Goal: Submit feedback/report problem: Submit feedback/report problem

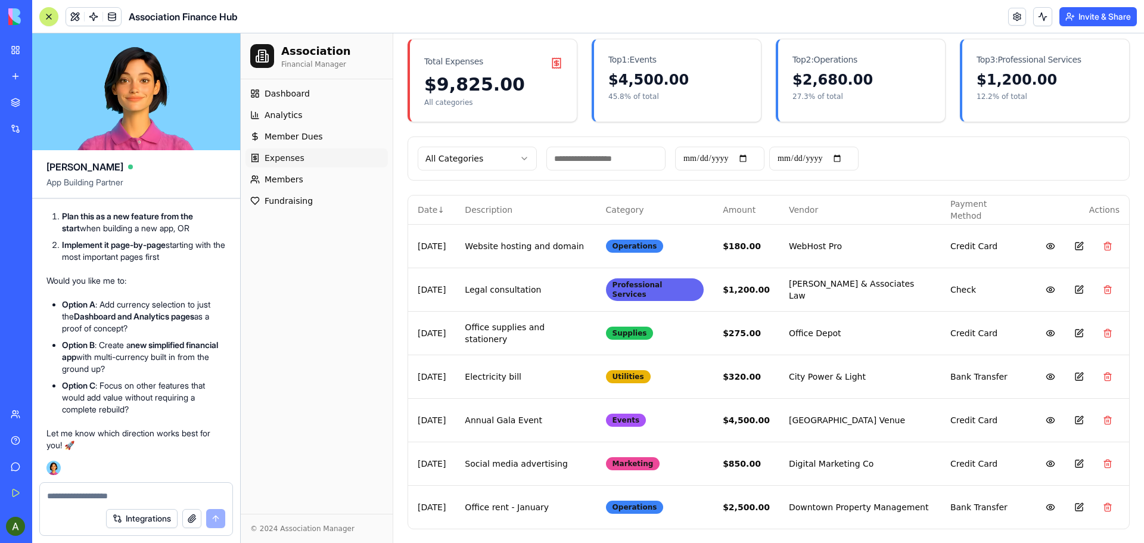
scroll to position [2847, 0]
click at [92, 497] on textarea at bounding box center [136, 496] width 178 height 12
type textarea "********"
click at [216, 517] on button "submit" at bounding box center [215, 518] width 19 height 19
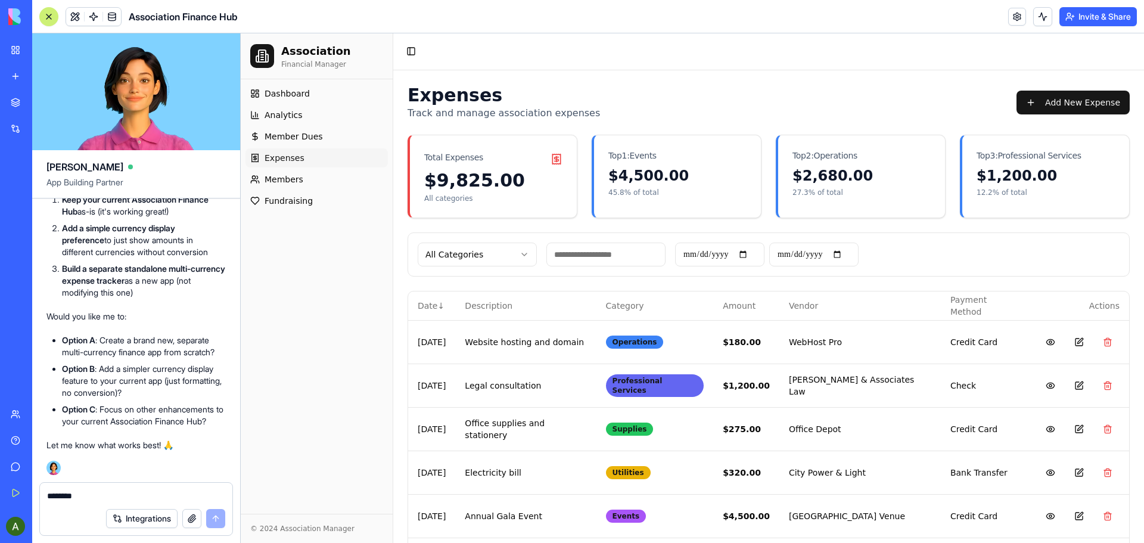
scroll to position [4434, 0]
click at [123, 493] on textarea "********" at bounding box center [136, 496] width 178 height 12
type textarea "********"
click at [216, 518] on button "submit" at bounding box center [215, 518] width 19 height 19
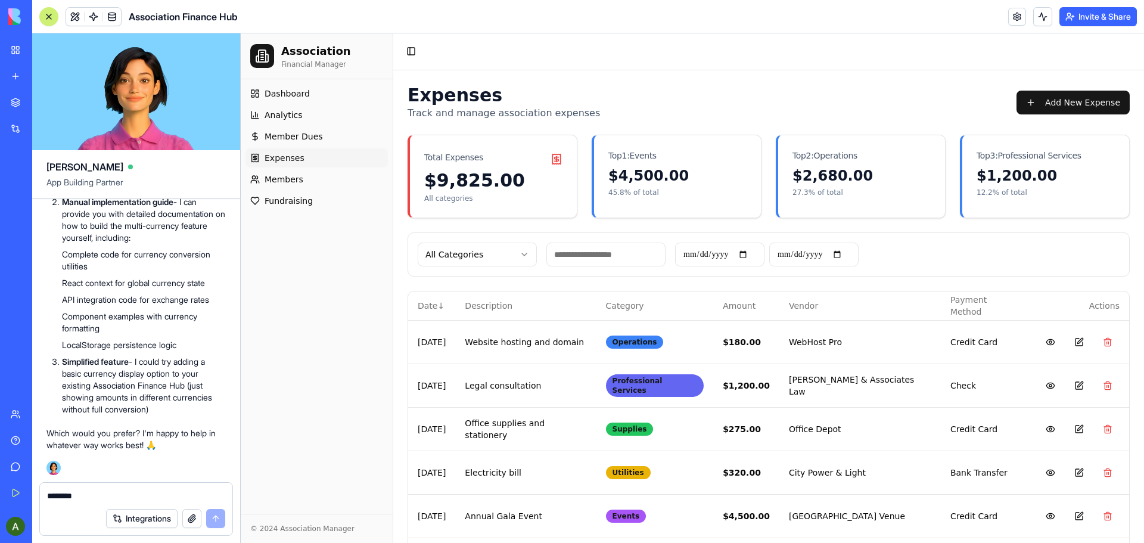
scroll to position [5309, 0]
drag, startPoint x: 63, startPoint y: 374, endPoint x: 191, endPoint y: 388, distance: 128.9
click at [191, 388] on p "Simplified feature - I could try adding a basic currency display option to your…" at bounding box center [144, 386] width 164 height 60
copy p "basic currency display option to your existing Association Finance Hub"
click at [97, 487] on div "********" at bounding box center [136, 492] width 192 height 19
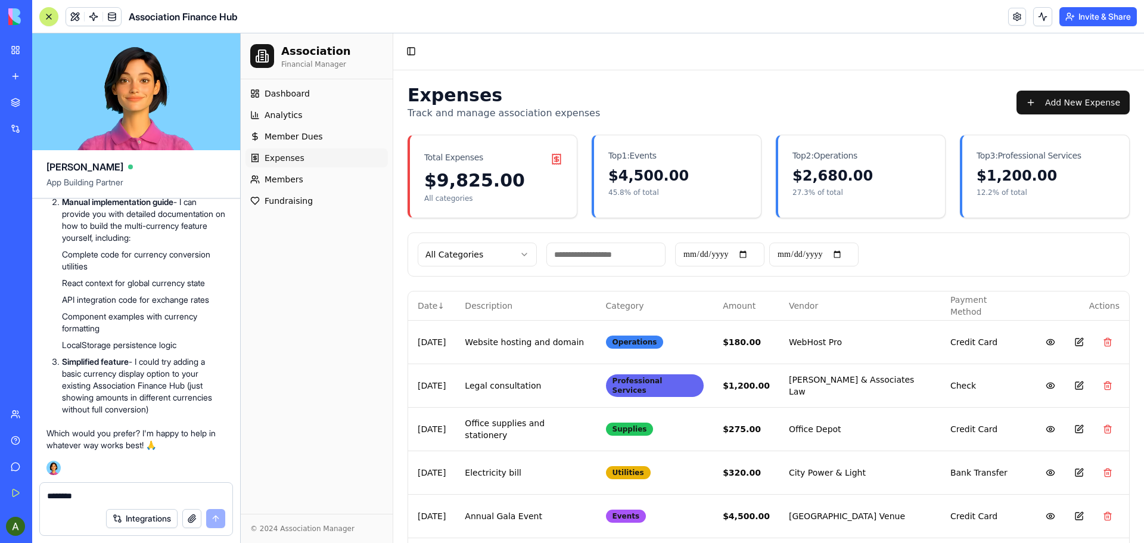
click at [92, 492] on textarea "********" at bounding box center [136, 496] width 178 height 12
paste textarea "**********"
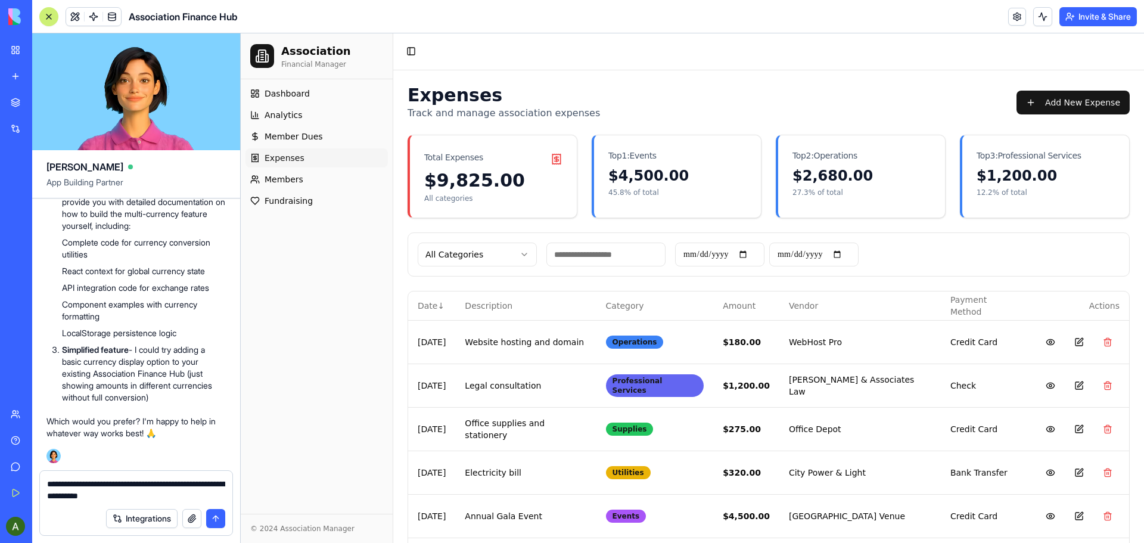
click at [199, 499] on textarea "**********" at bounding box center [136, 490] width 178 height 24
paste textarea "**********"
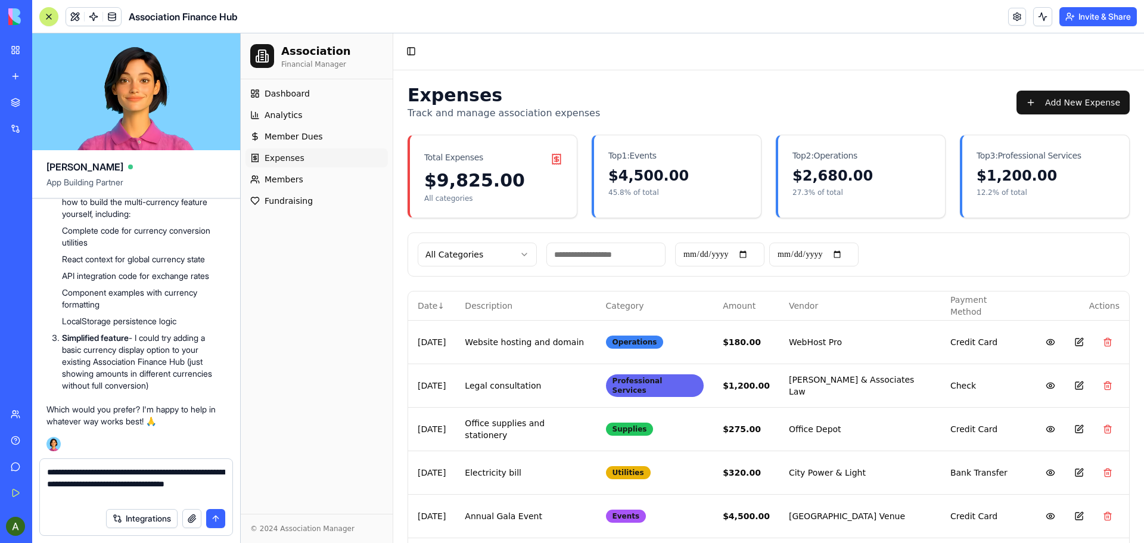
type textarea "**********"
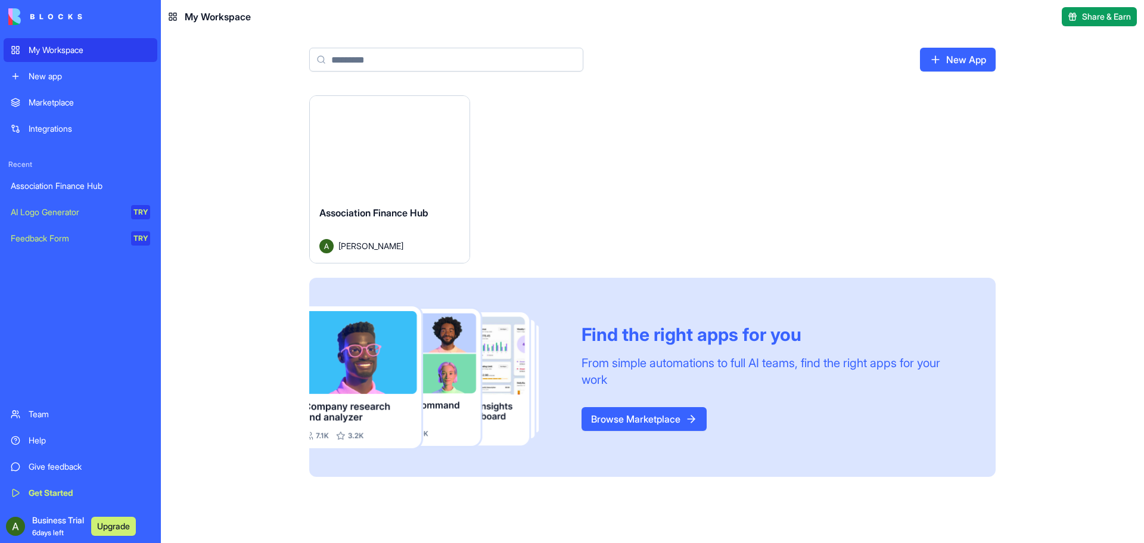
click at [395, 169] on div "Launch" at bounding box center [390, 146] width 160 height 100
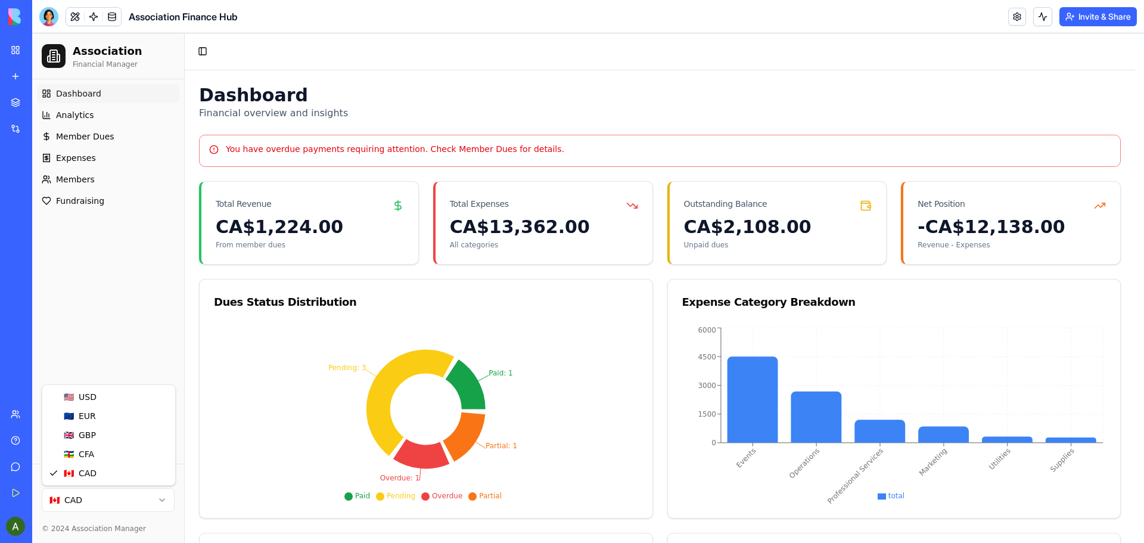
click at [161, 498] on html "Association Financial Manager Dashboard Analytics Member Dues Expenses Members …" at bounding box center [588, 412] width 1112 height 758
click at [155, 499] on html "Association Financial Manager Dashboard Analytics Member Dues Expenses Members …" at bounding box center [588, 412] width 1112 height 758
click at [162, 499] on html "Association Financial Manager Dashboard Analytics Member Dues Expenses Members …" at bounding box center [588, 412] width 1112 height 758
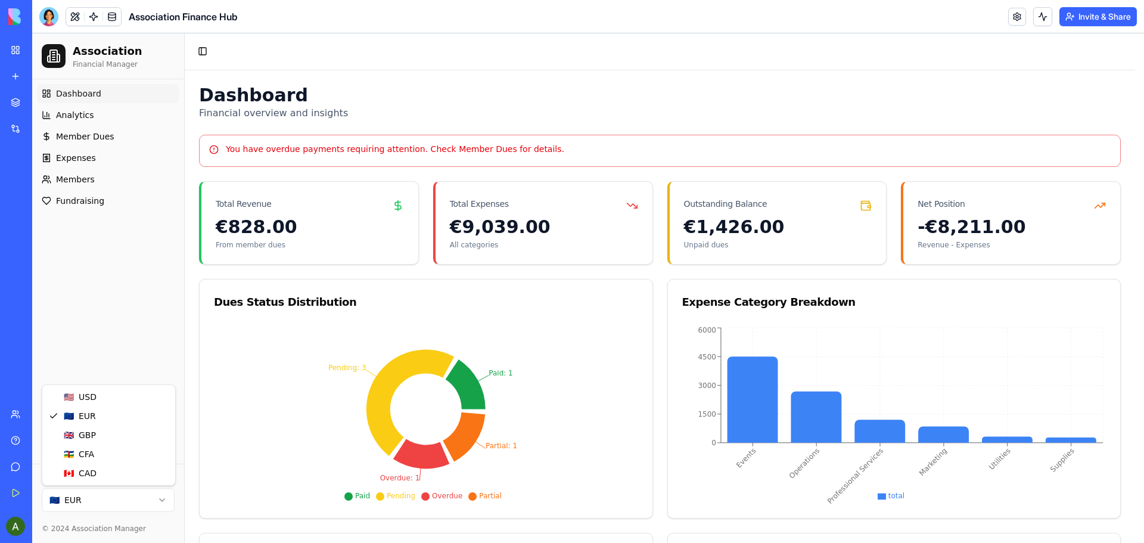
click at [160, 497] on html "Association Financial Manager Dashboard Analytics Member Dues Expenses Members …" at bounding box center [588, 412] width 1112 height 758
click at [163, 498] on html "Association Financial Manager Dashboard Analytics Member Dues Expenses Members …" at bounding box center [588, 412] width 1112 height 758
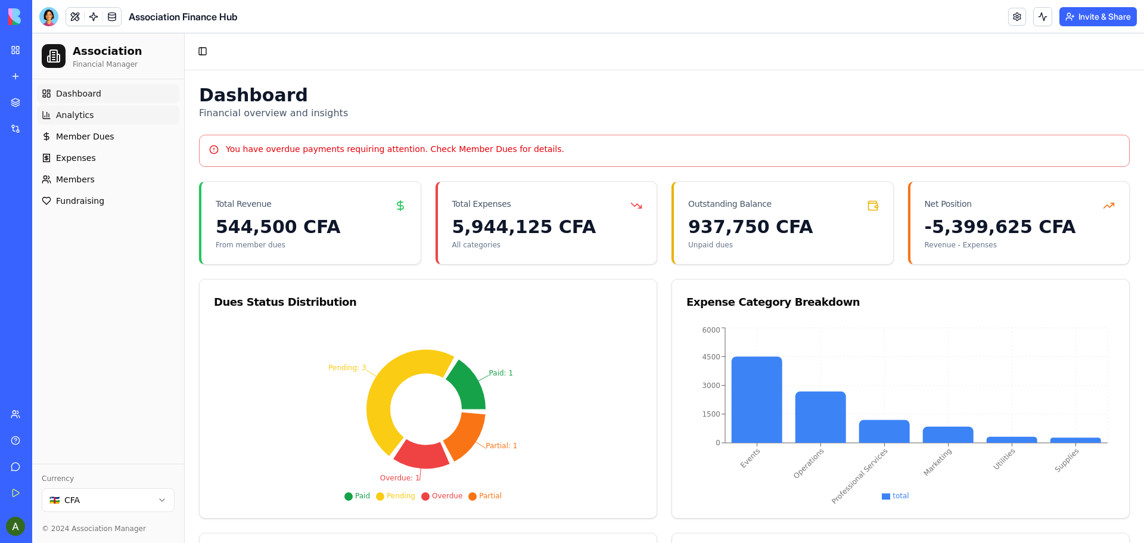
click at [72, 113] on span "Analytics" at bounding box center [75, 115] width 38 height 12
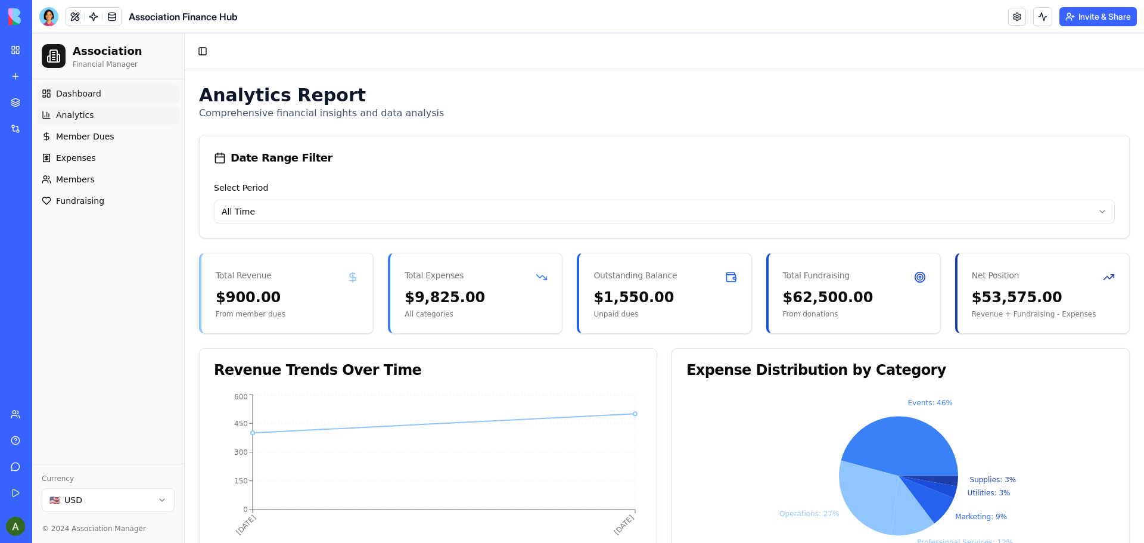
click at [86, 90] on span "Dashboard" at bounding box center [78, 94] width 45 height 12
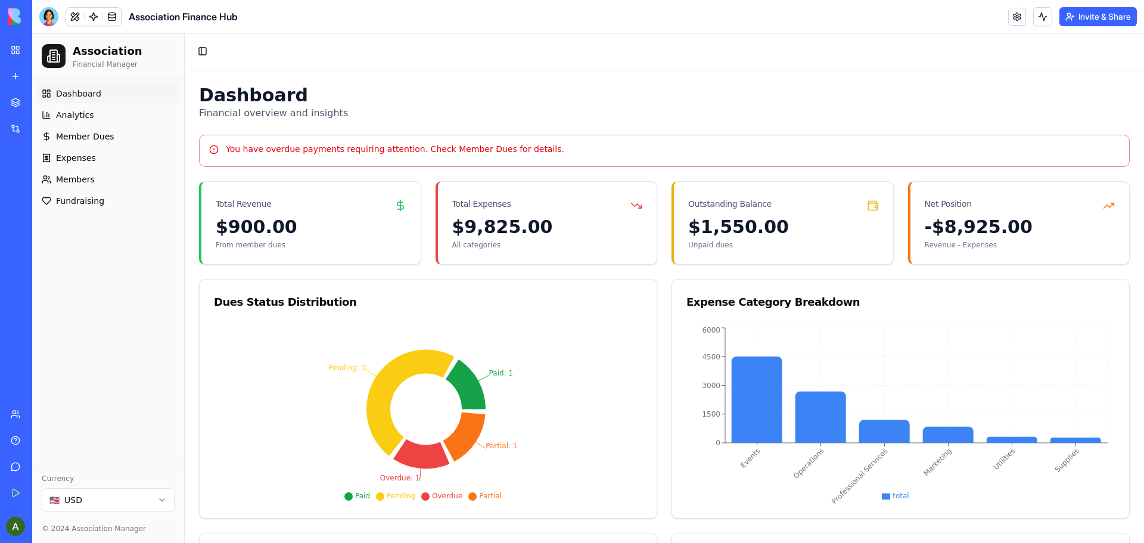
click at [18, 486] on link "Get Started" at bounding box center [28, 493] width 48 height 24
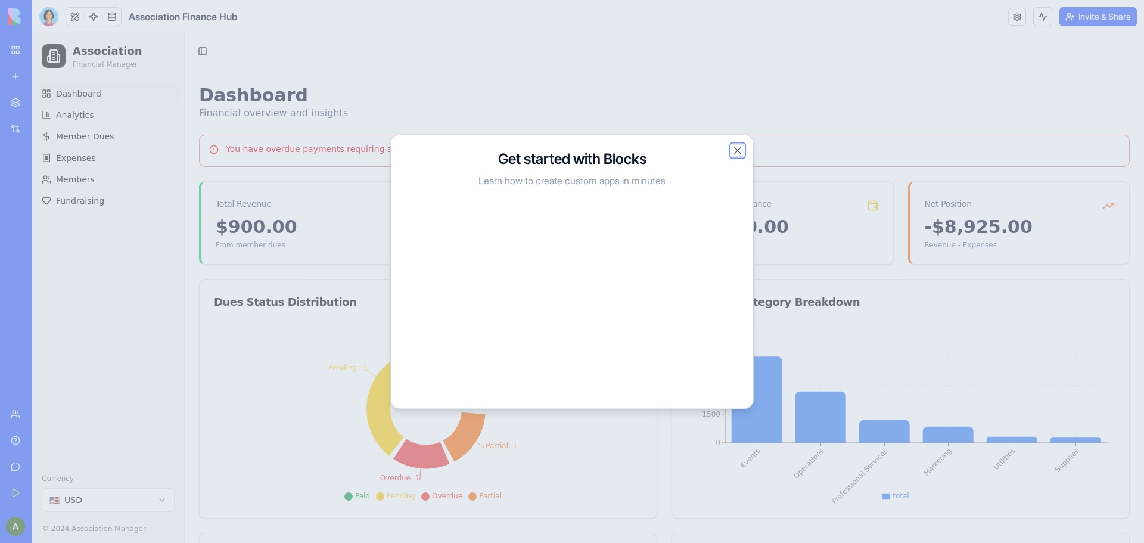
click at [737, 153] on button "Close" at bounding box center [738, 150] width 12 height 12
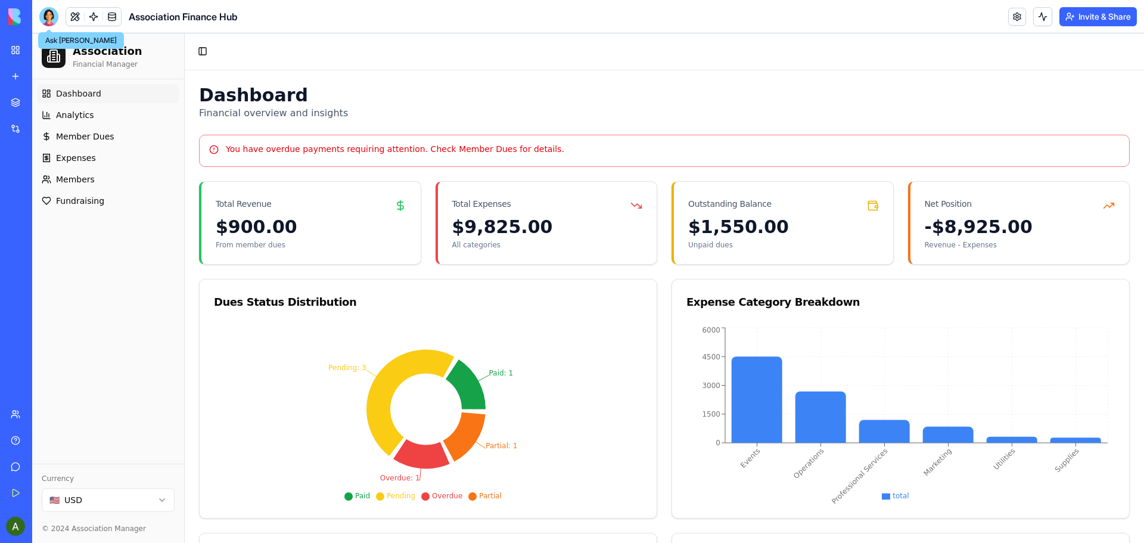
click at [48, 12] on div at bounding box center [48, 16] width 19 height 19
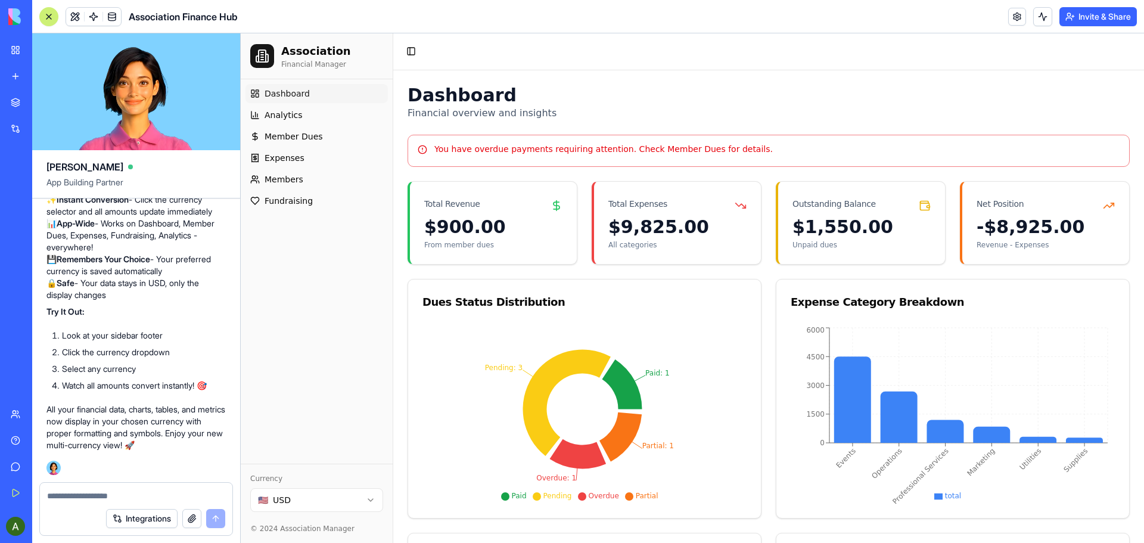
scroll to position [6148, 0]
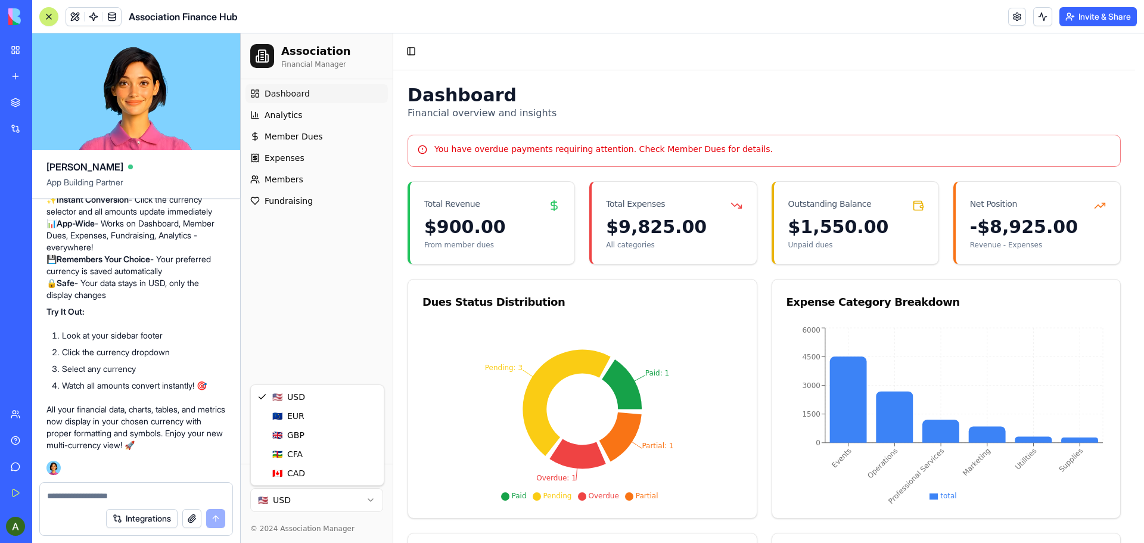
click at [369, 498] on html "Association Financial Manager Dashboard Analytics Member Dues Expenses Members …" at bounding box center [692, 412] width 903 height 758
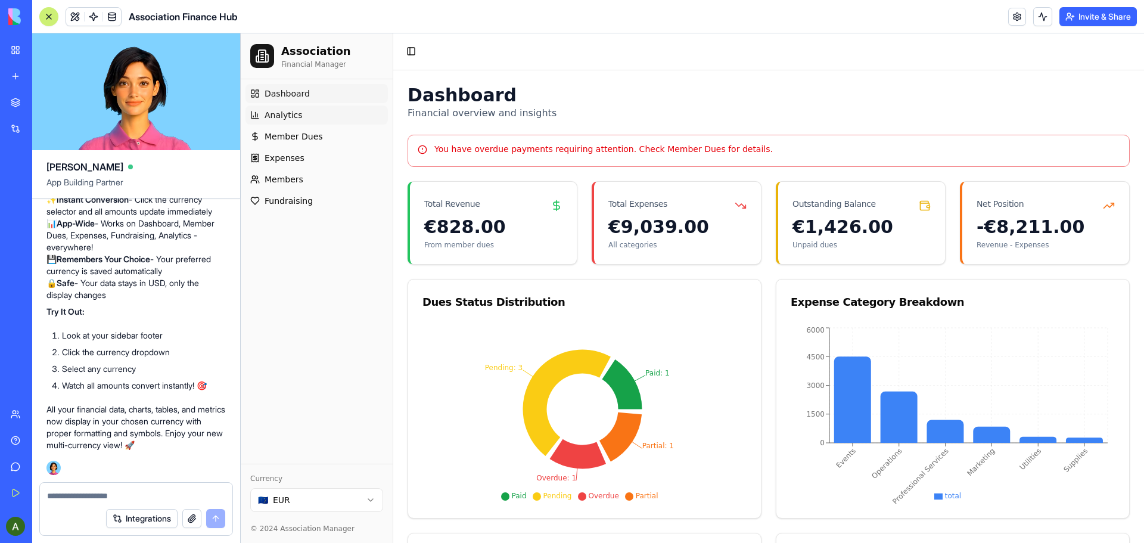
click at [286, 114] on span "Analytics" at bounding box center [284, 115] width 38 height 12
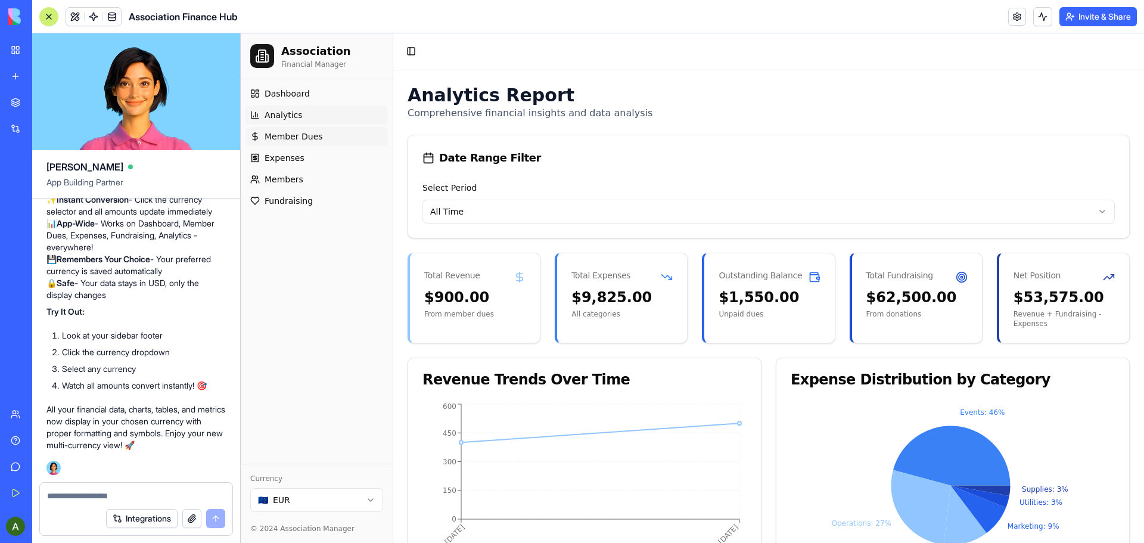
click at [281, 135] on span "Member Dues" at bounding box center [294, 137] width 58 height 12
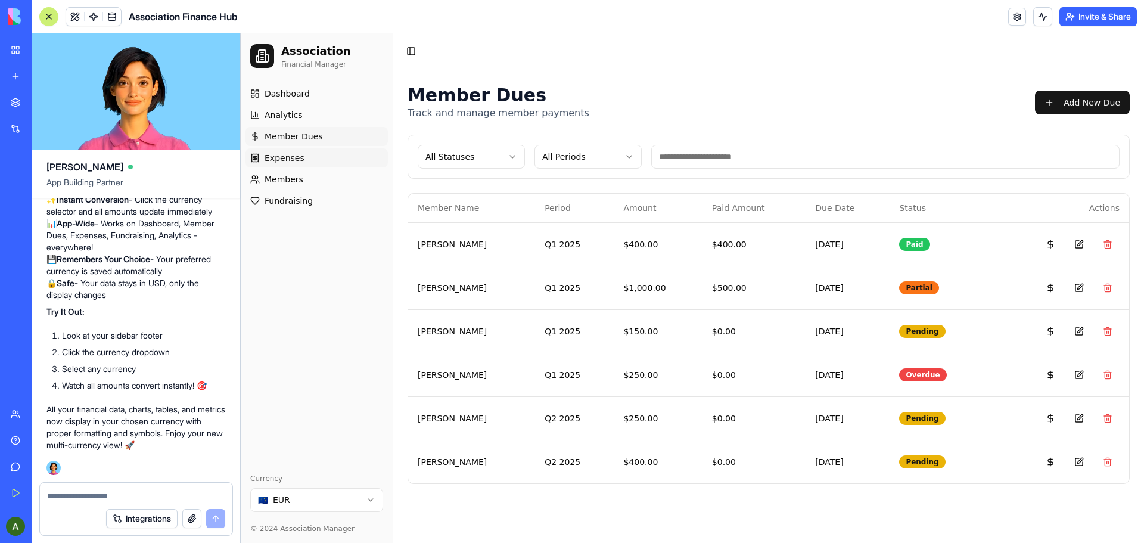
click at [281, 158] on span "Expenses" at bounding box center [285, 158] width 40 height 12
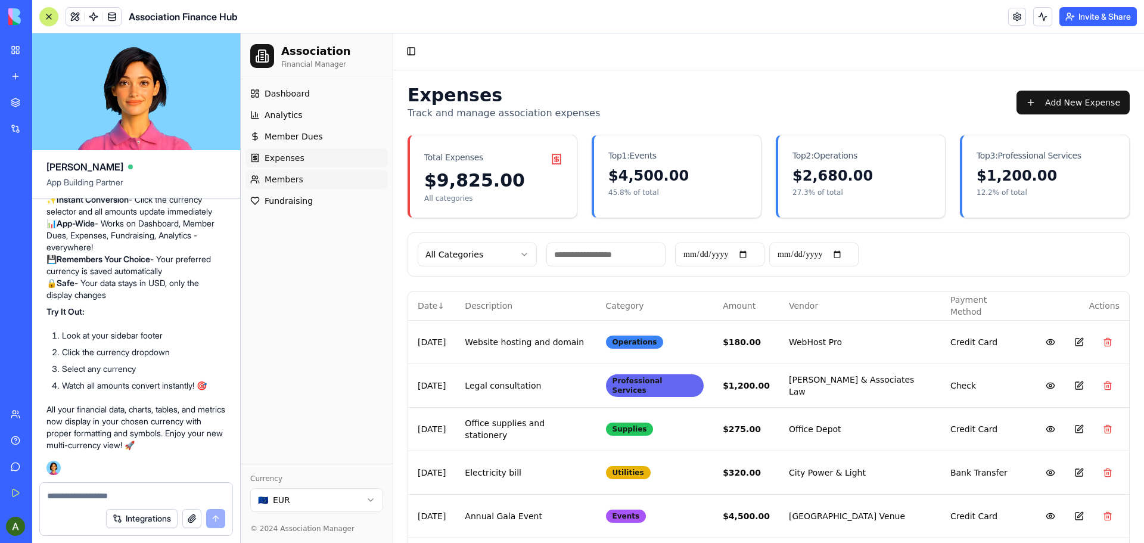
click at [277, 179] on span "Members" at bounding box center [284, 179] width 39 height 12
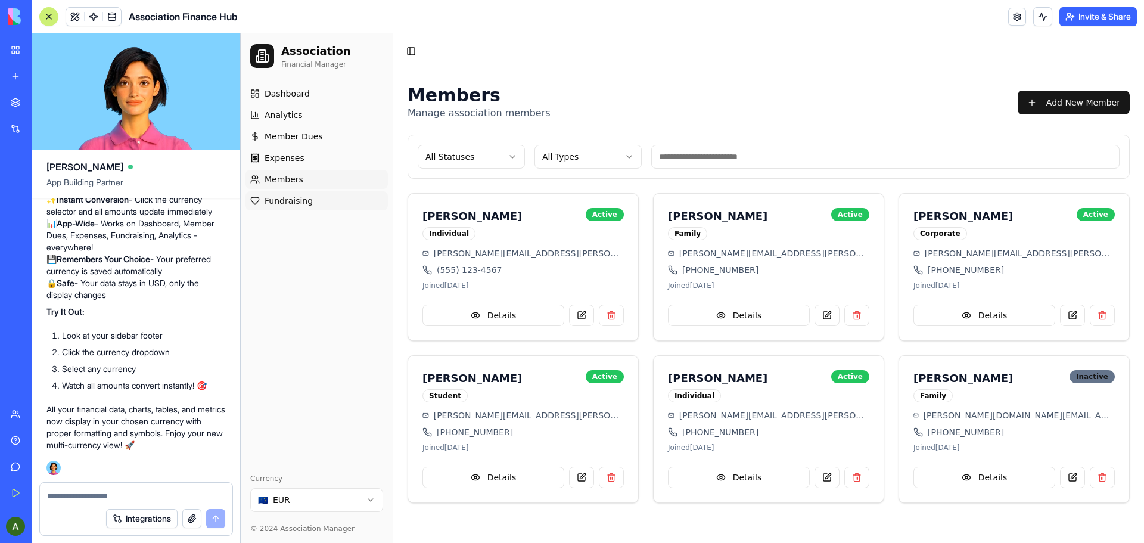
click at [279, 198] on span "Fundraising" at bounding box center [289, 201] width 48 height 12
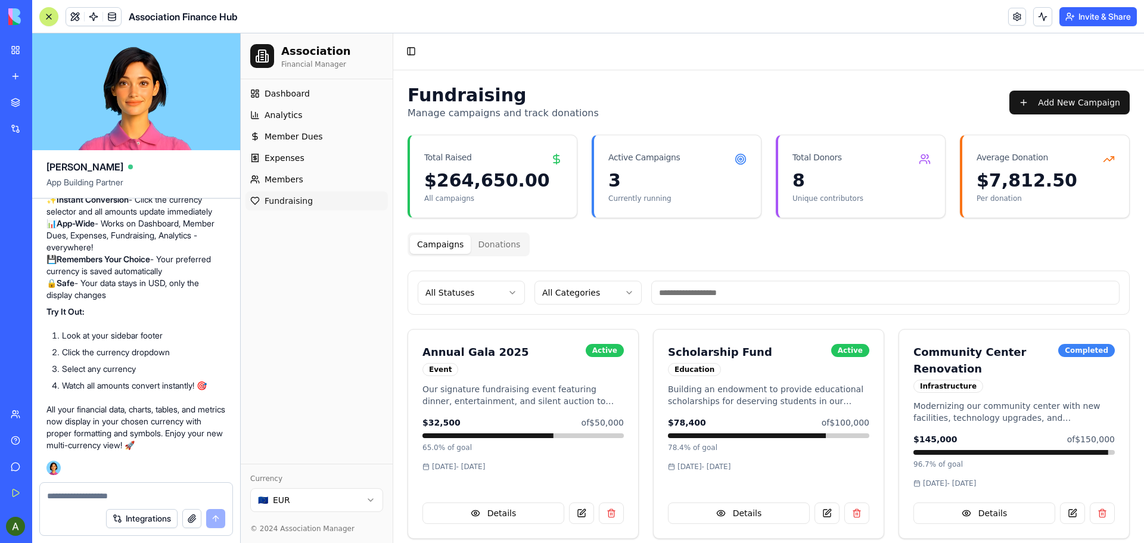
scroll to position [6089, 0]
drag, startPoint x: 145, startPoint y: 318, endPoint x: 219, endPoint y: 334, distance: 75.6
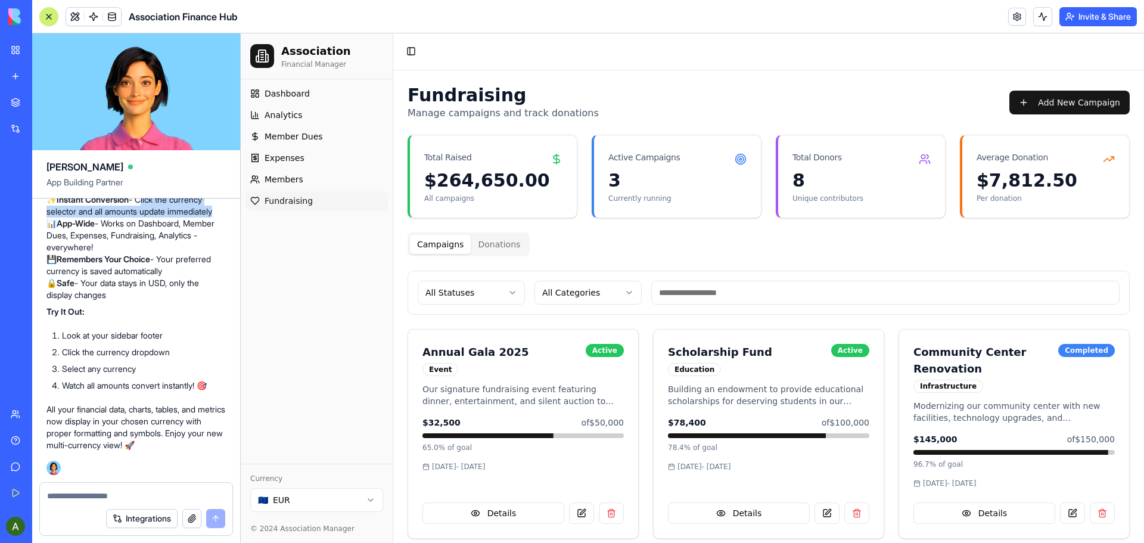
click at [219, 301] on p "✨ Instant Conversion - Click the currency selector and all amounts update immed…" at bounding box center [135, 247] width 179 height 107
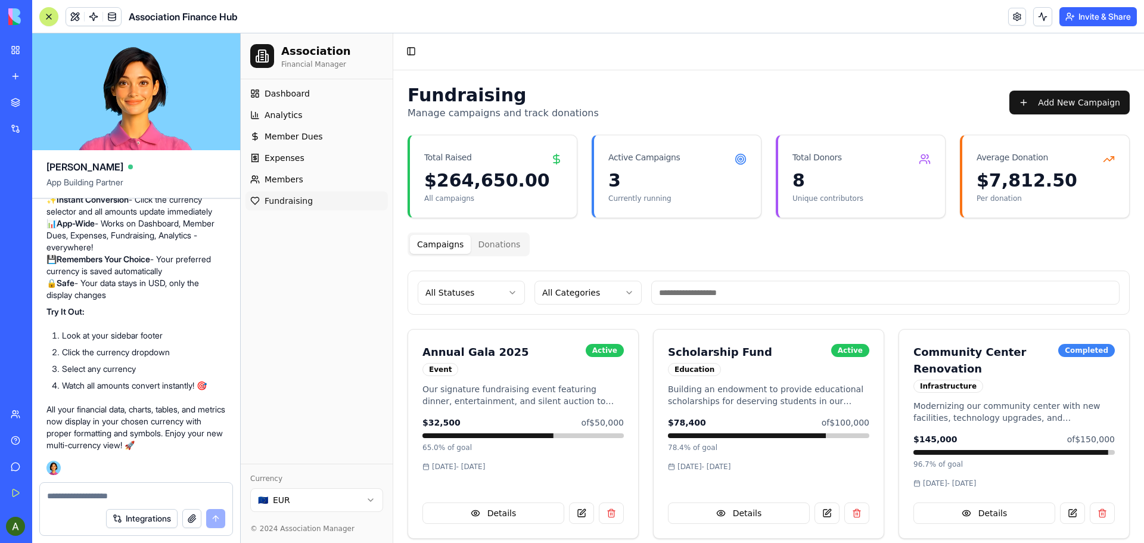
click at [120, 485] on div at bounding box center [136, 492] width 192 height 19
click at [98, 491] on textarea at bounding box center [136, 496] width 178 height 12
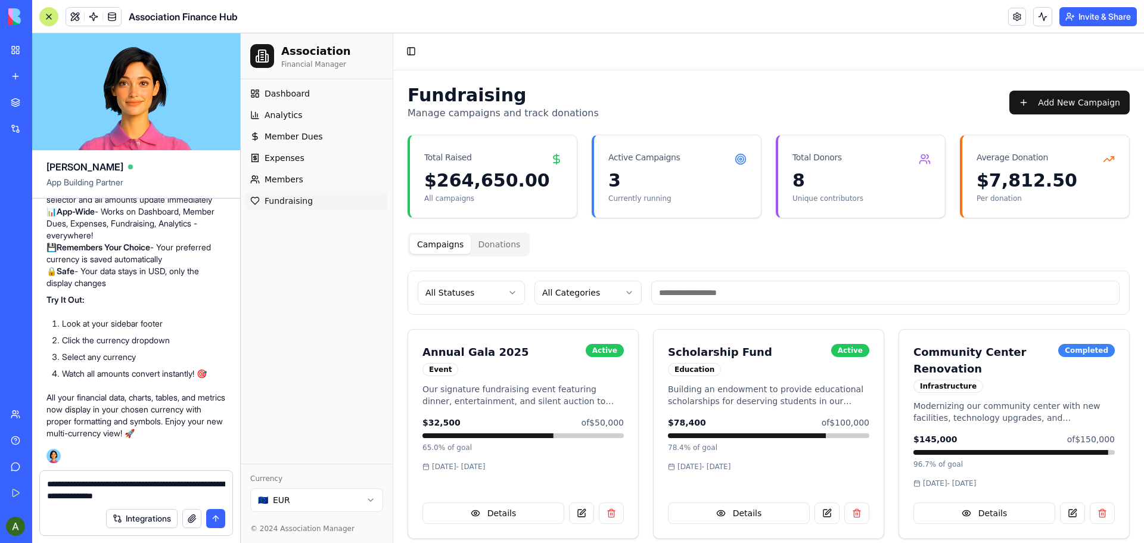
click at [163, 483] on textarea "**********" at bounding box center [136, 490] width 178 height 24
drag, startPoint x: 61, startPoint y: 344, endPoint x: 148, endPoint y: 364, distance: 89.1
click at [148, 289] on p "✨ Instant Conversion - Click the currency selector and all amounts update immed…" at bounding box center [135, 235] width 179 height 107
copy p "App-Wide - Works on Dashboard, Member Dues, Expenses, Fundraising, Analytics - …"
click at [207, 493] on textarea "**********" at bounding box center [136, 490] width 178 height 24
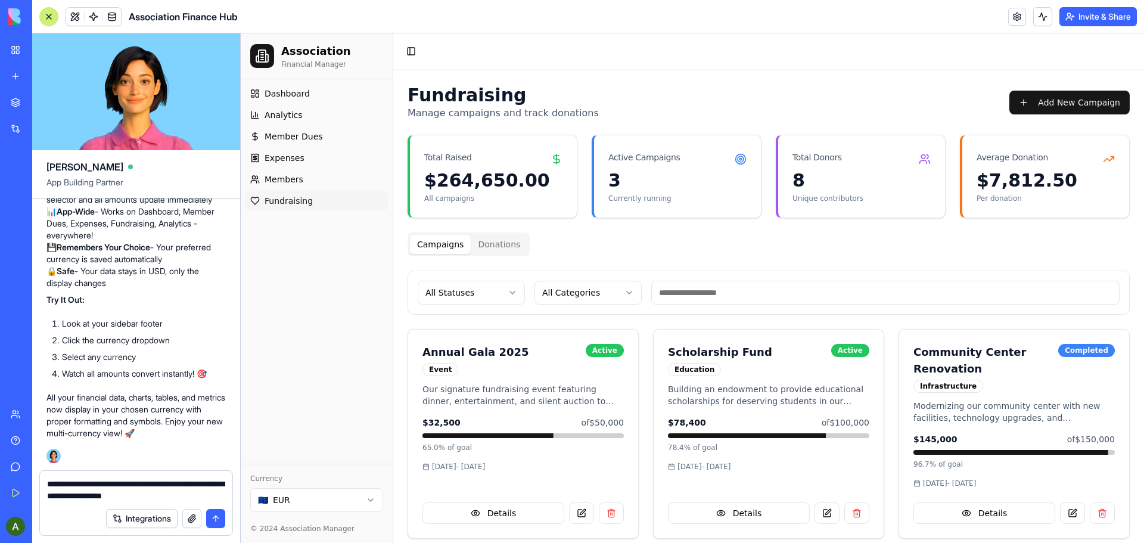
paste textarea "**********"
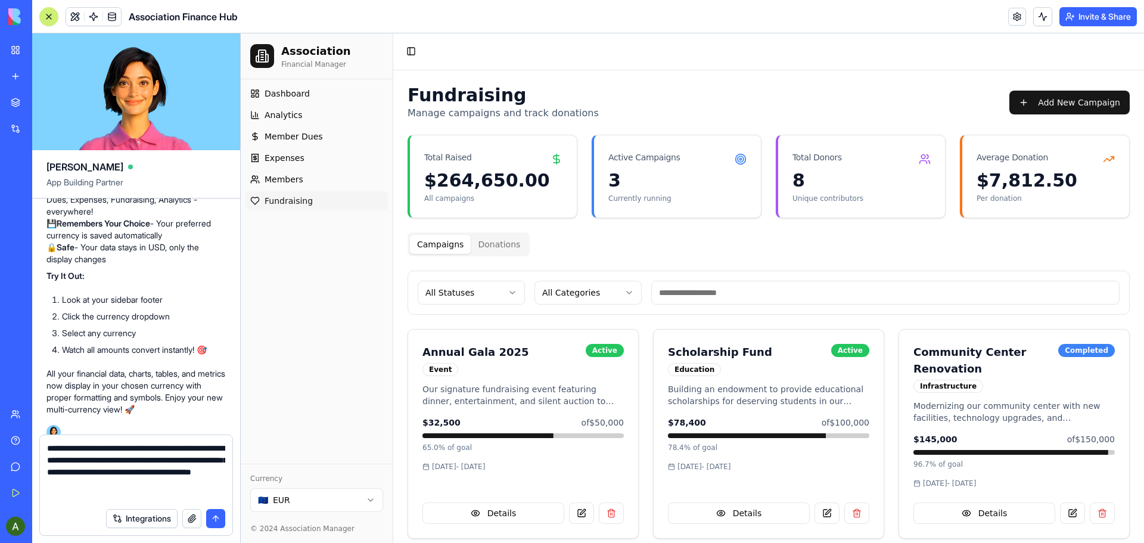
click at [195, 460] on textarea "**********" at bounding box center [136, 472] width 178 height 60
click at [201, 461] on textarea "**********" at bounding box center [136, 472] width 178 height 60
drag, startPoint x: 134, startPoint y: 474, endPoint x: 154, endPoint y: 481, distance: 21.5
click at [135, 474] on textarea "**********" at bounding box center [136, 472] width 178 height 60
click at [113, 493] on textarea "**********" at bounding box center [136, 472] width 178 height 60
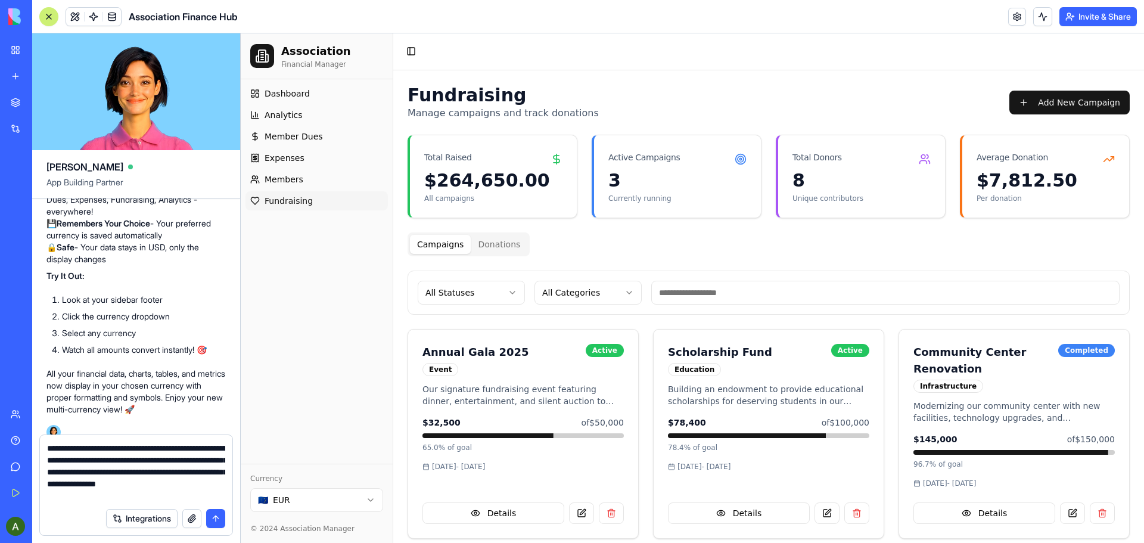
type textarea "**********"
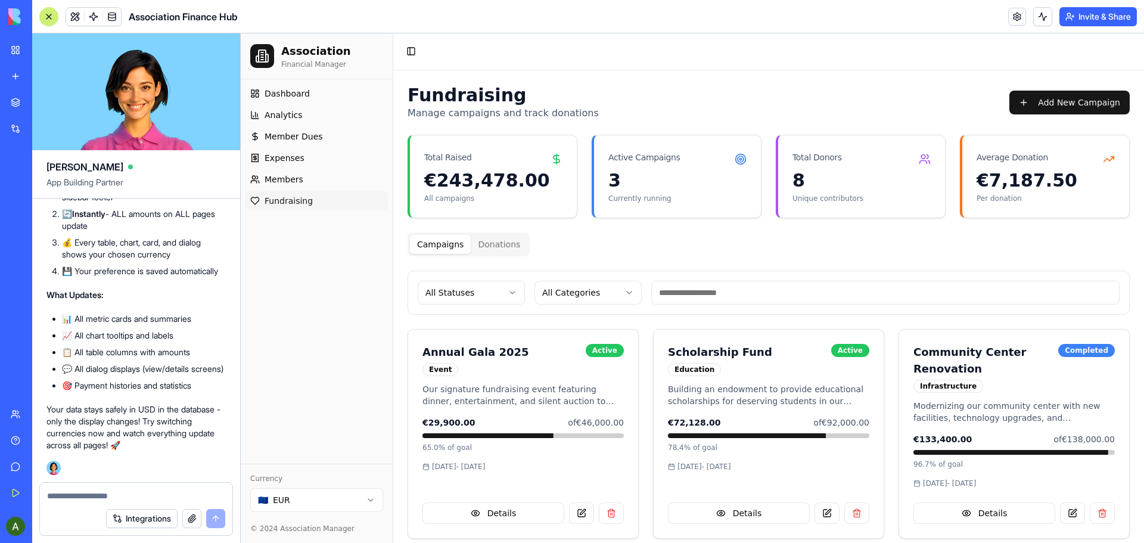
scroll to position [7195, 0]
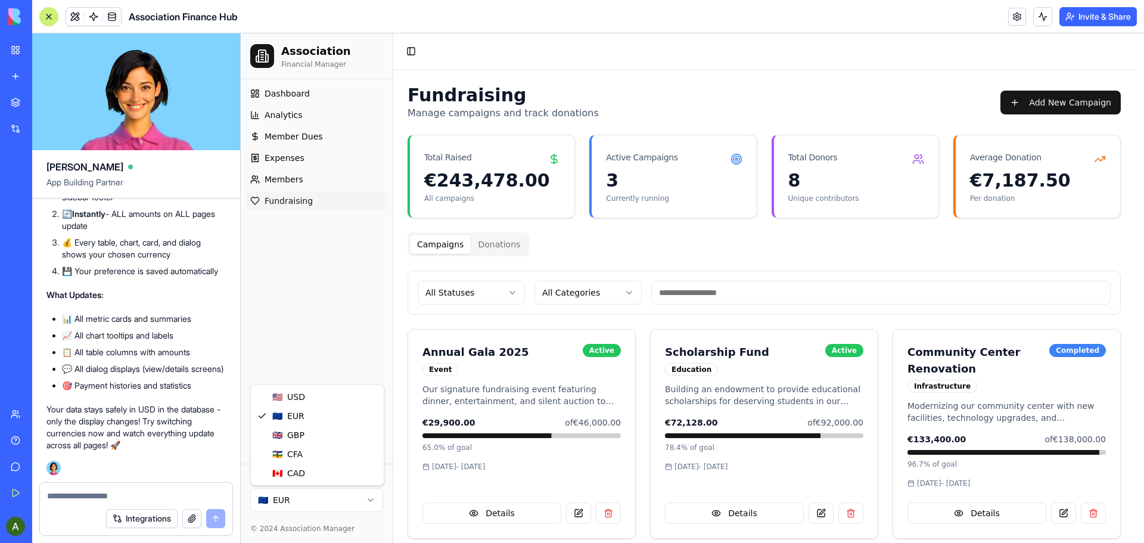
click at [369, 496] on html "Association Financial Manager Dashboard Analytics Member Dues Expenses Members …" at bounding box center [692, 396] width 903 height 727
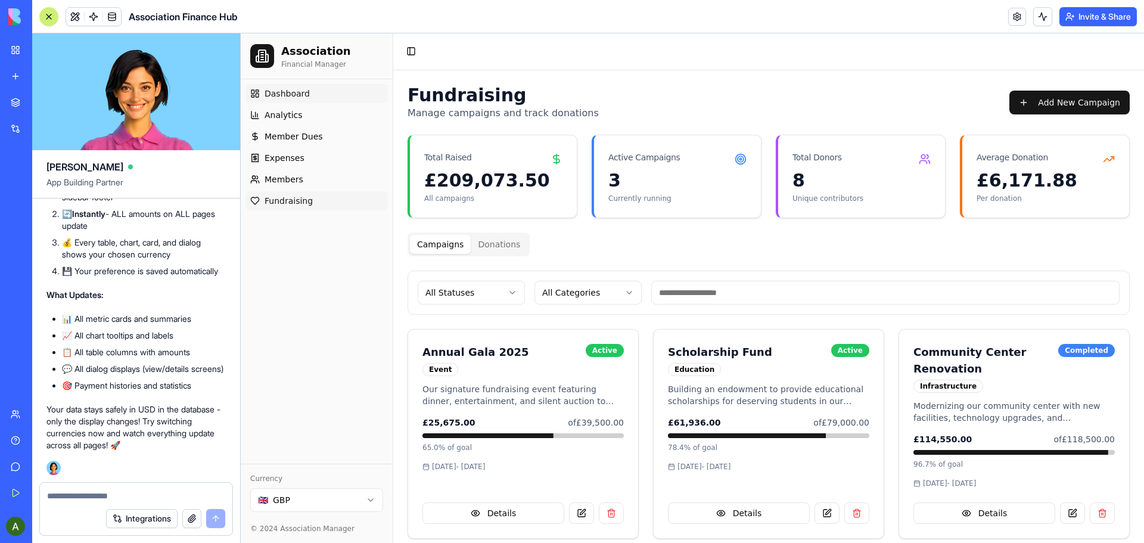
click at [284, 91] on span "Dashboard" at bounding box center [287, 94] width 45 height 12
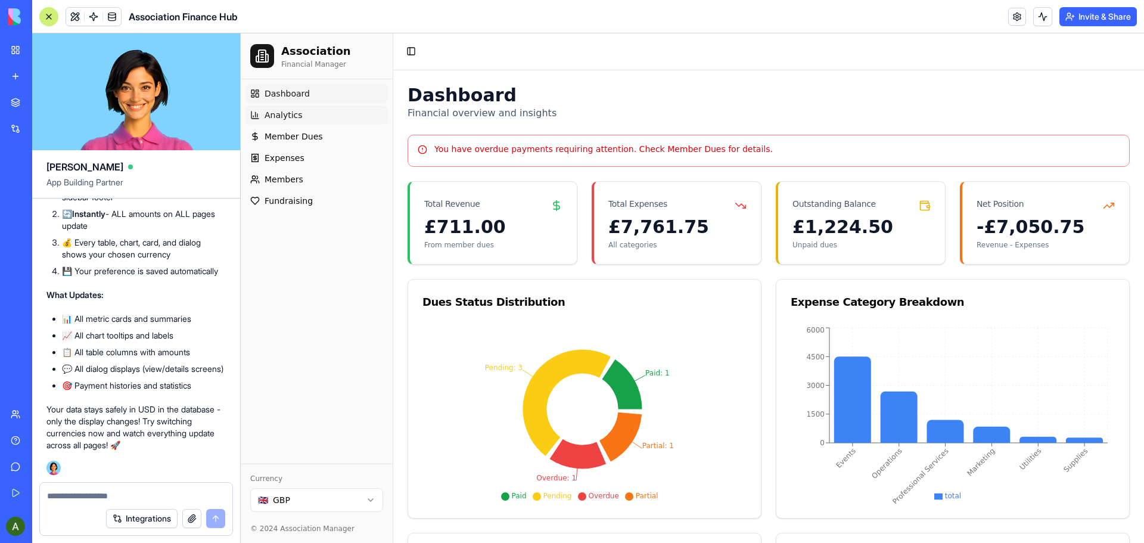
click at [285, 117] on span "Analytics" at bounding box center [284, 115] width 38 height 12
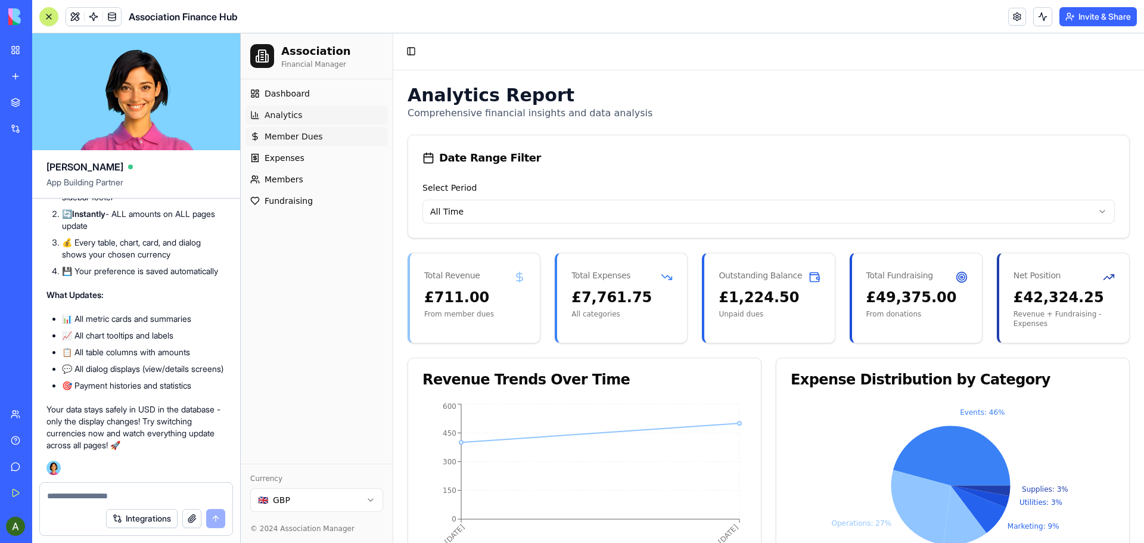
click at [290, 138] on span "Member Dues" at bounding box center [294, 137] width 58 height 12
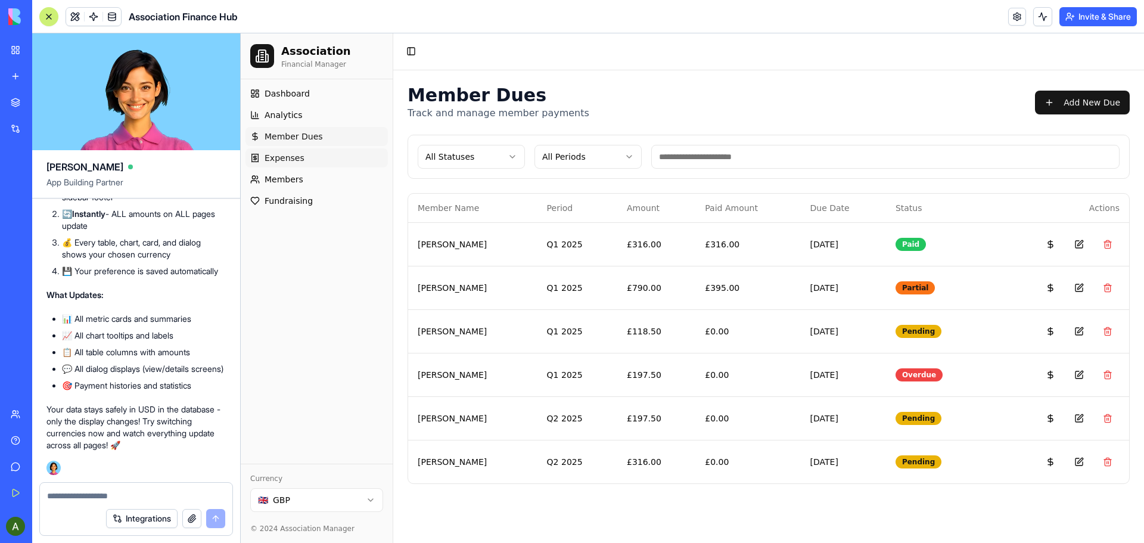
click at [288, 157] on span "Expenses" at bounding box center [285, 158] width 40 height 12
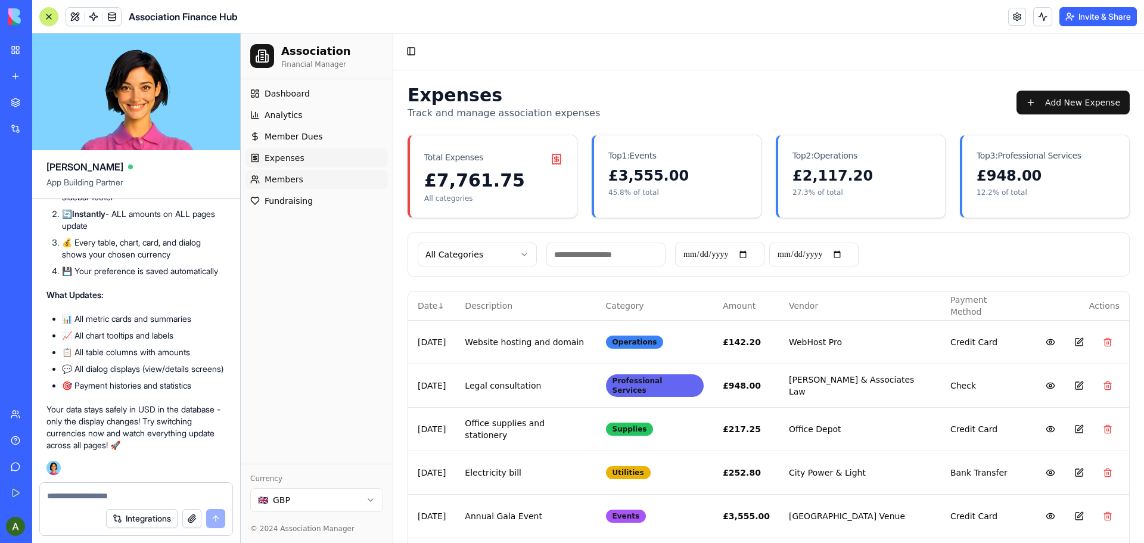
click at [290, 178] on span "Members" at bounding box center [284, 179] width 39 height 12
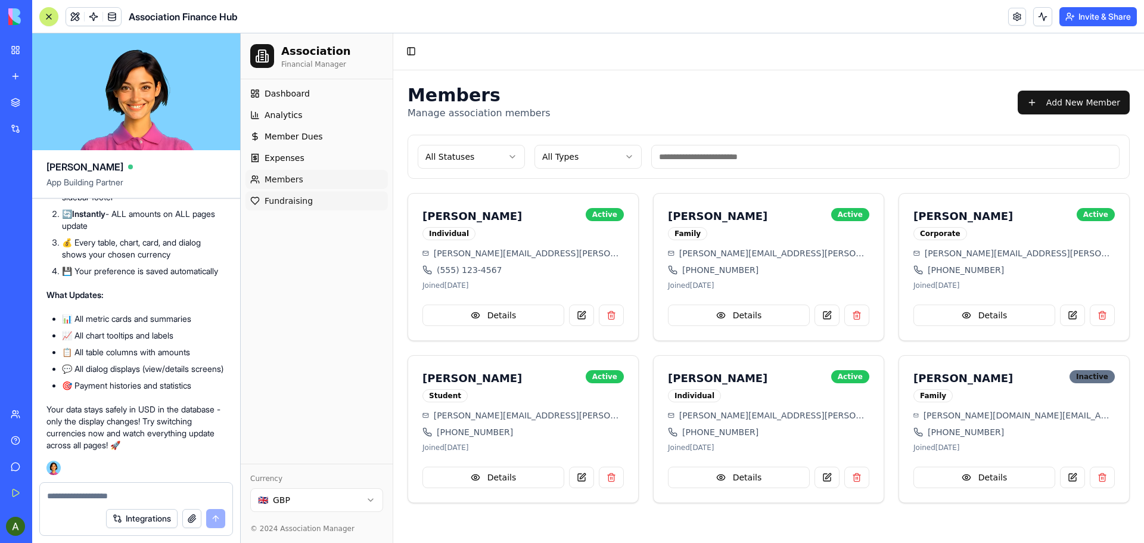
click at [291, 199] on span "Fundraising" at bounding box center [289, 201] width 48 height 12
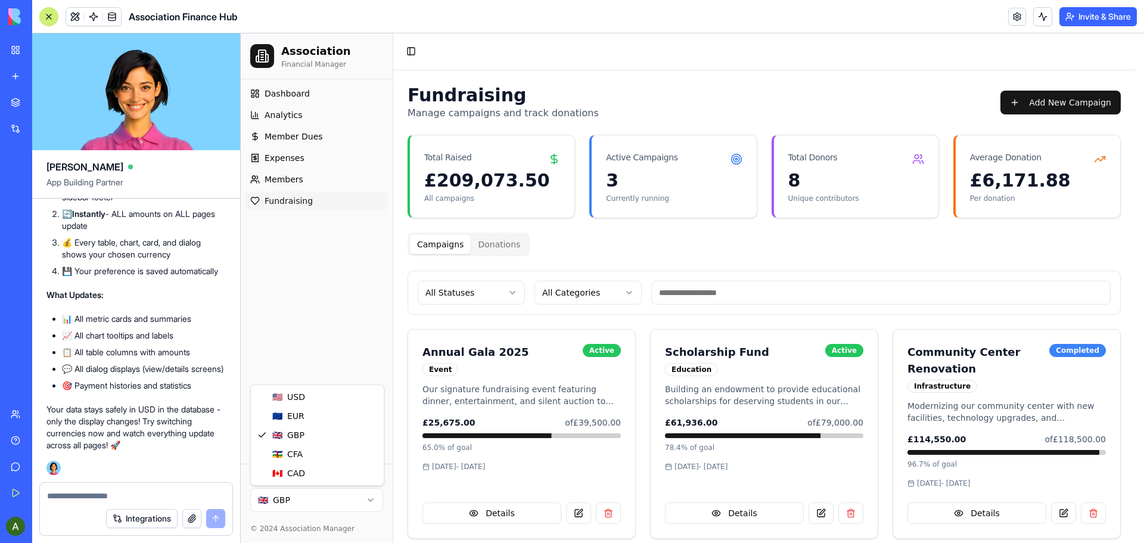
click at [368, 496] on html "Association Financial Manager Dashboard Analytics Member Dues Expenses Members …" at bounding box center [692, 396] width 903 height 727
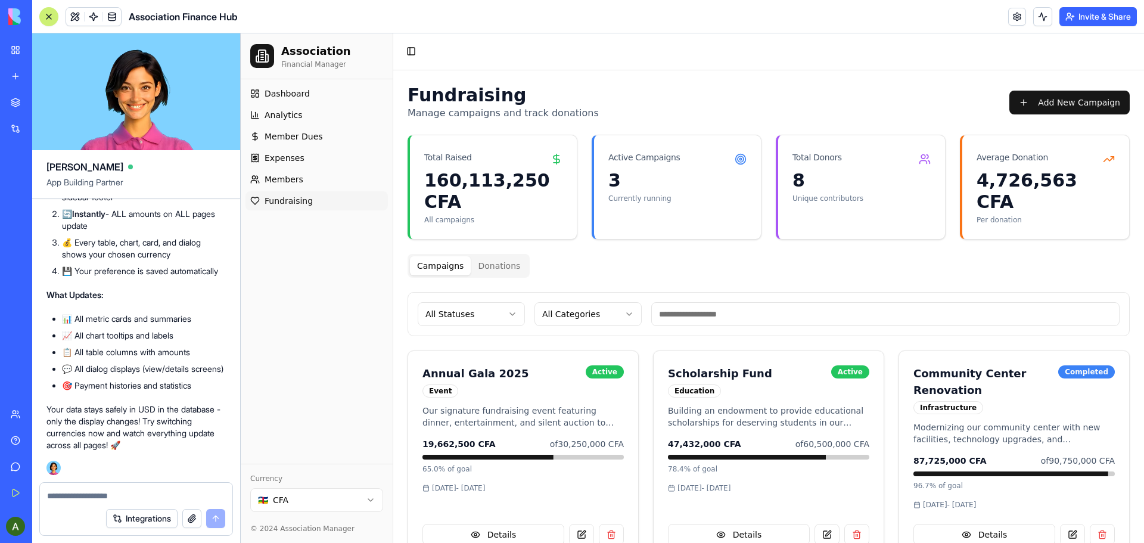
scroll to position [7195, 0]
click at [136, 494] on textarea at bounding box center [136, 496] width 178 height 12
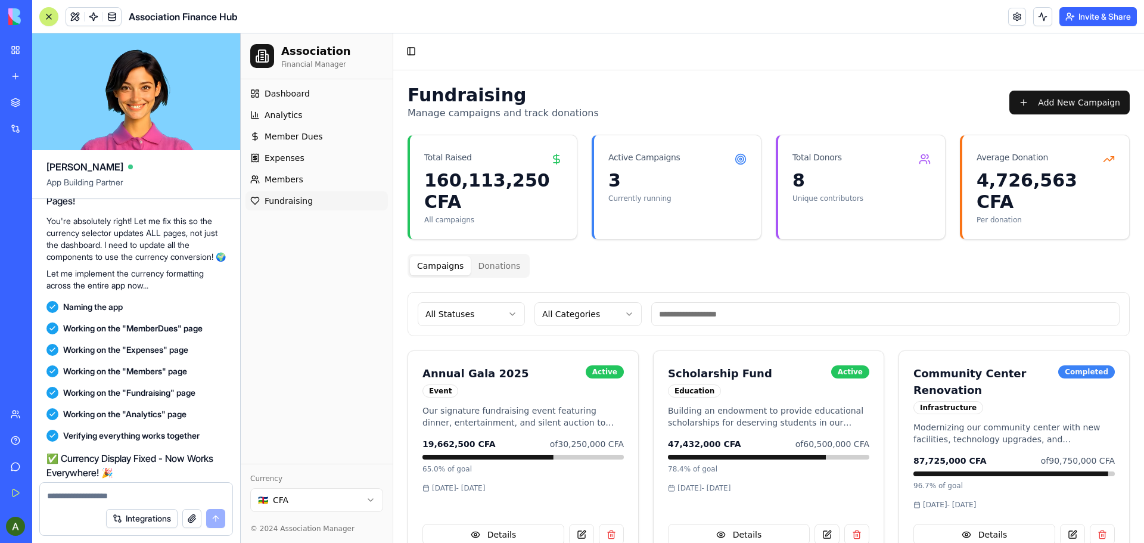
scroll to position [6420, 0]
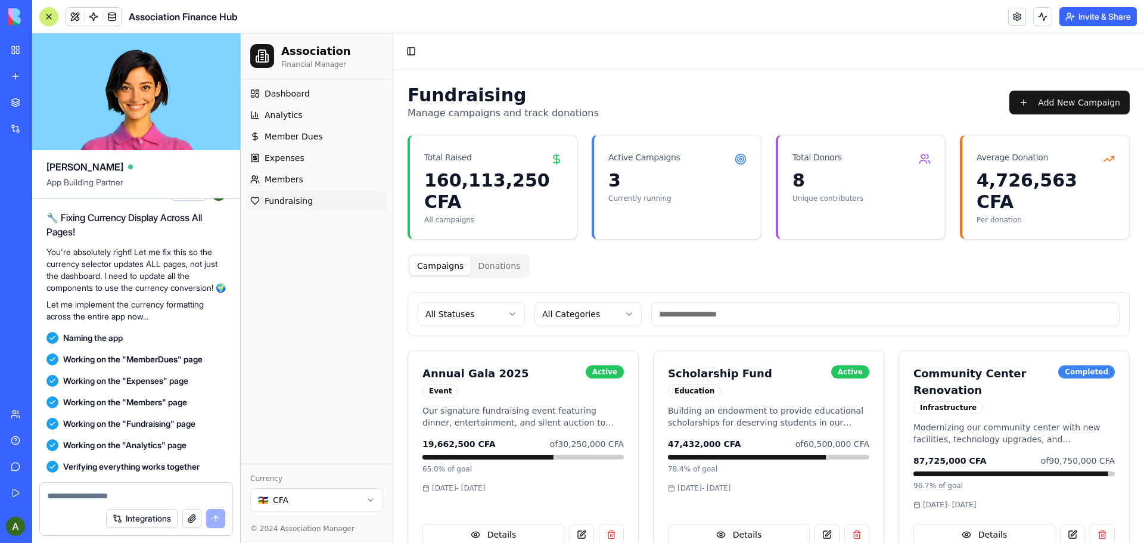
drag, startPoint x: 116, startPoint y: 301, endPoint x: 100, endPoint y: 331, distance: 33.9
click at [100, 177] on span "Only the dashboard currency will change when the click the currency selector. a…" at bounding box center [136, 147] width 170 height 60
click at [198, 177] on span "Only the dashboard currency will change when the click the currency selector. a…" at bounding box center [136, 147] width 170 height 60
drag, startPoint x: 198, startPoint y: 288, endPoint x: 98, endPoint y: 329, distance: 108.6
click at [98, 177] on span "Only the dashboard currency will change when the click the currency selector. a…" at bounding box center [136, 147] width 170 height 60
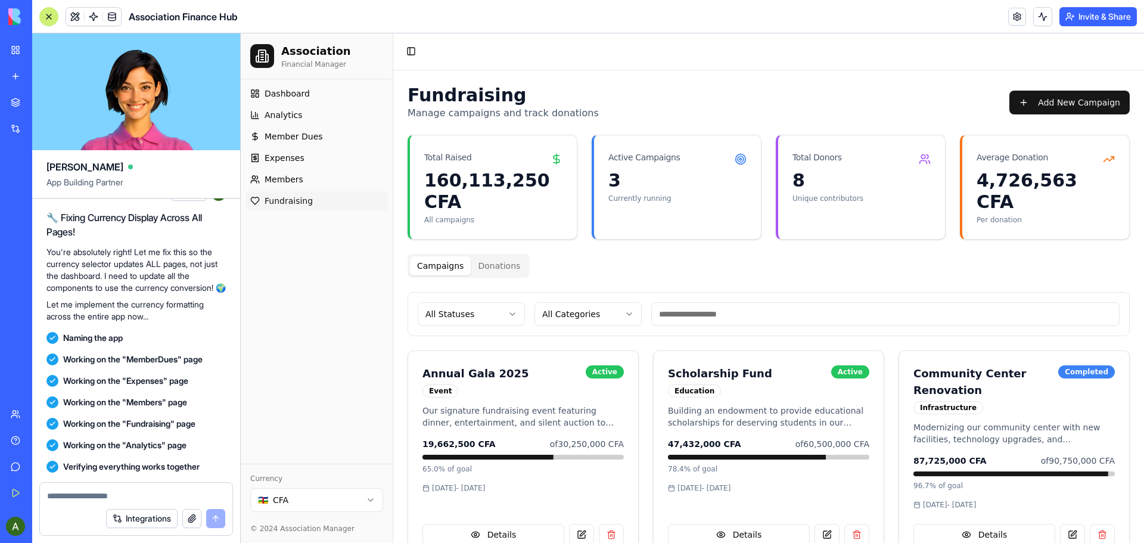
copy span "all the App-Wide - Dashboard, Member Dues, Expenses, Fundraising, Analytics - e…"
click at [95, 491] on textarea at bounding box center [136, 496] width 178 height 12
paste textarea "**********"
type textarea "**********"
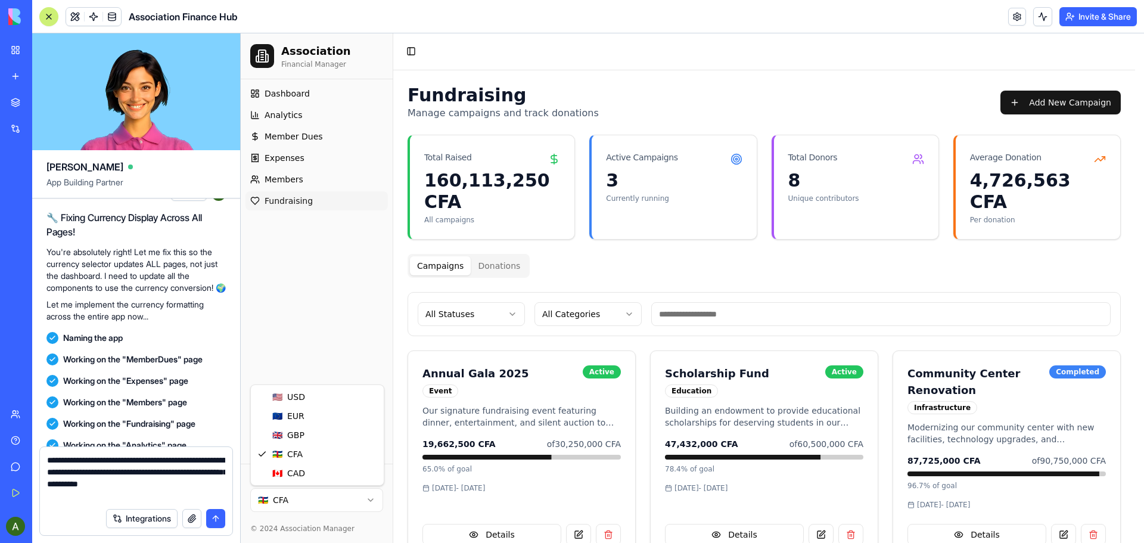
click at [371, 499] on html "Association Financial Manager Dashboard Analytics Member Dues Expenses Members …" at bounding box center [692, 407] width 903 height 749
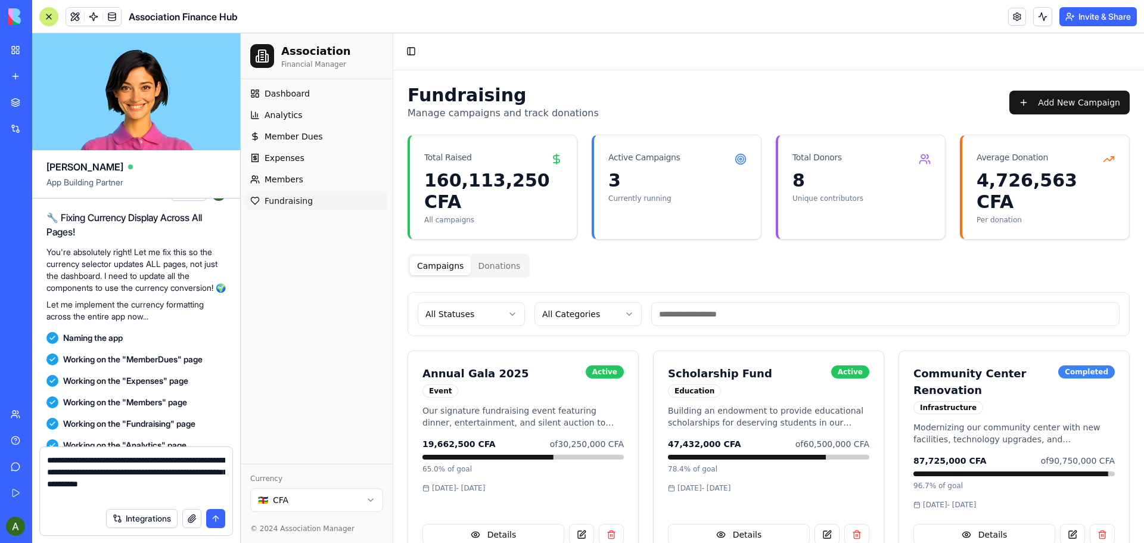
click at [211, 518] on button "submit" at bounding box center [215, 518] width 19 height 19
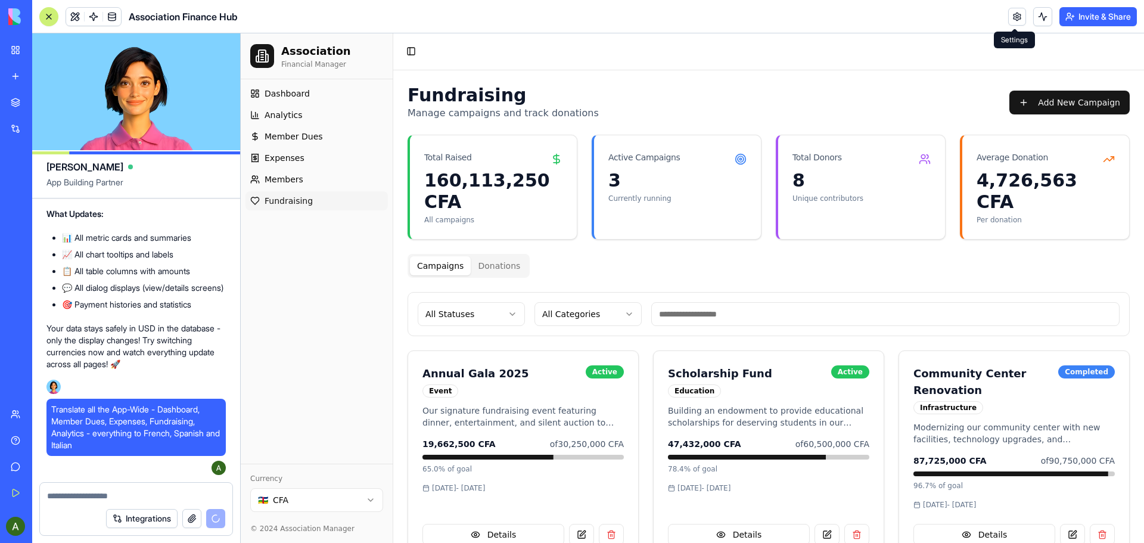
click at [1014, 18] on link at bounding box center [1017, 17] width 18 height 18
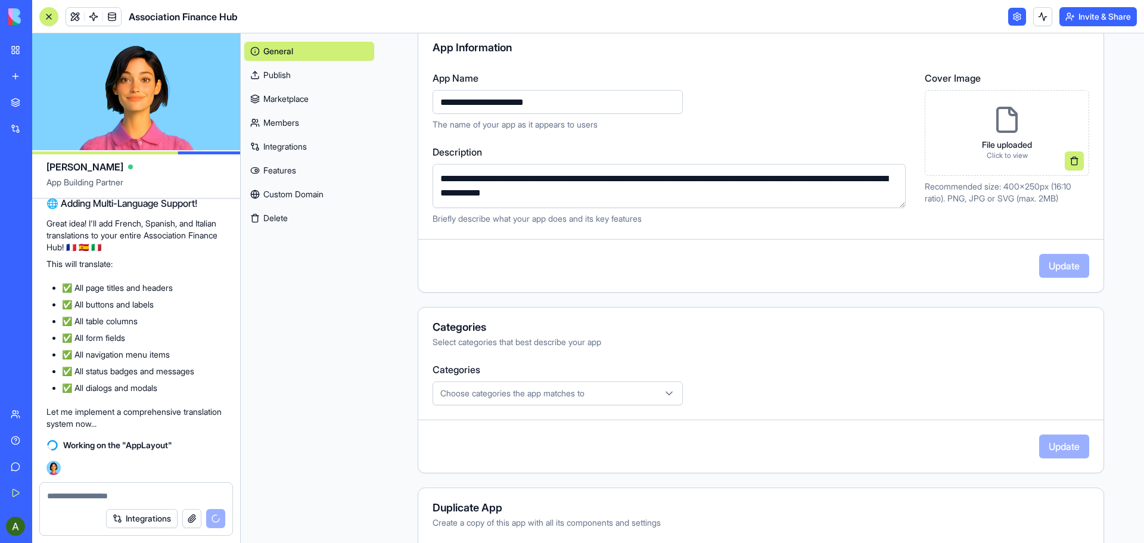
scroll to position [119, 0]
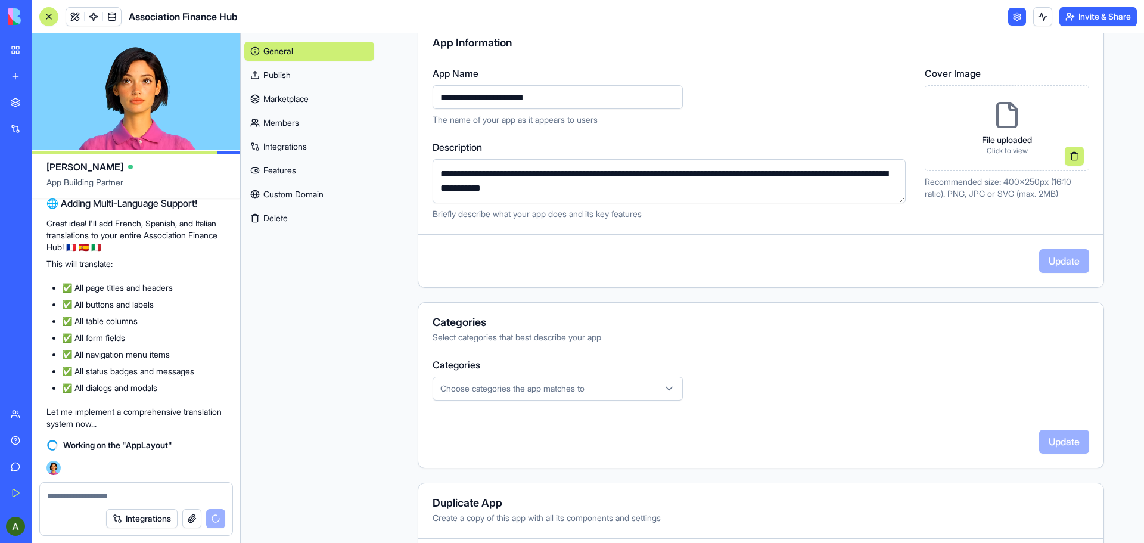
click at [669, 389] on icon "button" at bounding box center [669, 389] width 12 height 12
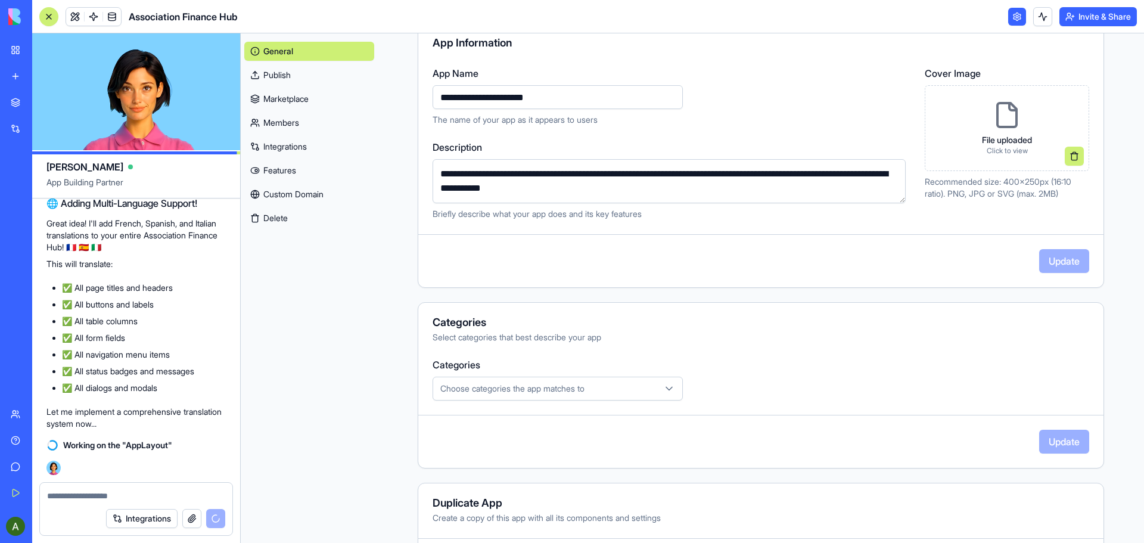
click at [787, 348] on html "My Workspace New app Marketplace Integrations Recent Association Finance Hub AI…" at bounding box center [572, 271] width 1144 height 543
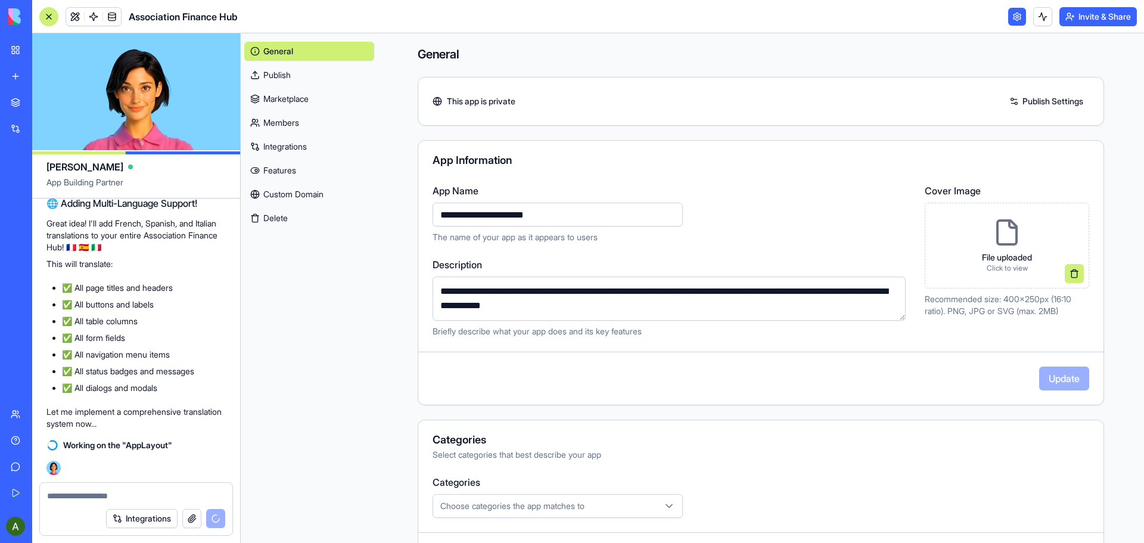
scroll to position [0, 0]
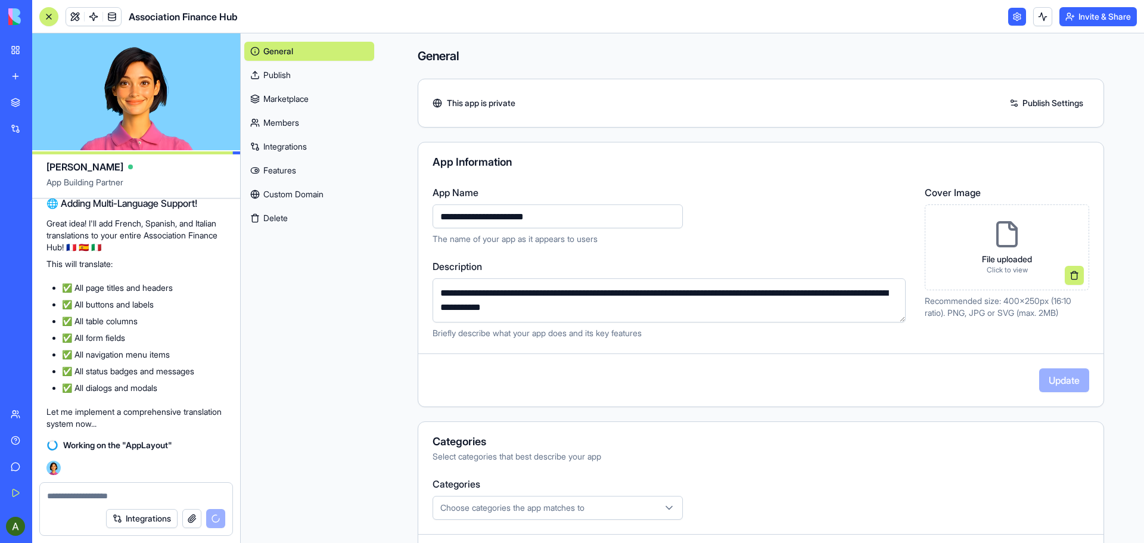
click at [299, 98] on link "Marketplace" at bounding box center [309, 98] width 130 height 19
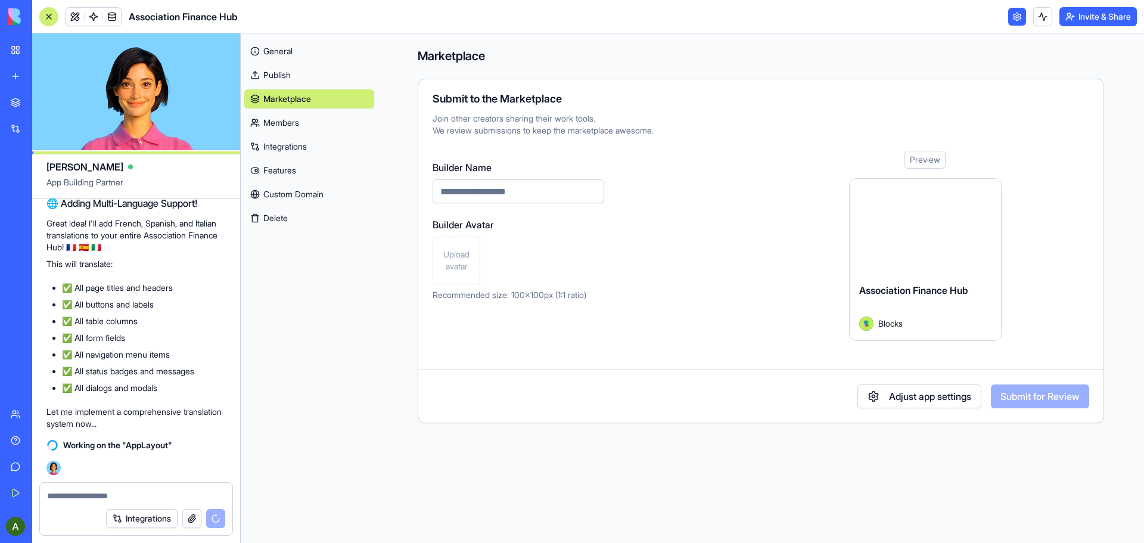
click at [293, 119] on link "Members" at bounding box center [309, 122] width 130 height 19
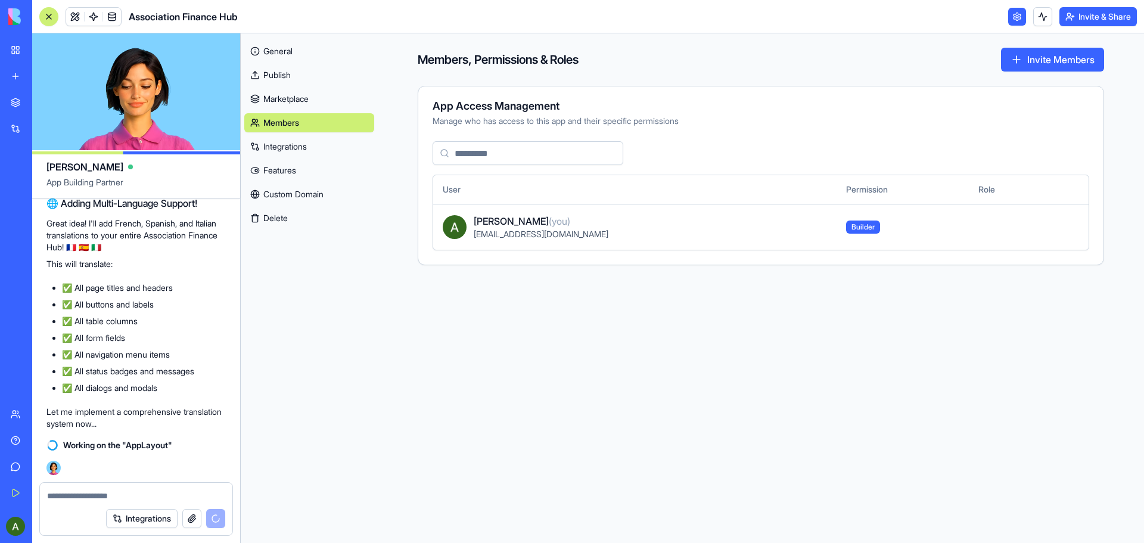
click at [293, 145] on link "Integrations" at bounding box center [309, 146] width 130 height 19
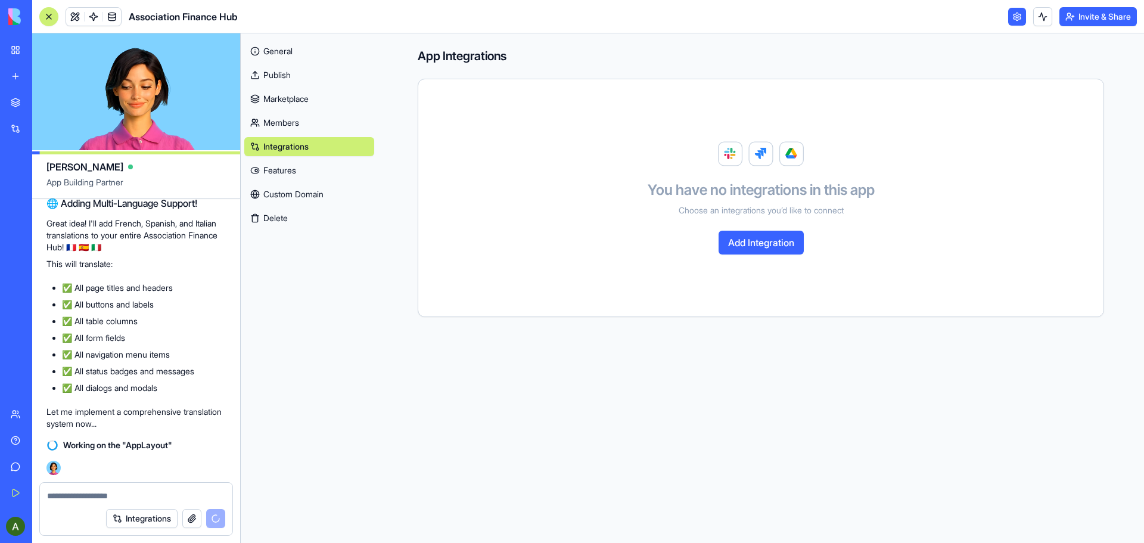
click at [281, 169] on link "Features" at bounding box center [309, 170] width 130 height 19
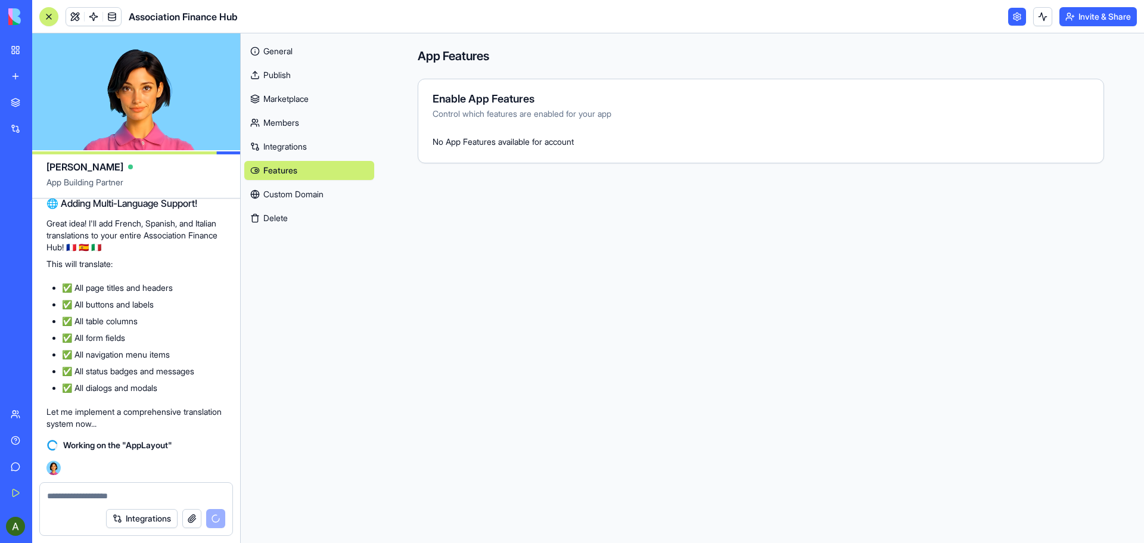
click at [319, 192] on link "Custom Domain" at bounding box center [309, 194] width 130 height 19
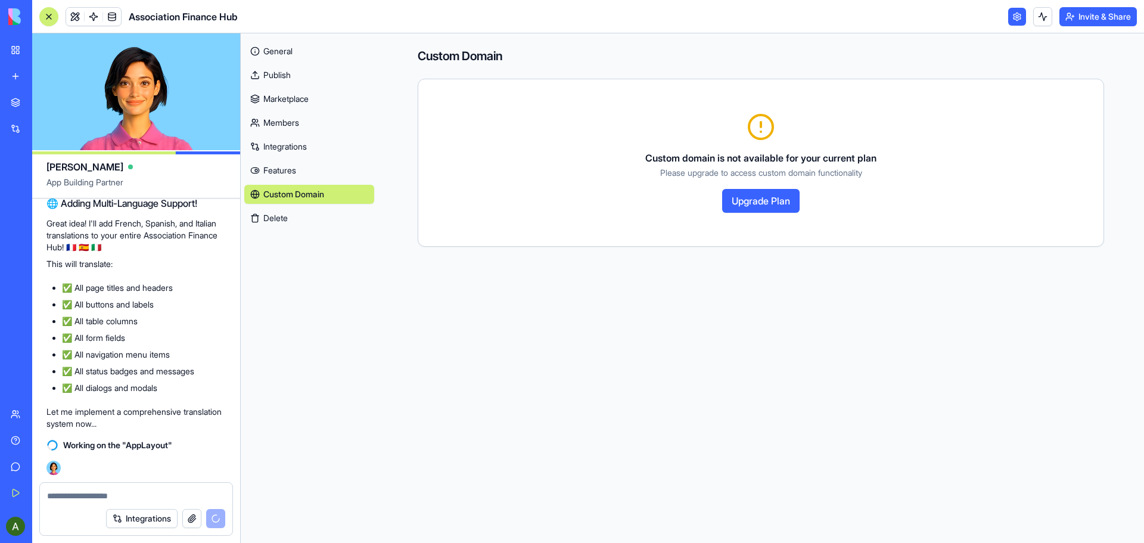
click at [905, 374] on main "Custom Domain Custom domain is not available for your current plan Please upgra…" at bounding box center [761, 288] width 766 height 510
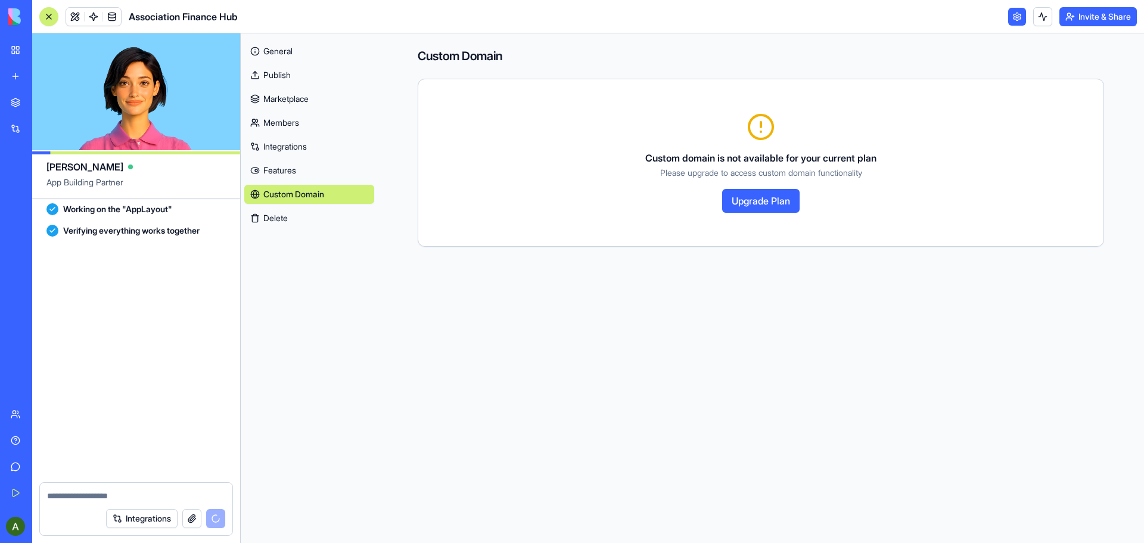
scroll to position [8237, 0]
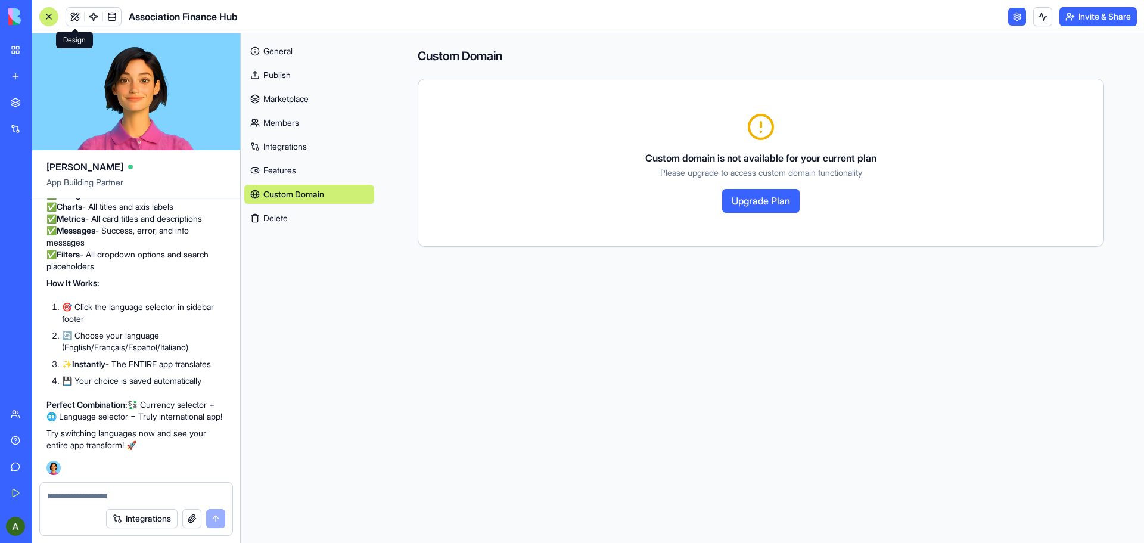
click at [73, 13] on span at bounding box center [74, 16] width 33 height 33
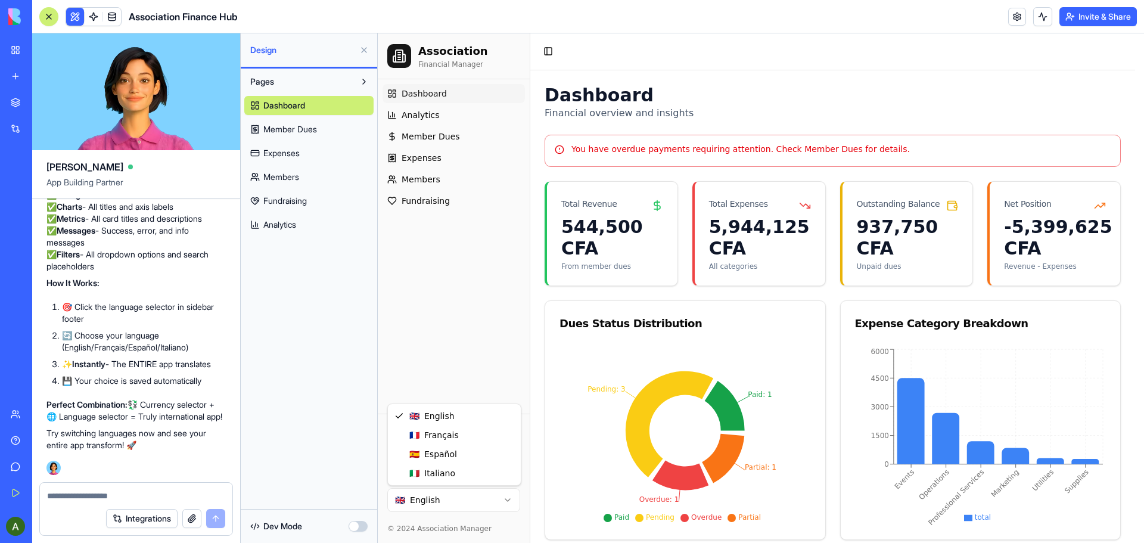
click at [508, 499] on html "Association Financial Manager Dashboard Analytics Member Dues Expenses Members …" at bounding box center [761, 423] width 766 height 780
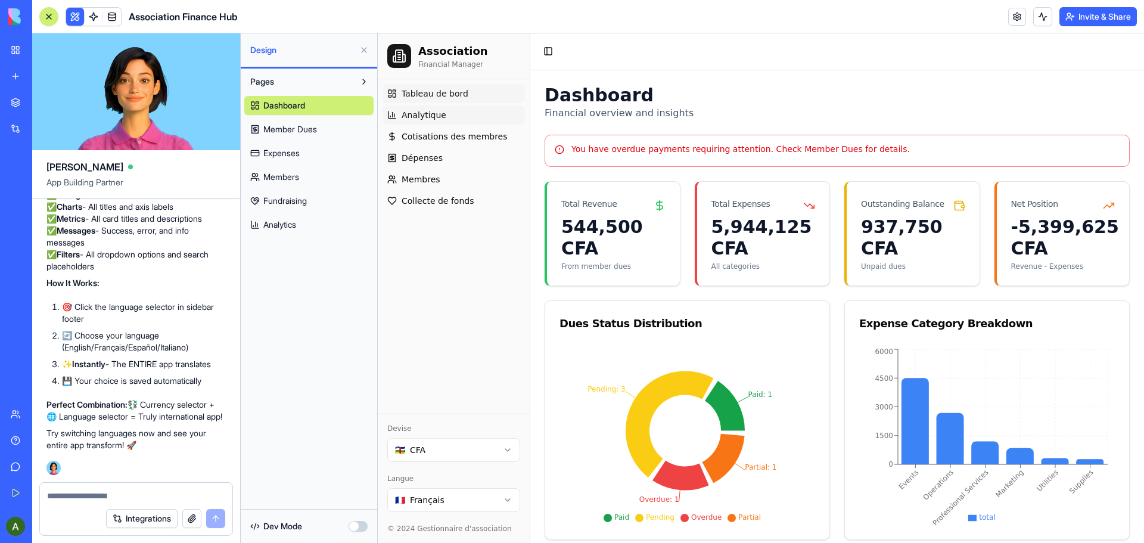
click at [420, 114] on span "Analytique" at bounding box center [424, 115] width 45 height 12
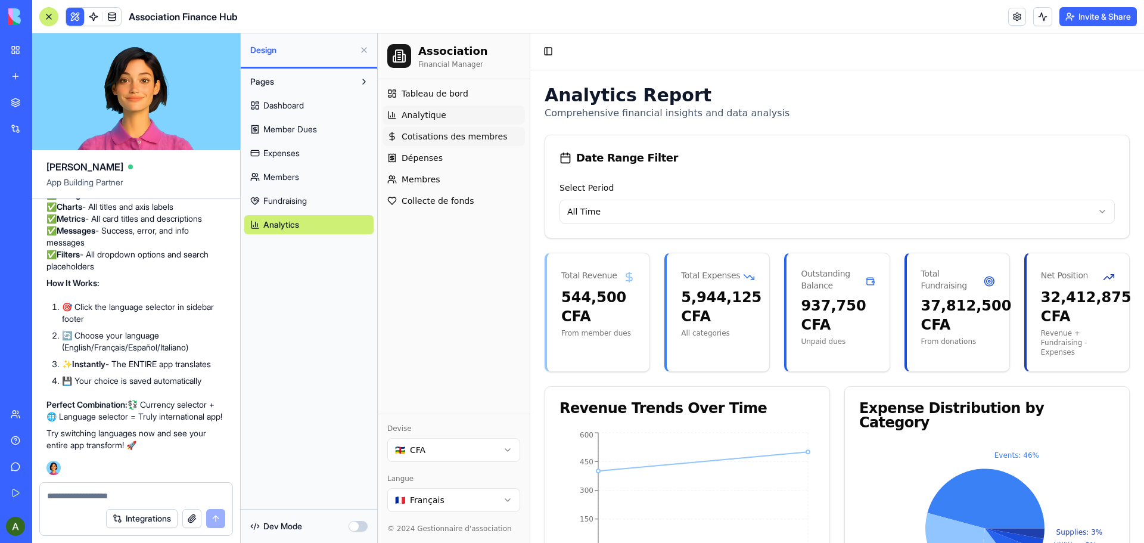
click at [450, 134] on span "Cotisations des membres" at bounding box center [455, 137] width 106 height 12
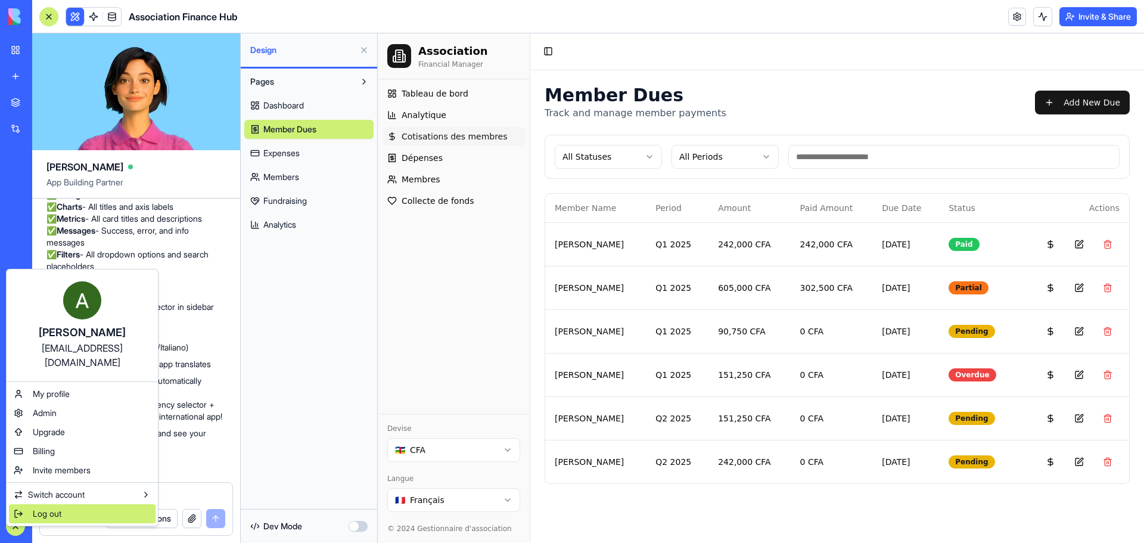
click at [46, 508] on span "Log out" at bounding box center [47, 514] width 29 height 12
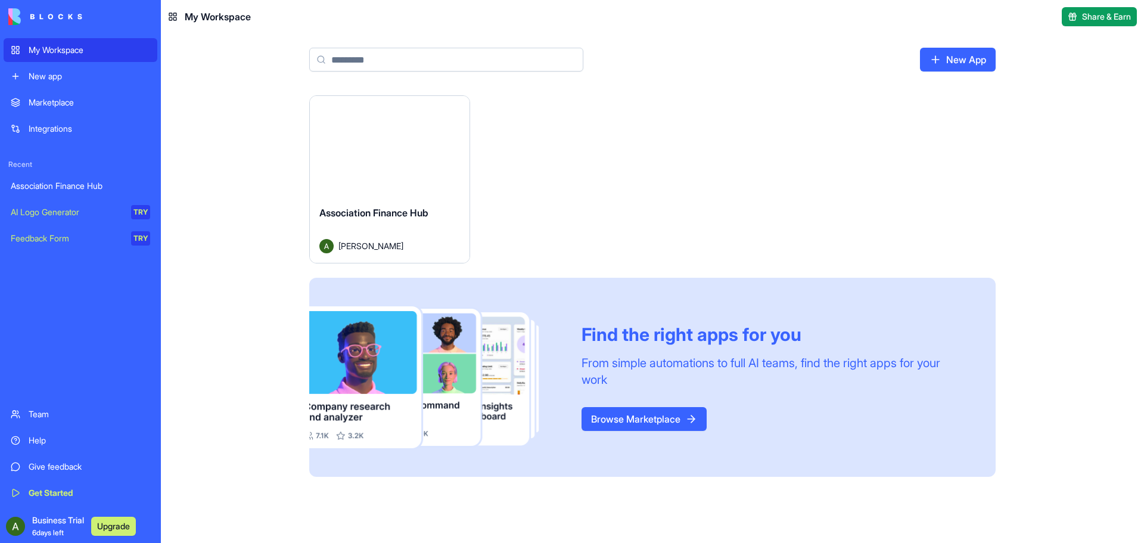
click at [396, 164] on div "Launch" at bounding box center [390, 146] width 160 height 100
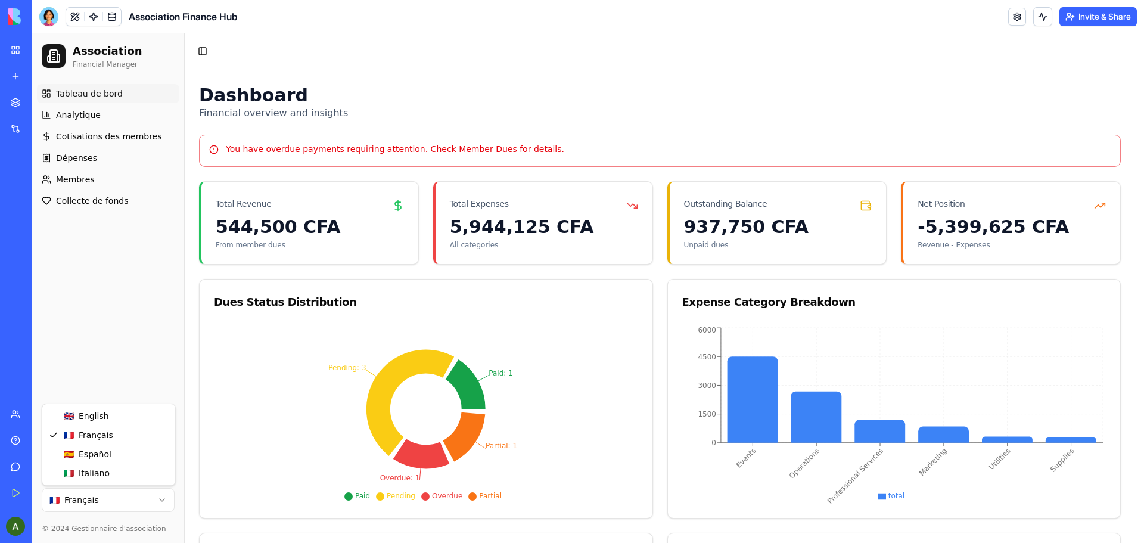
click at [163, 498] on html "Association Financial Manager Tableau de bord Analytique Cotisations des membre…" at bounding box center [588, 412] width 1112 height 758
click at [162, 499] on html "Association Financial Manager Dashboard Analytics Member Dues Expenses Members …" at bounding box center [588, 412] width 1112 height 758
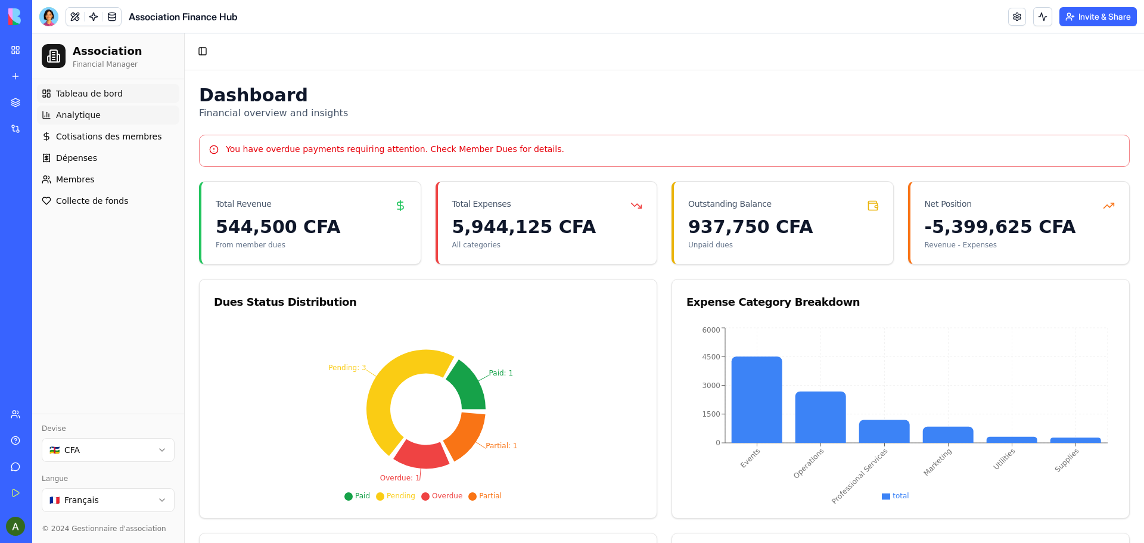
click at [90, 116] on span "Analytique" at bounding box center [78, 115] width 45 height 12
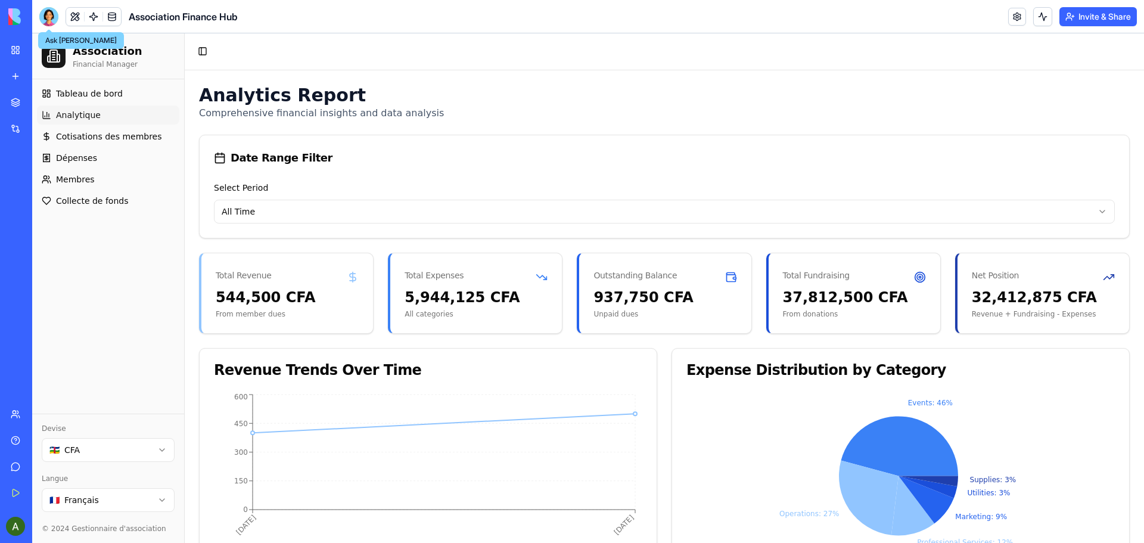
drag, startPoint x: 46, startPoint y: 14, endPoint x: 83, endPoint y: 33, distance: 41.3
click at [48, 14] on div at bounding box center [48, 16] width 19 height 19
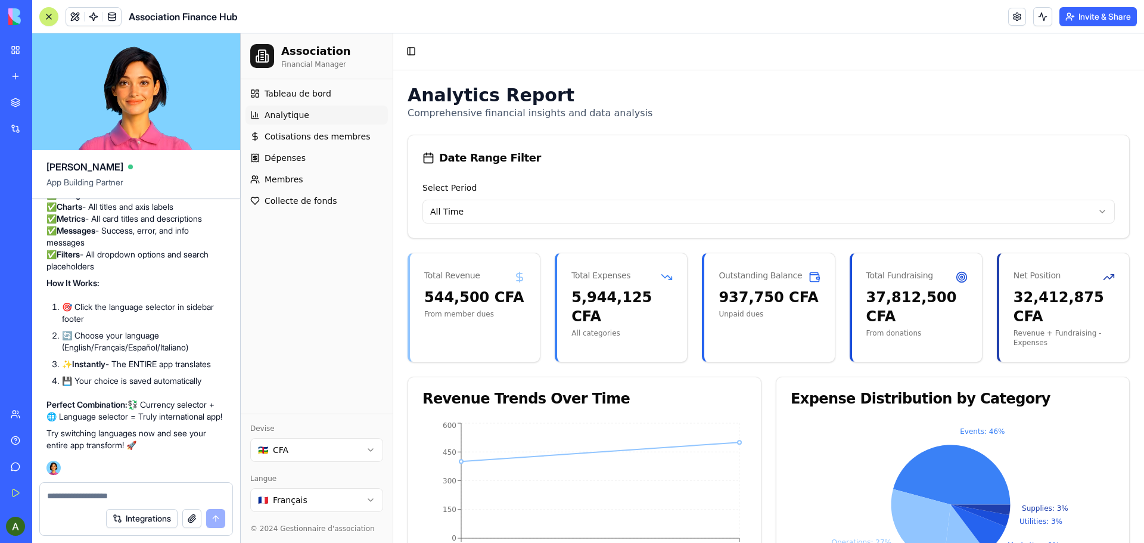
scroll to position [8237, 0]
click at [69, 489] on div at bounding box center [136, 492] width 192 height 19
click at [76, 493] on textarea at bounding box center [136, 496] width 178 height 12
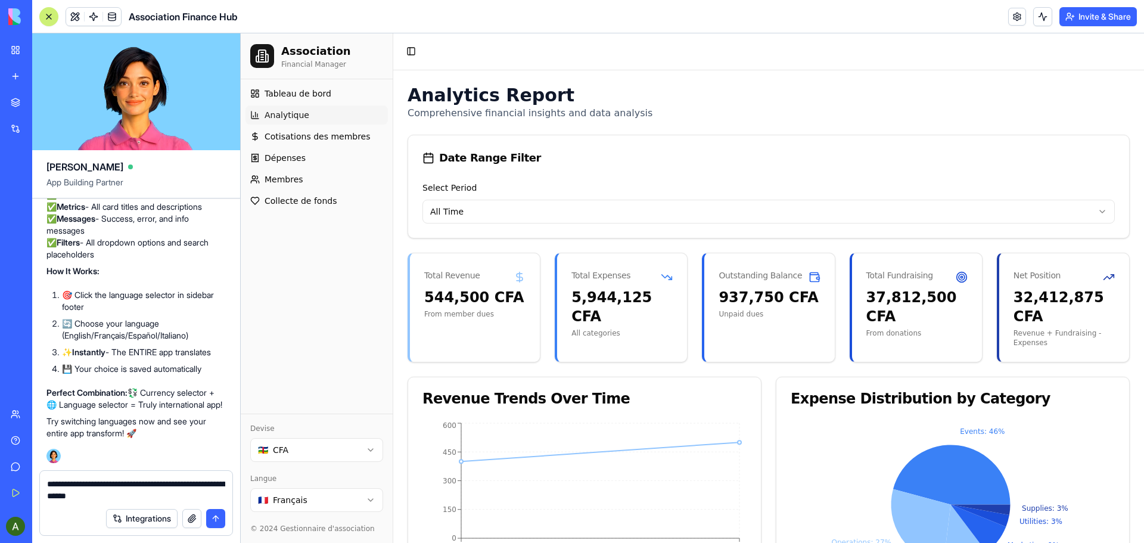
type textarea "**********"
click at [212, 519] on button "submit" at bounding box center [215, 518] width 19 height 19
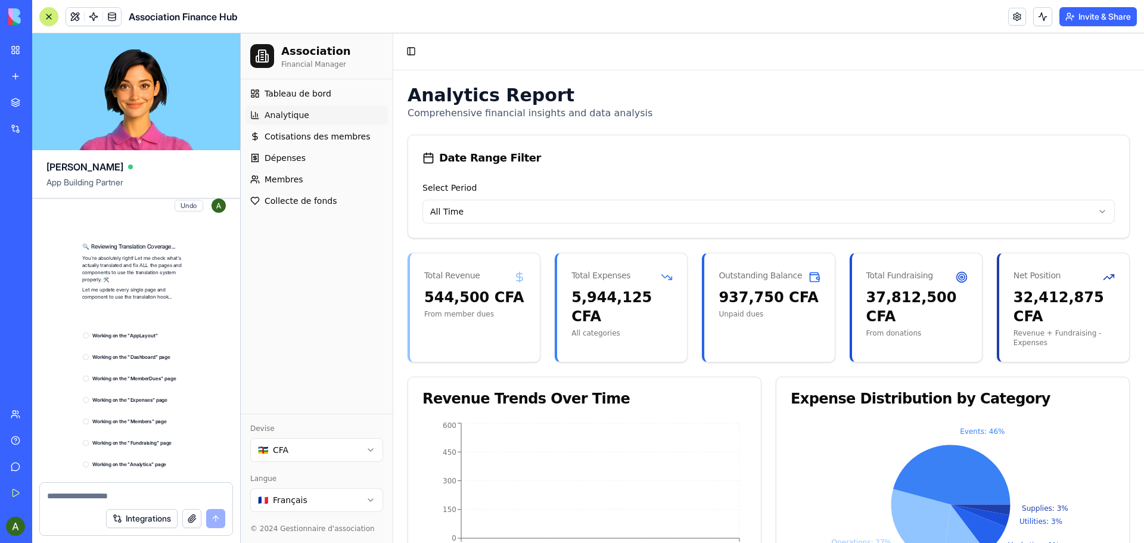
scroll to position [9207, 0]
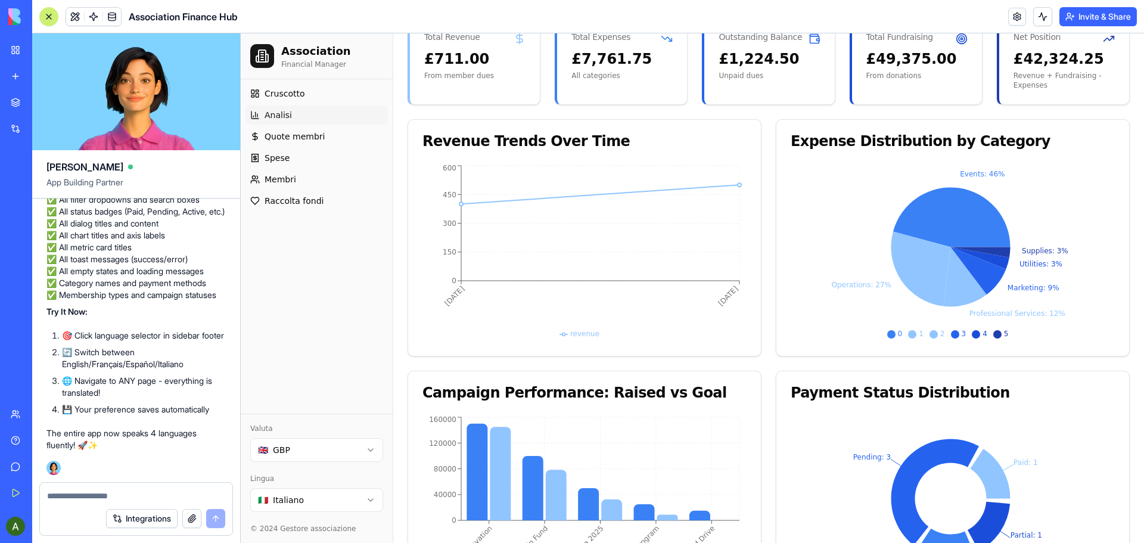
scroll to position [9147, 0]
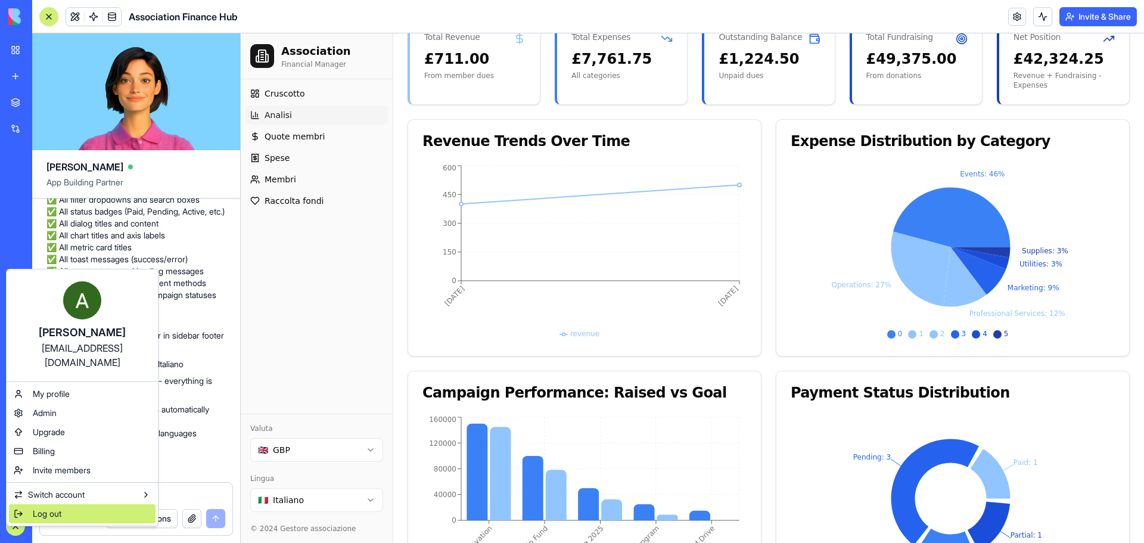
click at [45, 508] on span "Log out" at bounding box center [47, 514] width 29 height 12
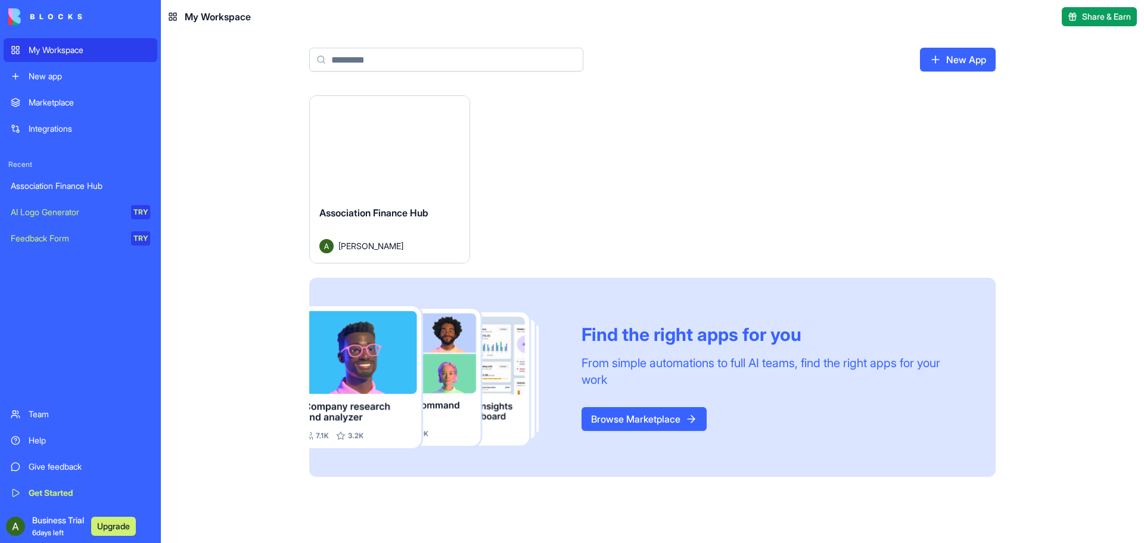
click at [414, 176] on div "Launch" at bounding box center [390, 146] width 160 height 100
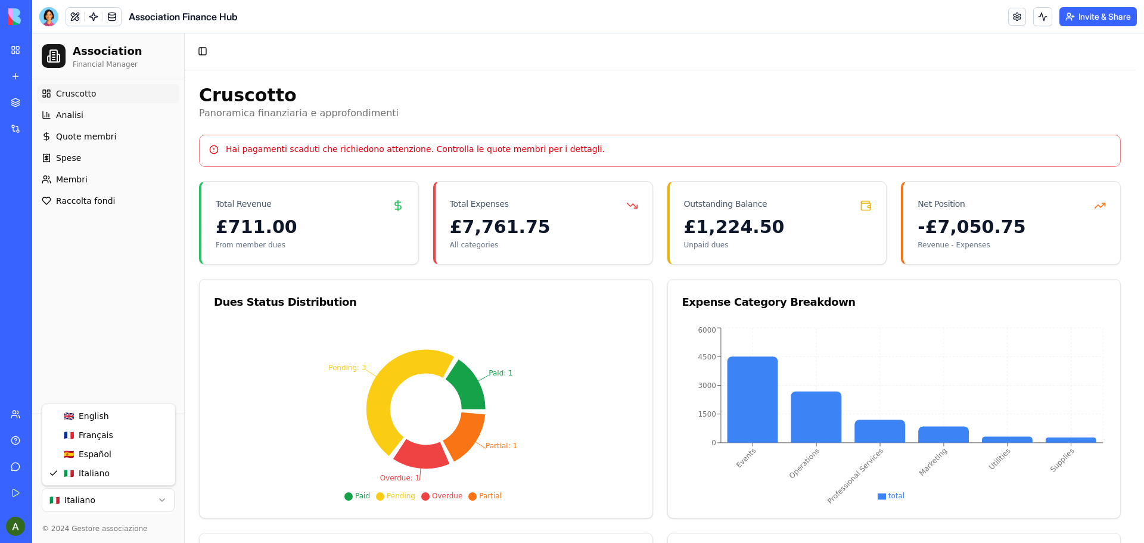
click at [162, 505] on html "Association Financial Manager Cruscotto Analisi Quote membri Spese Membri Racco…" at bounding box center [588, 412] width 1112 height 758
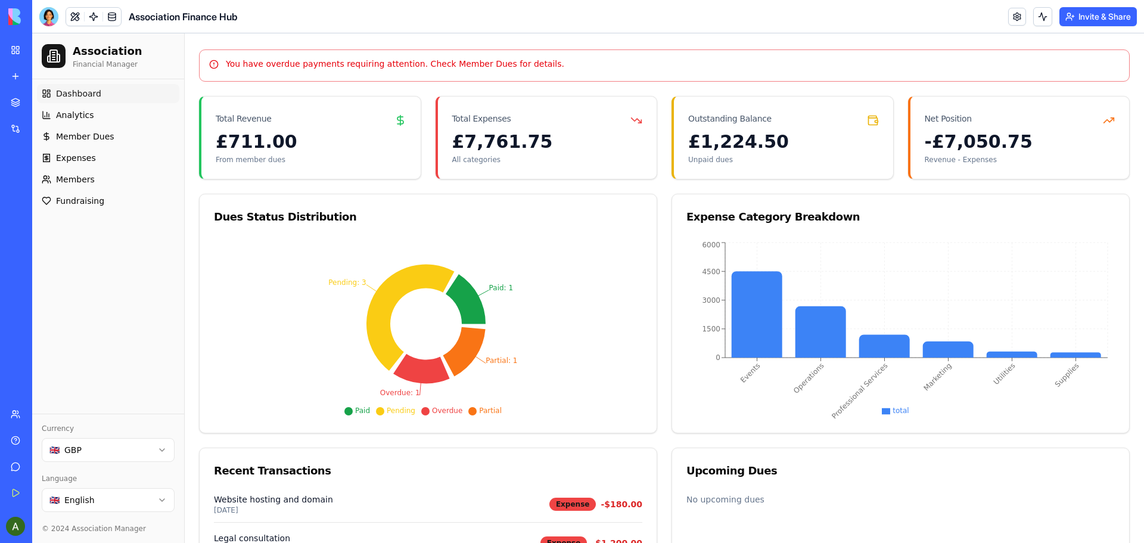
scroll to position [10, 0]
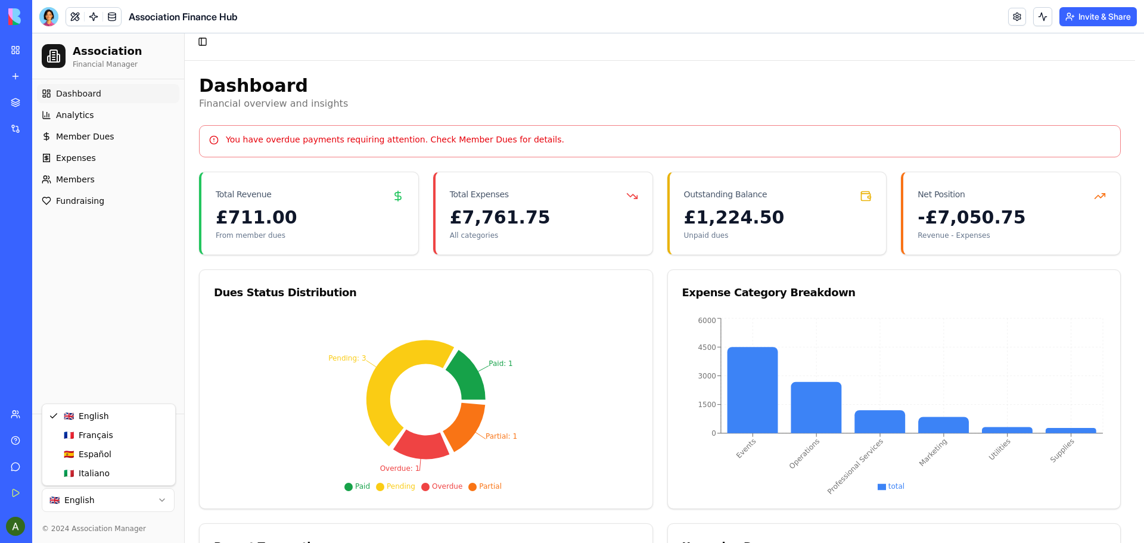
click at [166, 501] on html "Association Financial Manager Dashboard Analytics Member Dues Expenses Members …" at bounding box center [588, 403] width 1112 height 758
click at [161, 498] on html "Association Financial Manager Tableau de bord Analytique Cotisations des membre…" at bounding box center [588, 403] width 1112 height 758
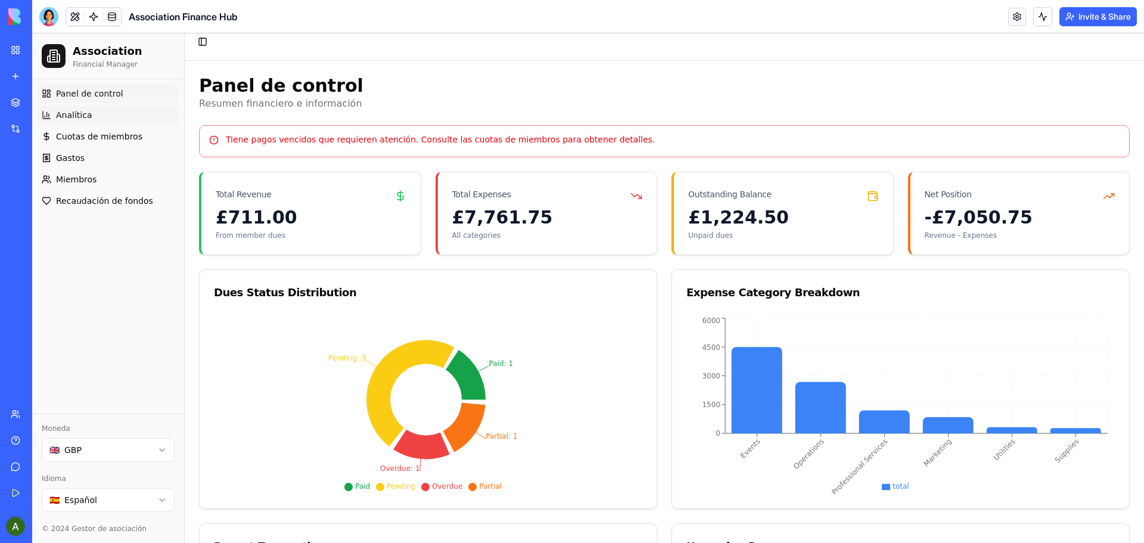
click at [75, 114] on span "Analítica" at bounding box center [74, 115] width 36 height 12
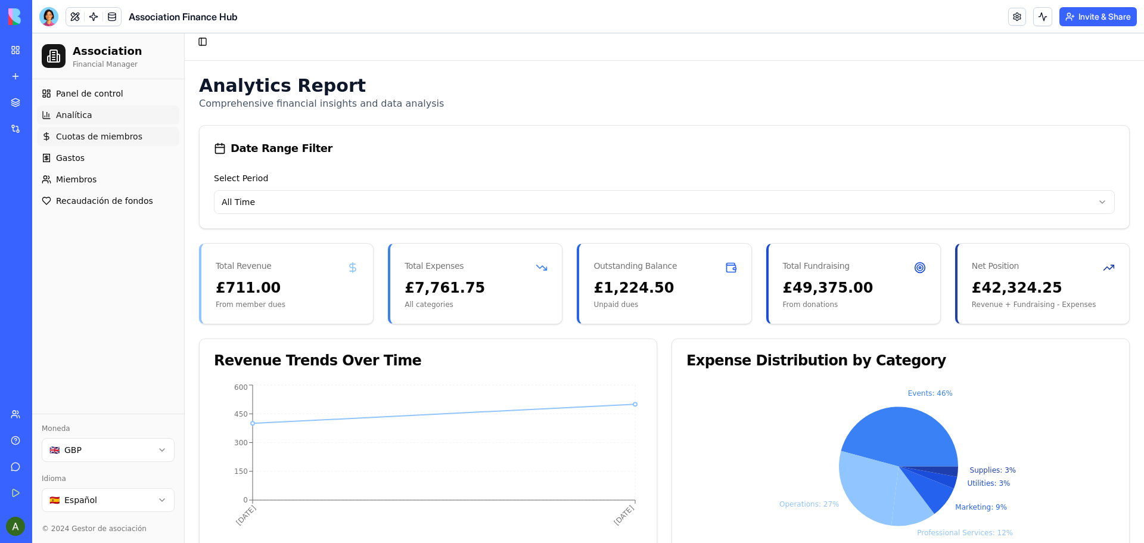
click at [78, 136] on span "Cuotas de miembros" at bounding box center [99, 137] width 86 height 12
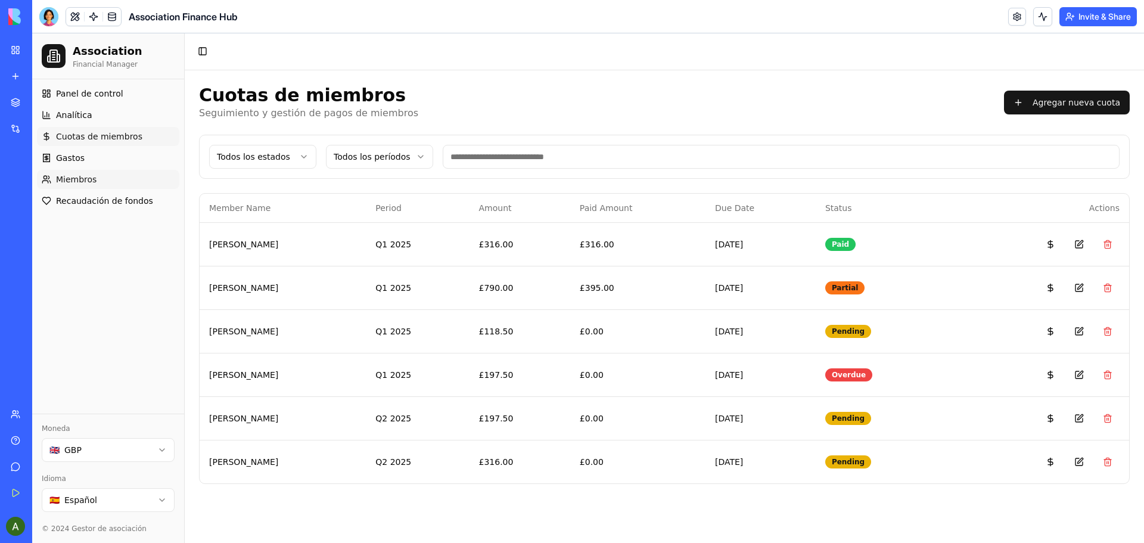
click at [77, 179] on span "Miembros" at bounding box center [76, 179] width 41 height 12
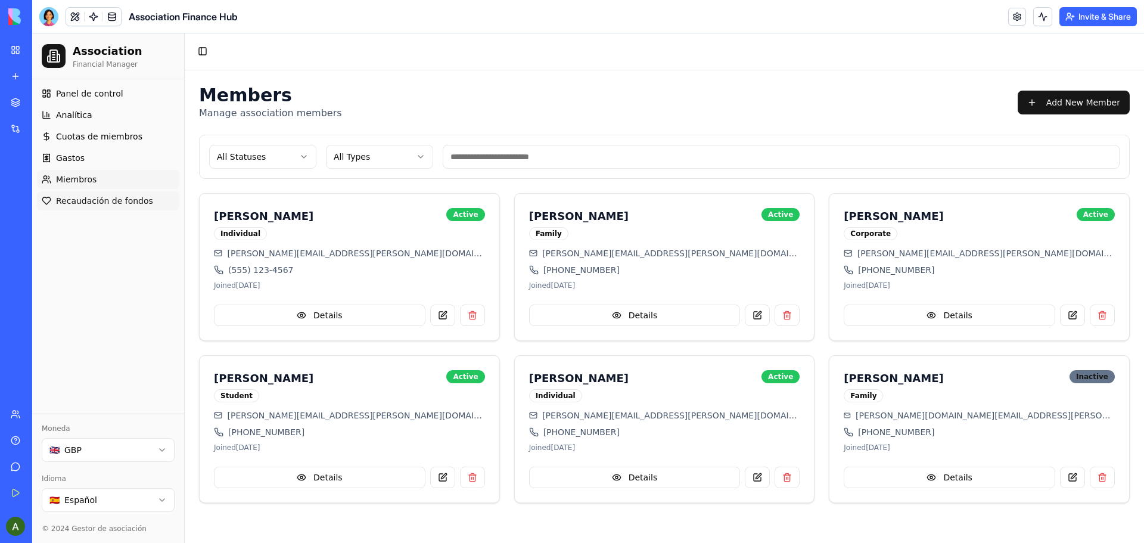
click at [87, 201] on span "Recaudación de fondos" at bounding box center [104, 201] width 97 height 12
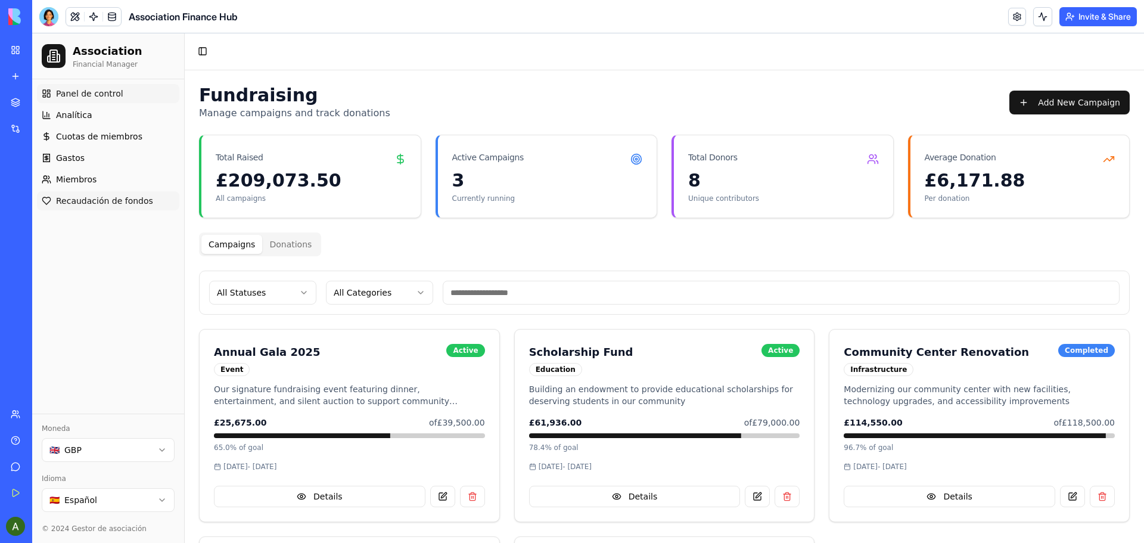
click at [91, 94] on span "Panel de control" at bounding box center [89, 94] width 67 height 12
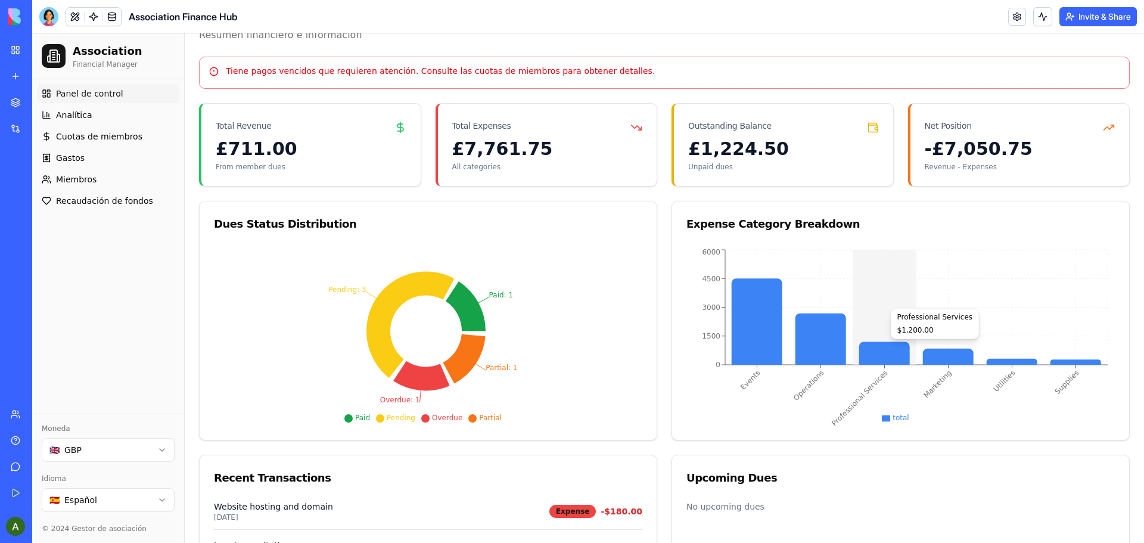
scroll to position [248, 0]
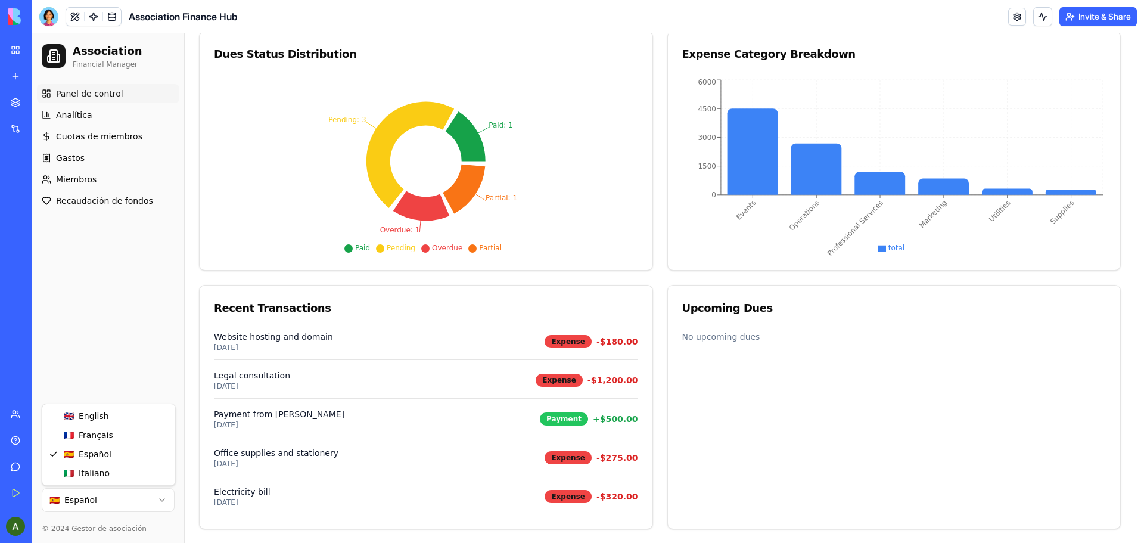
click at [157, 499] on html "Association Financial Manager Panel de control Analítica Cuotas de miembros Gas…" at bounding box center [588, 164] width 1112 height 758
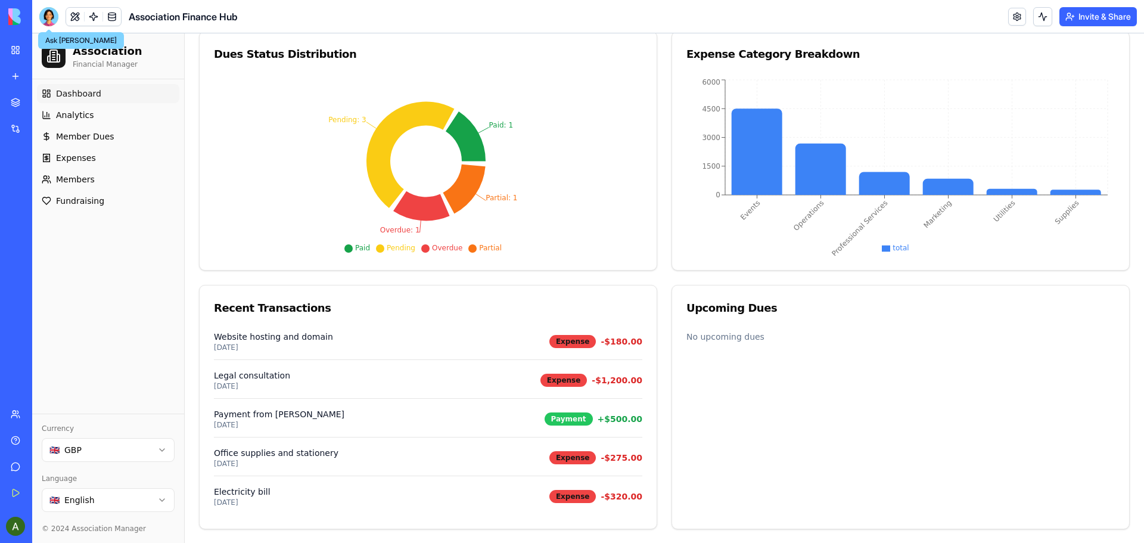
click at [48, 14] on div at bounding box center [48, 16] width 19 height 19
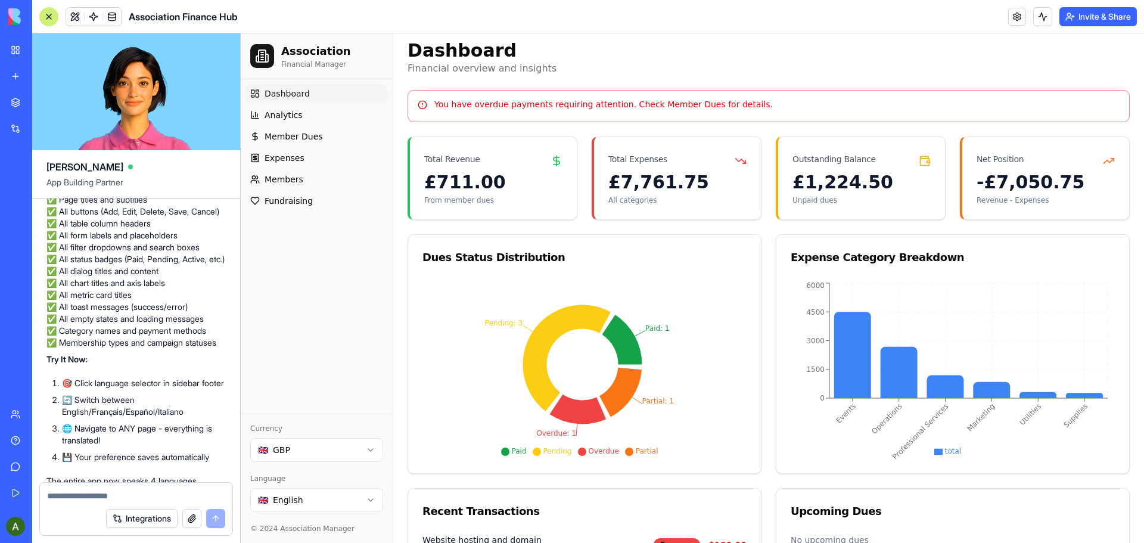
scroll to position [10, 0]
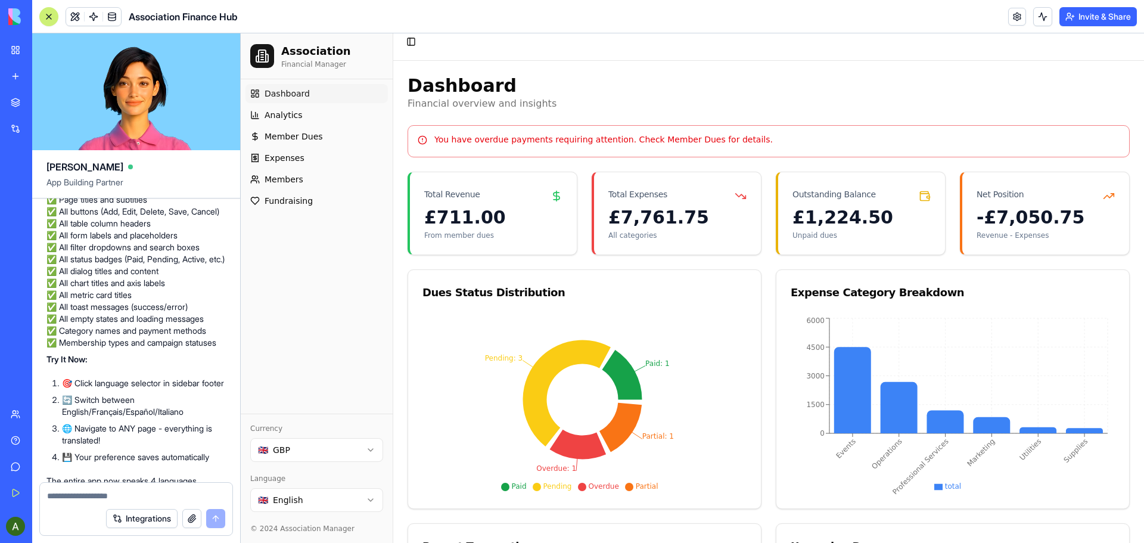
click at [371, 500] on html "Association Financial Manager Dashboard Analytics Member Dues Expenses Members …" at bounding box center [692, 403] width 903 height 758
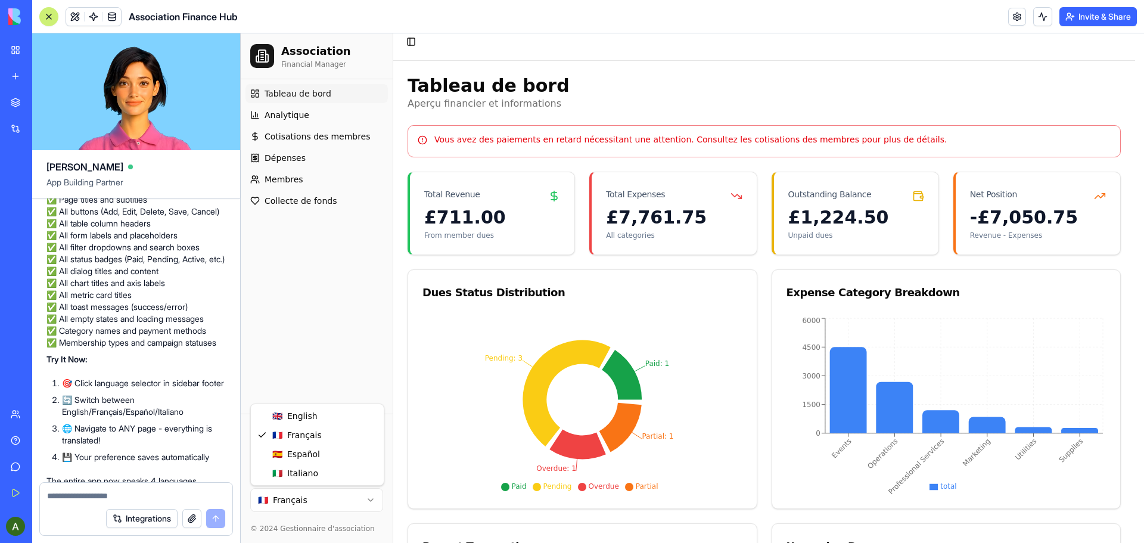
click at [371, 499] on html "Association Financial Manager Tableau de bord Analytique Cotisations des membre…" at bounding box center [692, 403] width 903 height 758
click at [367, 499] on html "Association Financial Manager Panel de control Analítica Cuotas de miembros Gas…" at bounding box center [692, 403] width 903 height 758
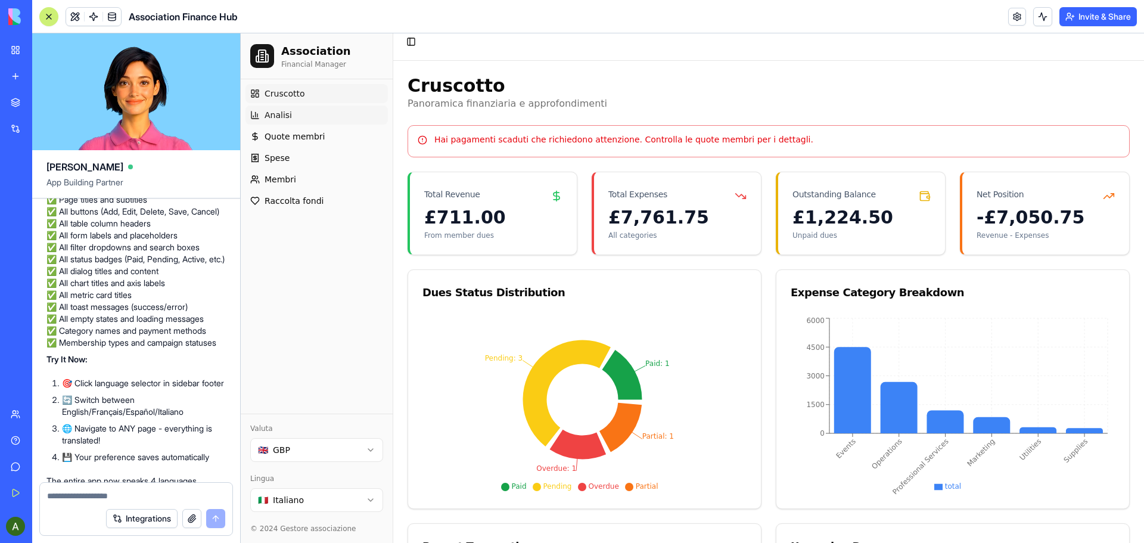
click at [280, 117] on span "Analisi" at bounding box center [278, 115] width 27 height 12
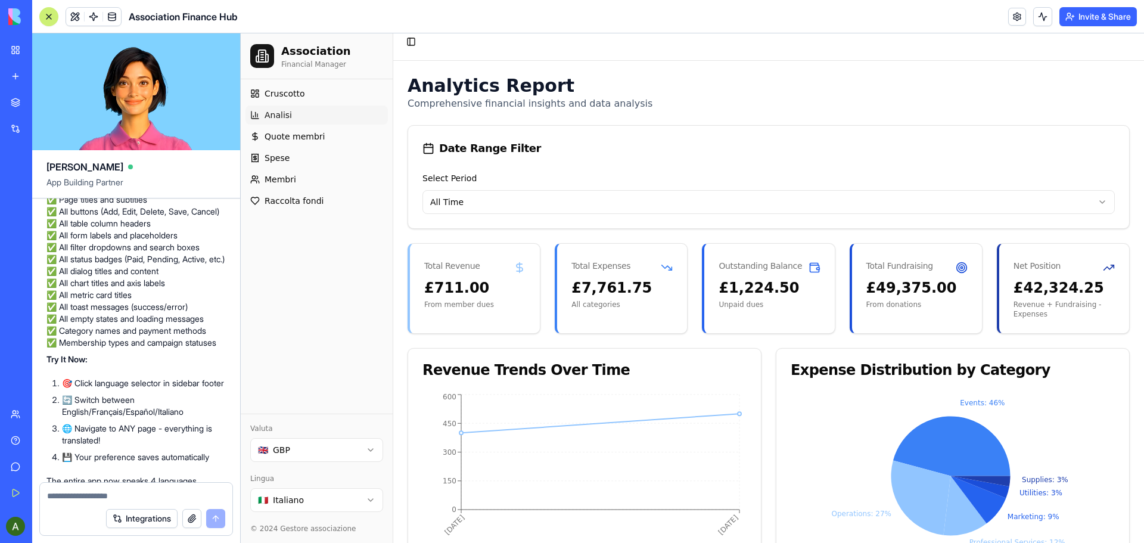
click at [281, 119] on span "Analisi" at bounding box center [278, 115] width 27 height 12
click at [560, 285] on div "£7,761.75 All categories" at bounding box center [622, 300] width 130 height 45
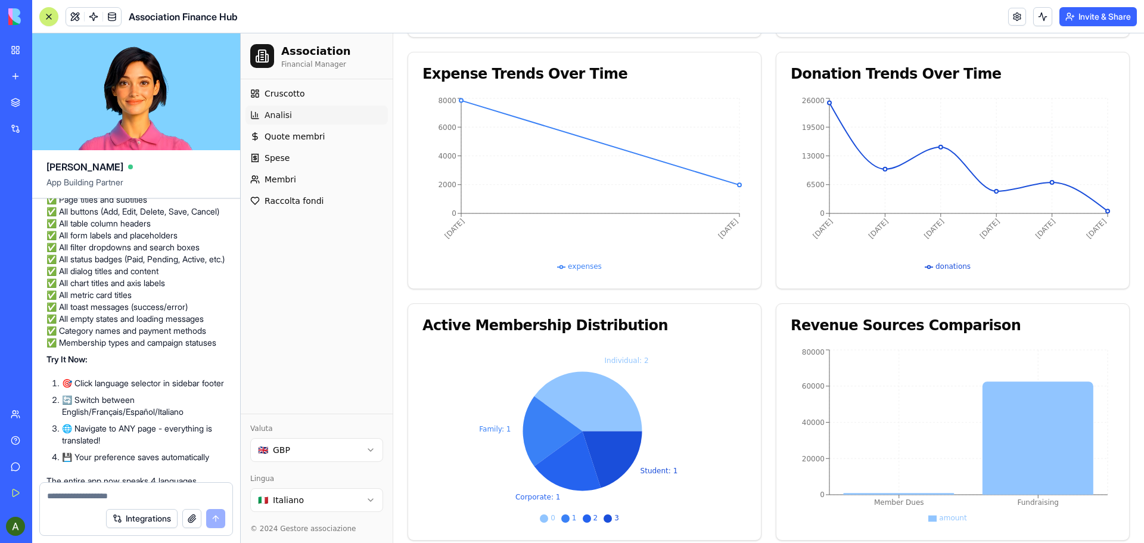
scroll to position [820, 0]
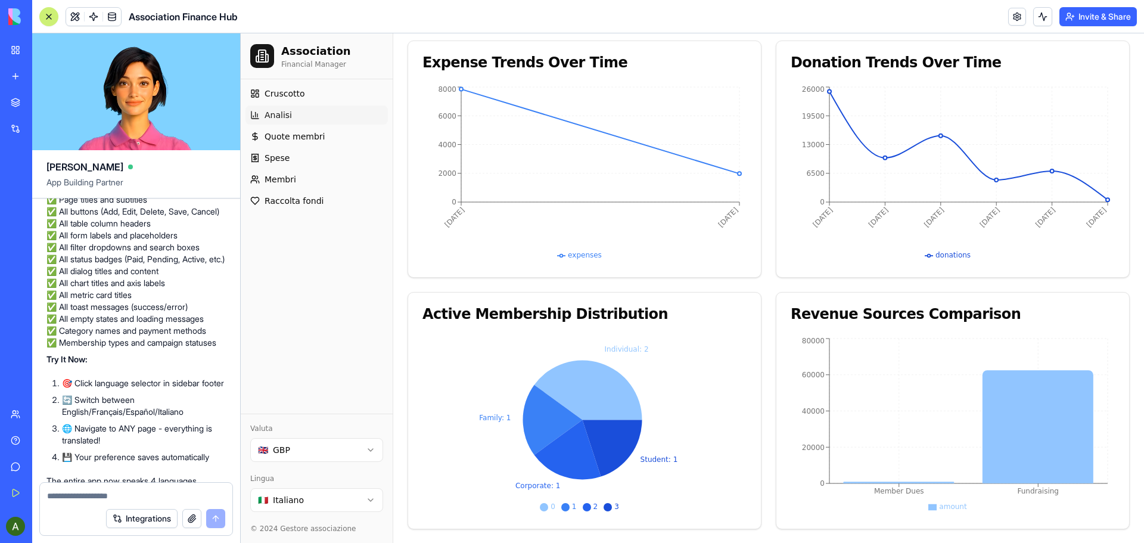
click at [113, 493] on textarea at bounding box center [136, 496] width 178 height 12
type textarea "**********"
click at [216, 520] on button "submit" at bounding box center [215, 518] width 19 height 19
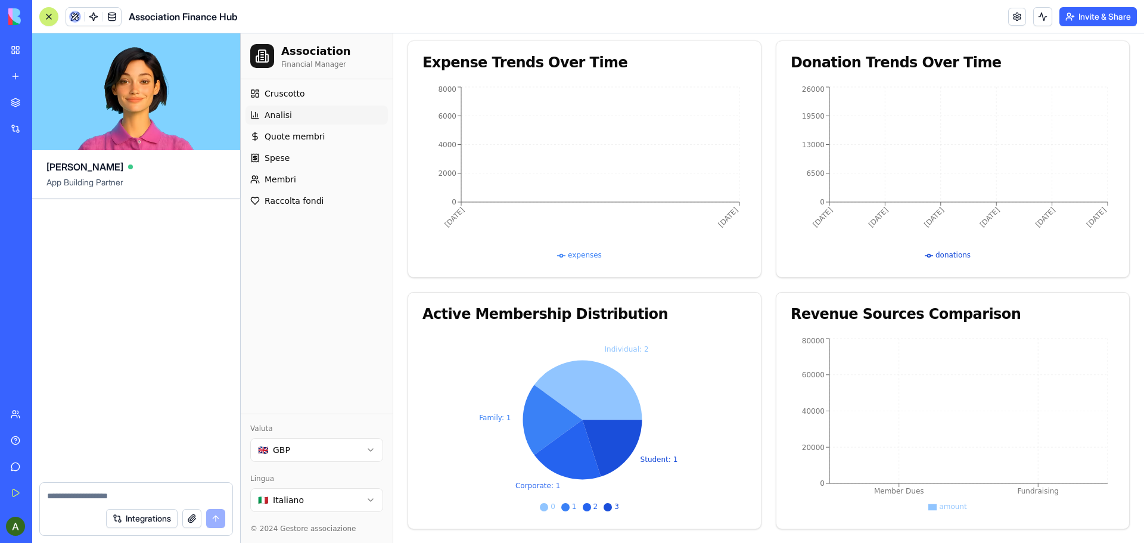
scroll to position [10436, 0]
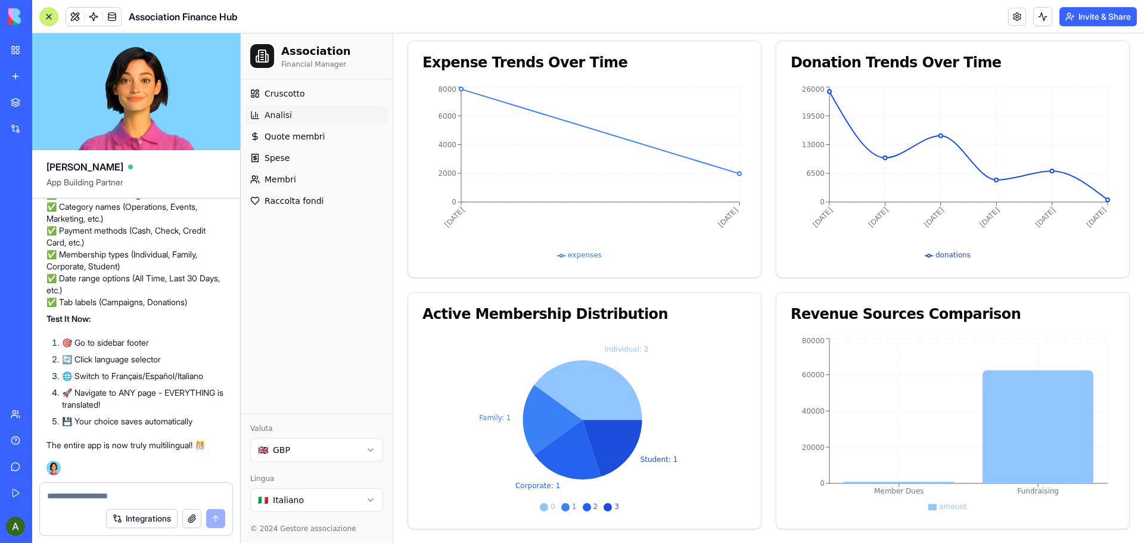
click at [288, 93] on span "Cruscotto" at bounding box center [285, 94] width 41 height 12
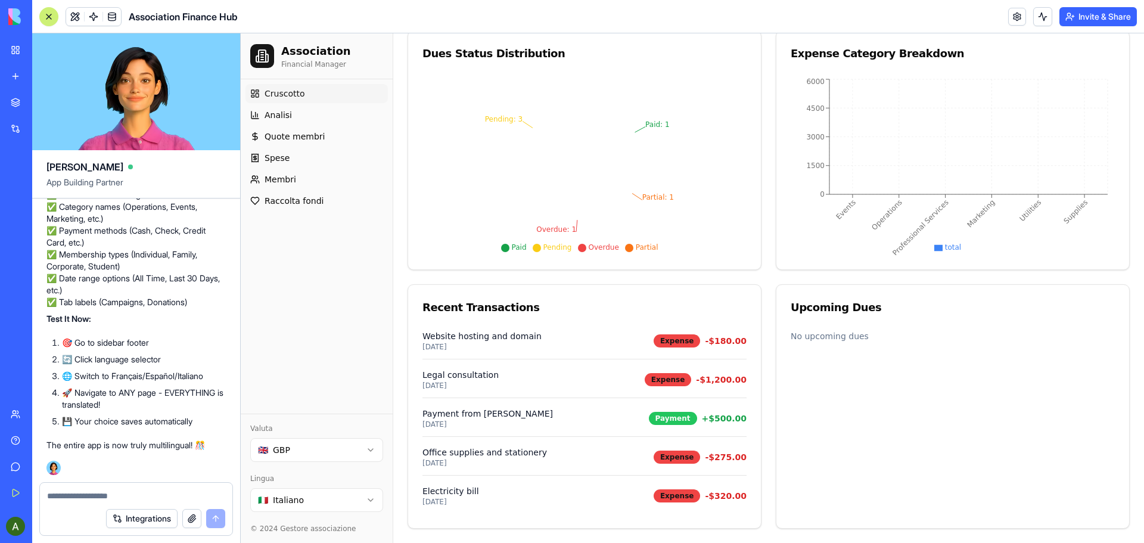
scroll to position [248, 0]
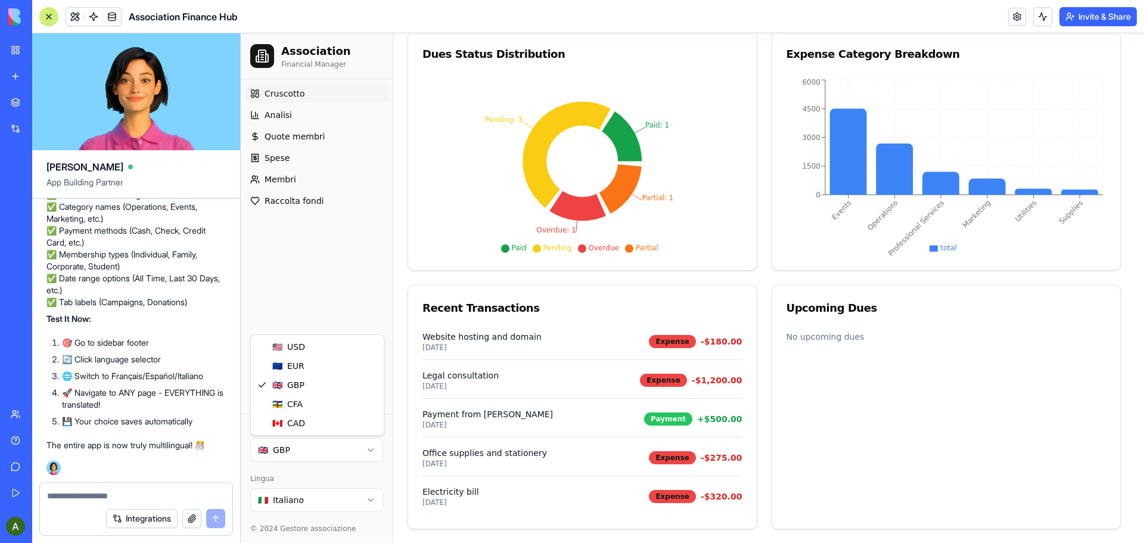
click at [372, 449] on html "Association Financial Manager Cruscotto Analisi Quote membri Spese Membri Racco…" at bounding box center [692, 164] width 903 height 758
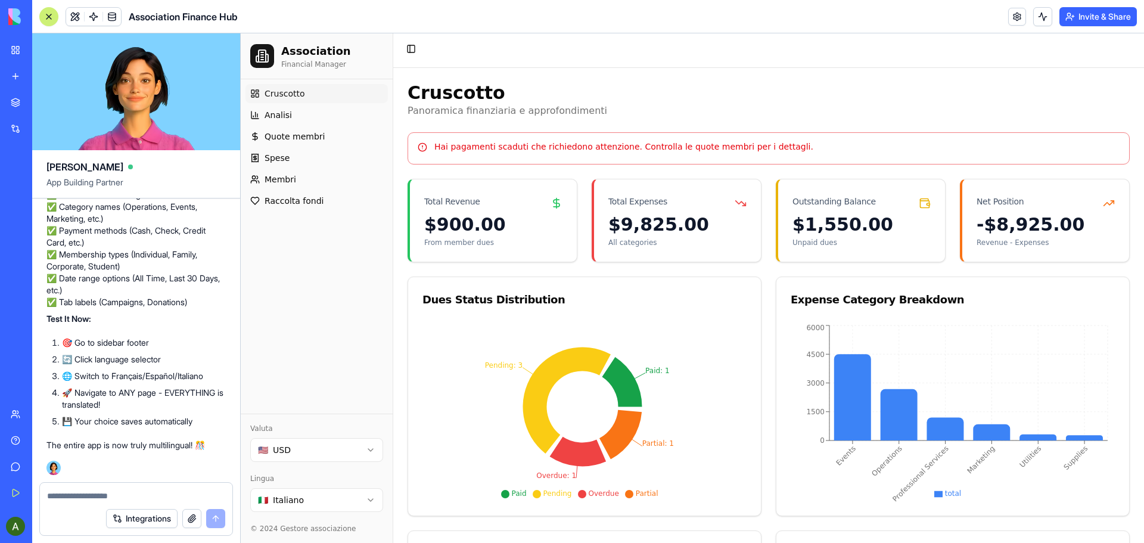
scroll to position [0, 0]
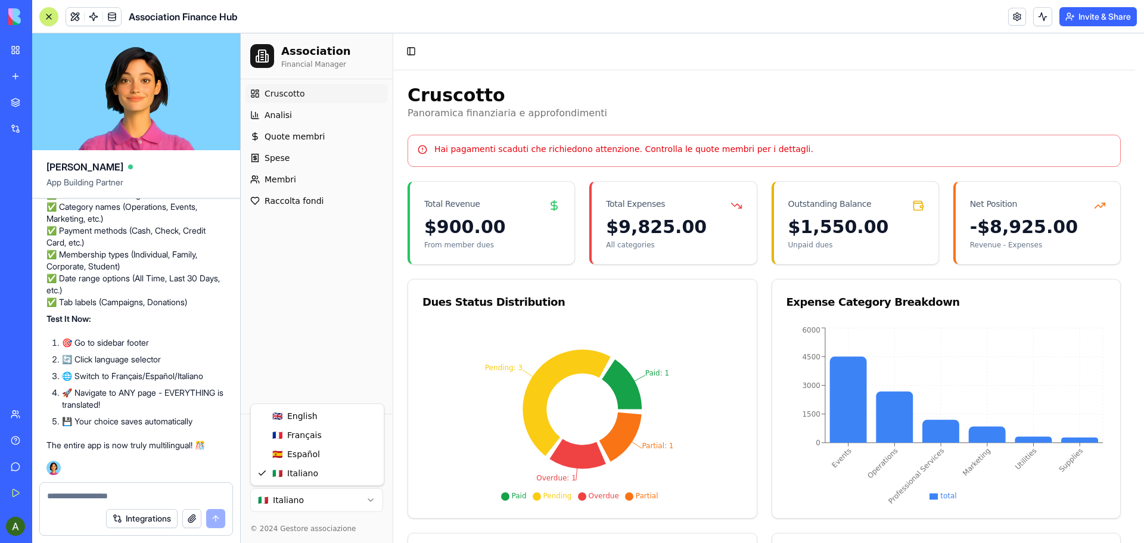
click at [364, 500] on html "Association Financial Manager Cruscotto Analisi Quote membri Spese Membri Racco…" at bounding box center [692, 412] width 903 height 758
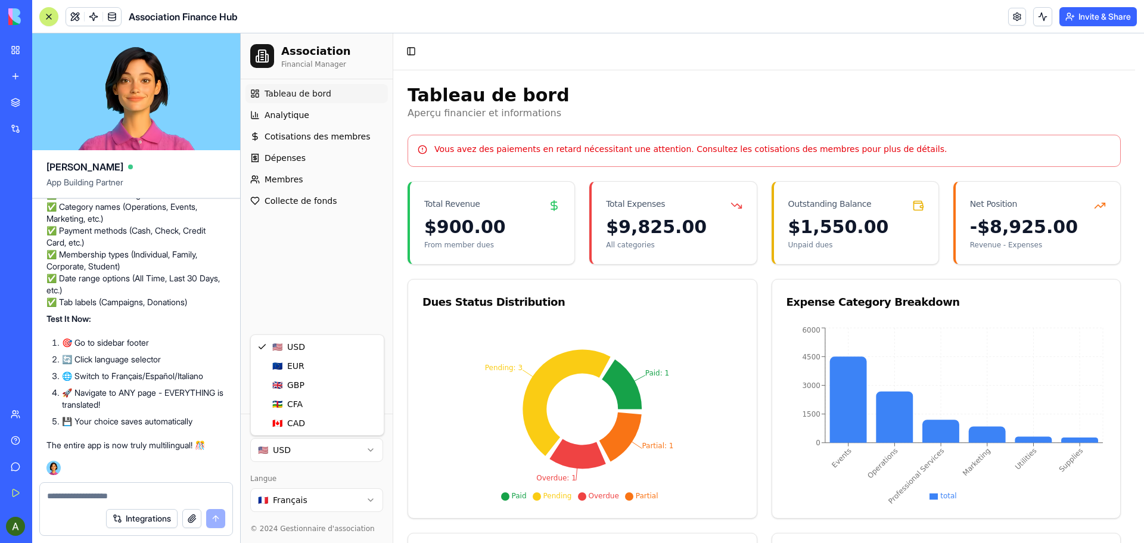
click at [368, 448] on html "Association Financial Manager Tableau de bord Analytique Cotisations des membre…" at bounding box center [692, 412] width 903 height 758
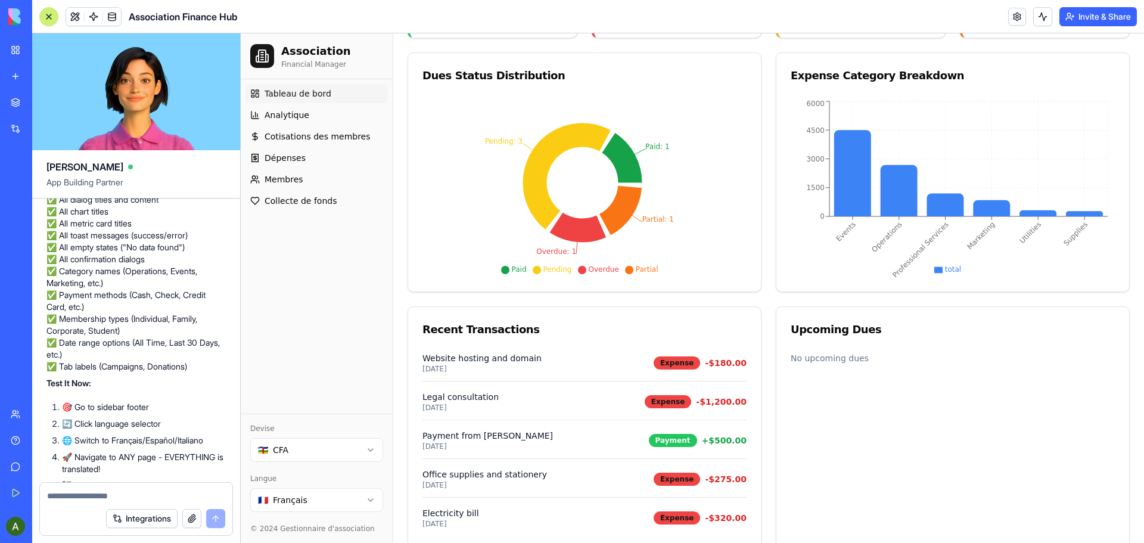
scroll to position [10018, 0]
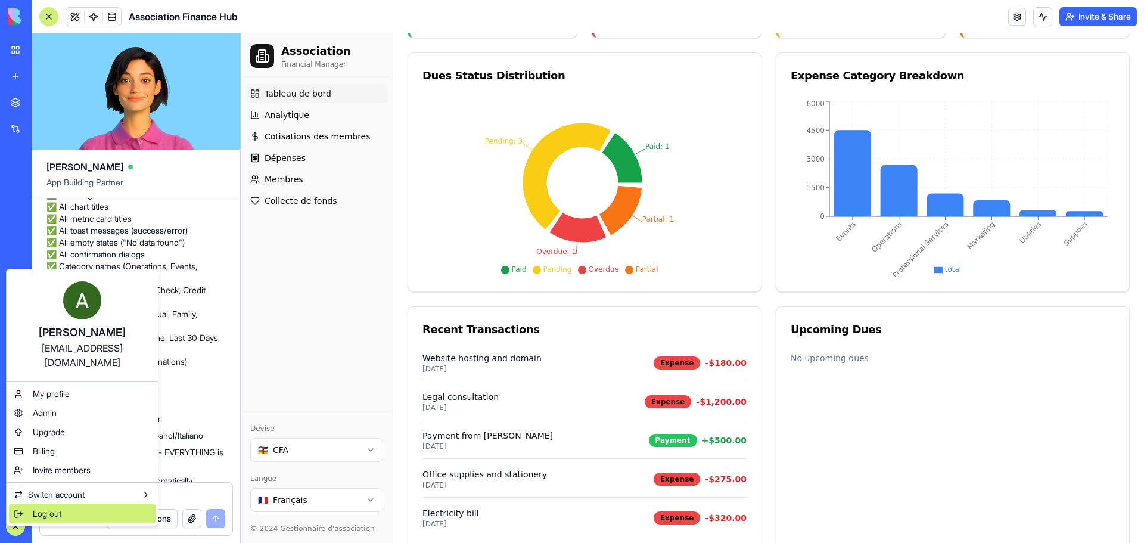
click at [39, 508] on span "Log out" at bounding box center [47, 514] width 29 height 12
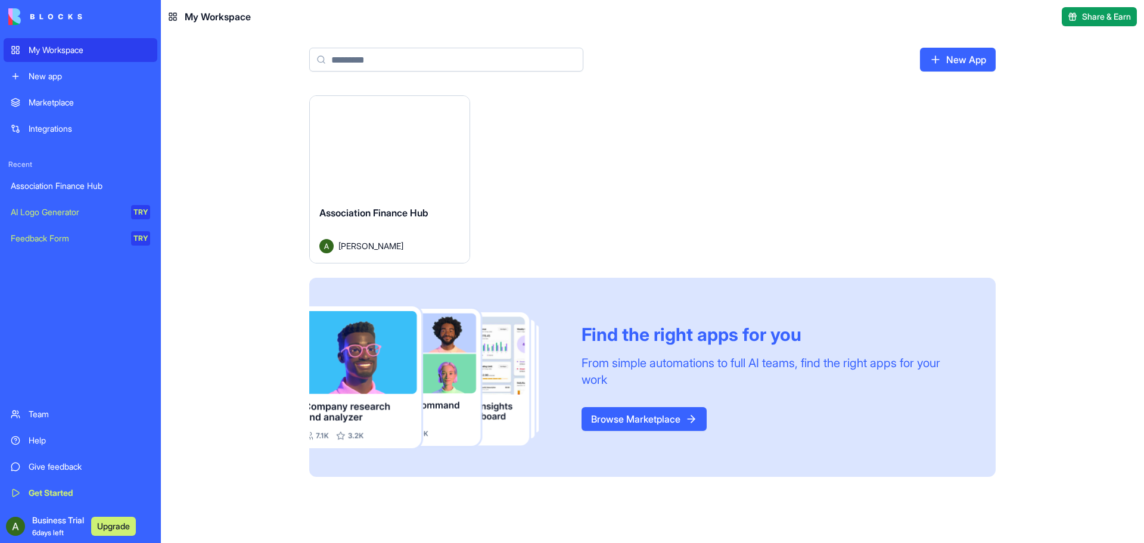
click at [397, 159] on div "Launch" at bounding box center [390, 146] width 160 height 100
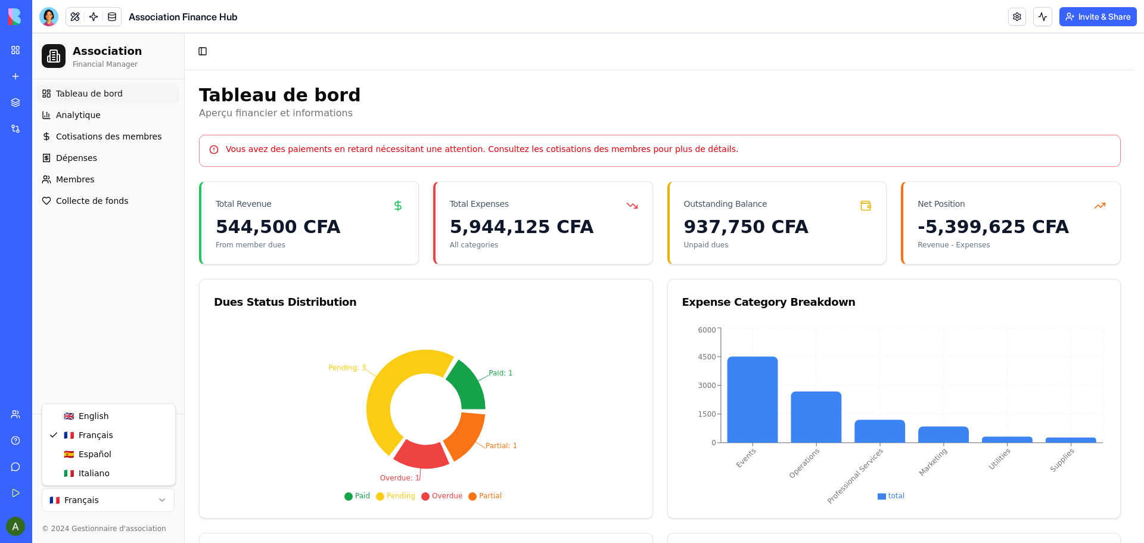
click at [164, 498] on html "Association Financial Manager Tableau de bord Analytique Cotisations des membre…" at bounding box center [588, 412] width 1112 height 758
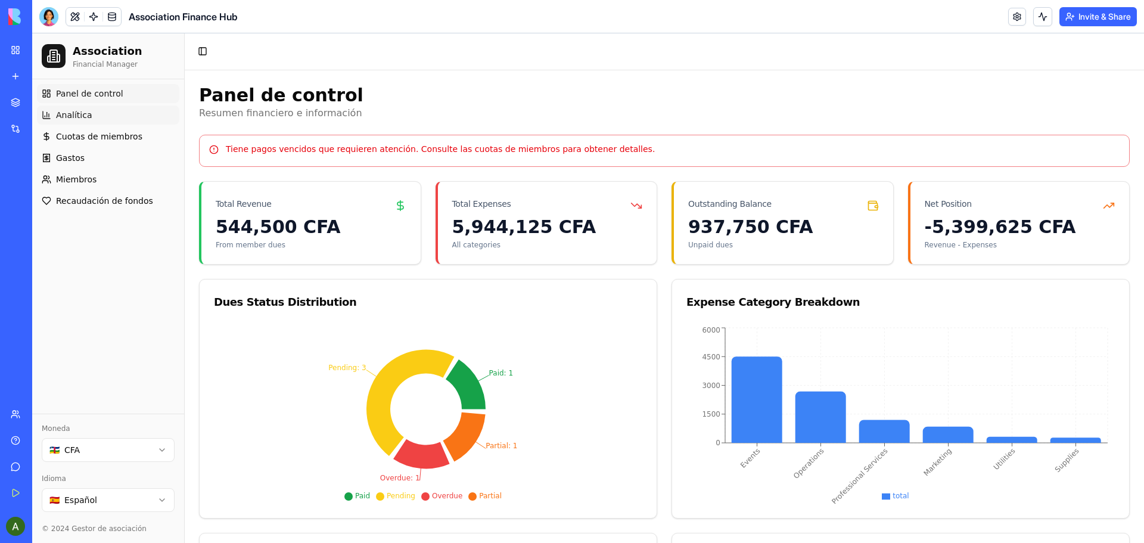
click at [62, 116] on span "Analítica" at bounding box center [74, 115] width 36 height 12
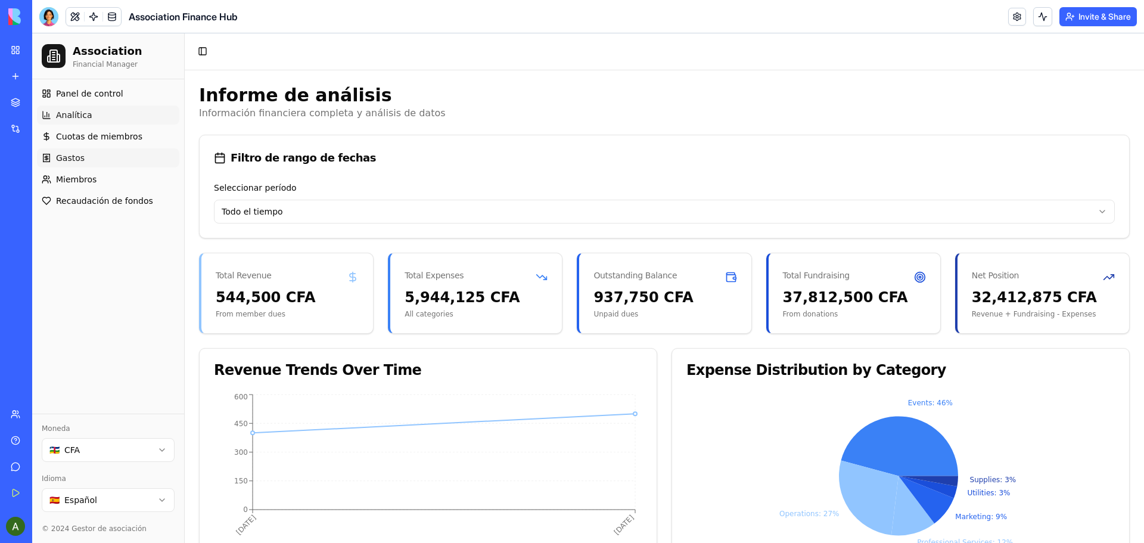
click at [80, 158] on span "Gastos" at bounding box center [70, 158] width 29 height 12
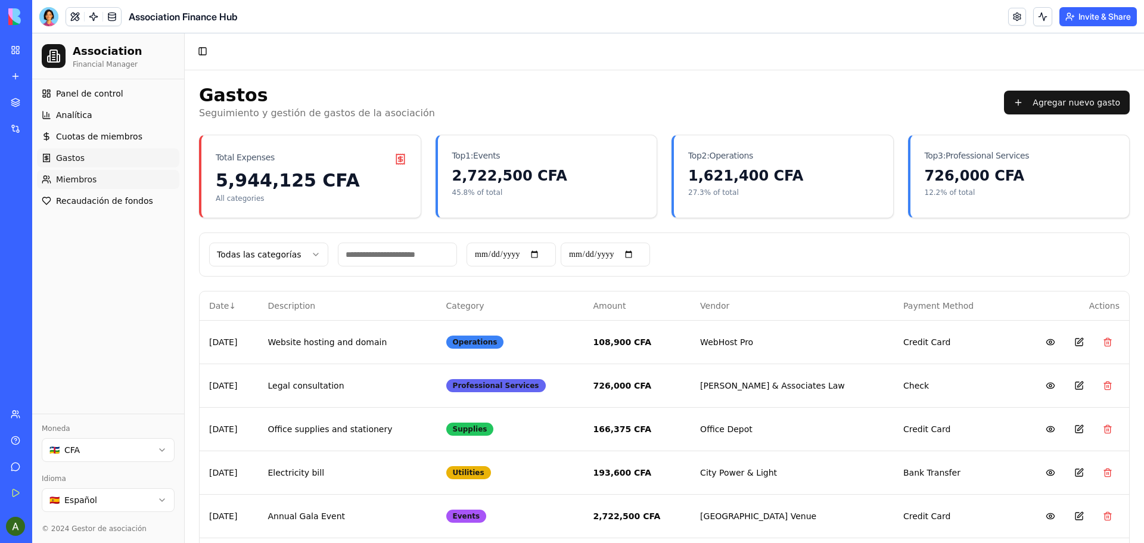
click at [90, 176] on span "Miembros" at bounding box center [76, 179] width 41 height 12
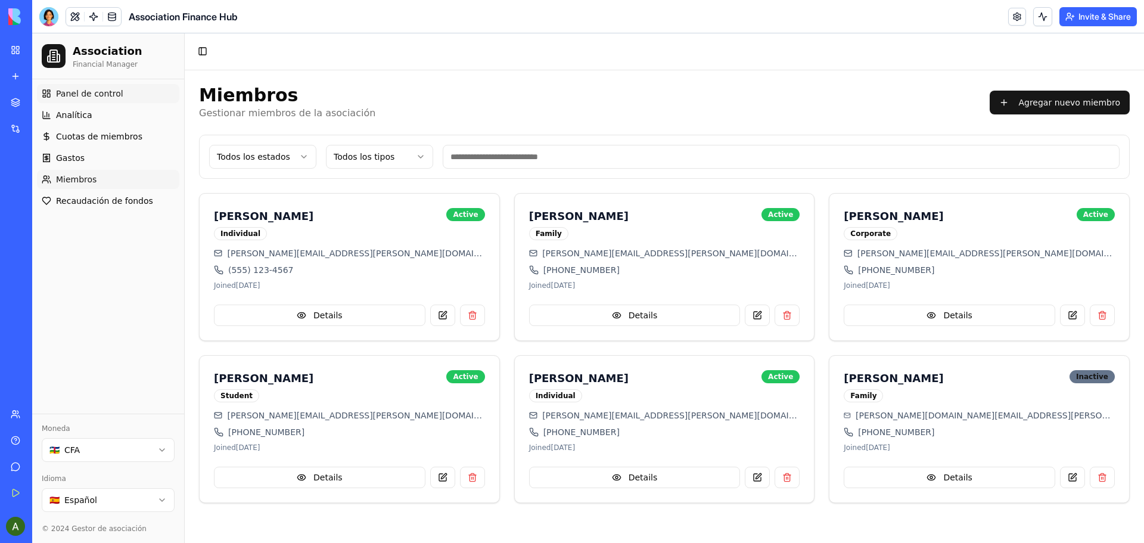
click at [85, 92] on span "Panel de control" at bounding box center [89, 94] width 67 height 12
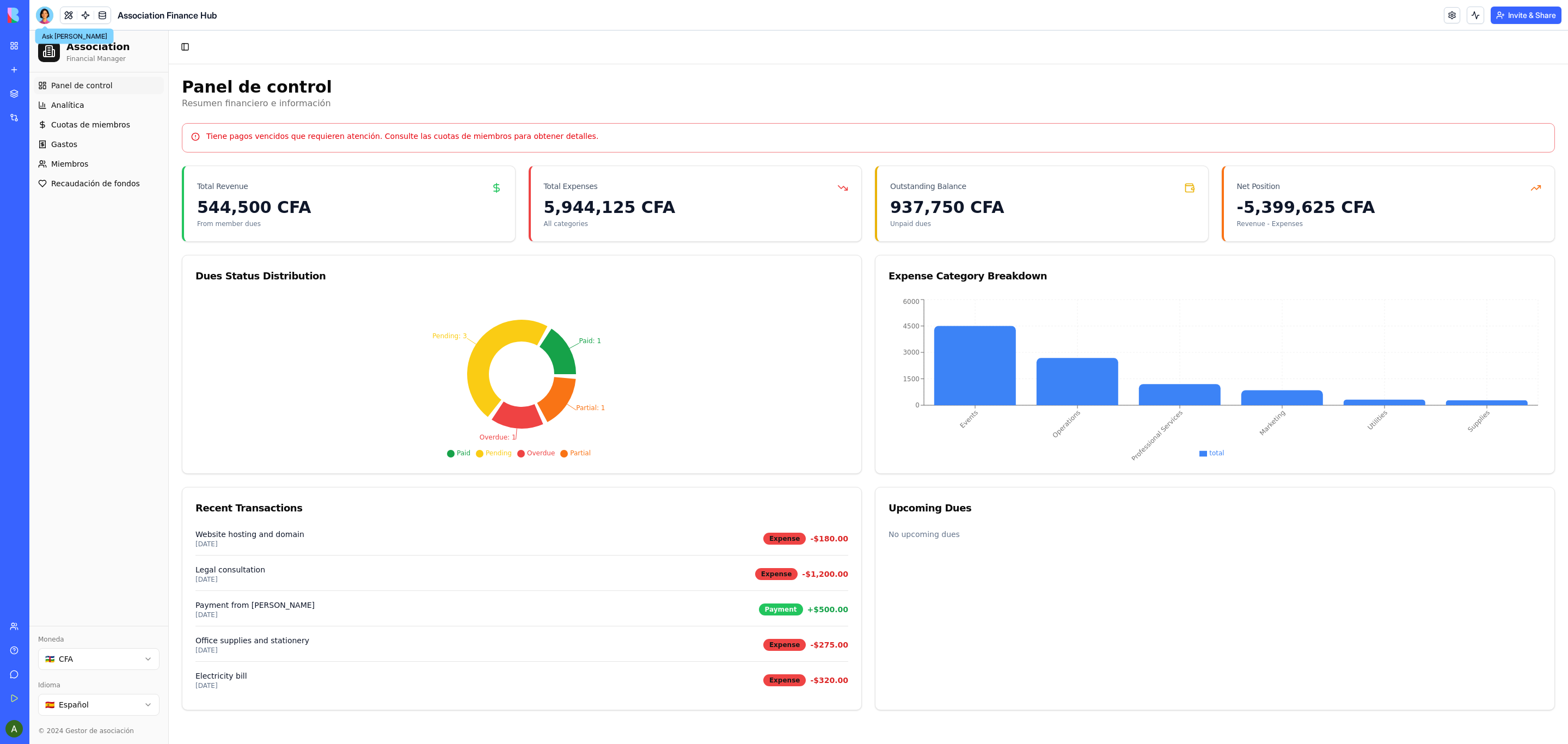
drag, startPoint x: 42, startPoint y: 6, endPoint x: 58, endPoint y: 30, distance: 28.8
click at [42, 6] on div at bounding box center [44, 15] width 17 height 17
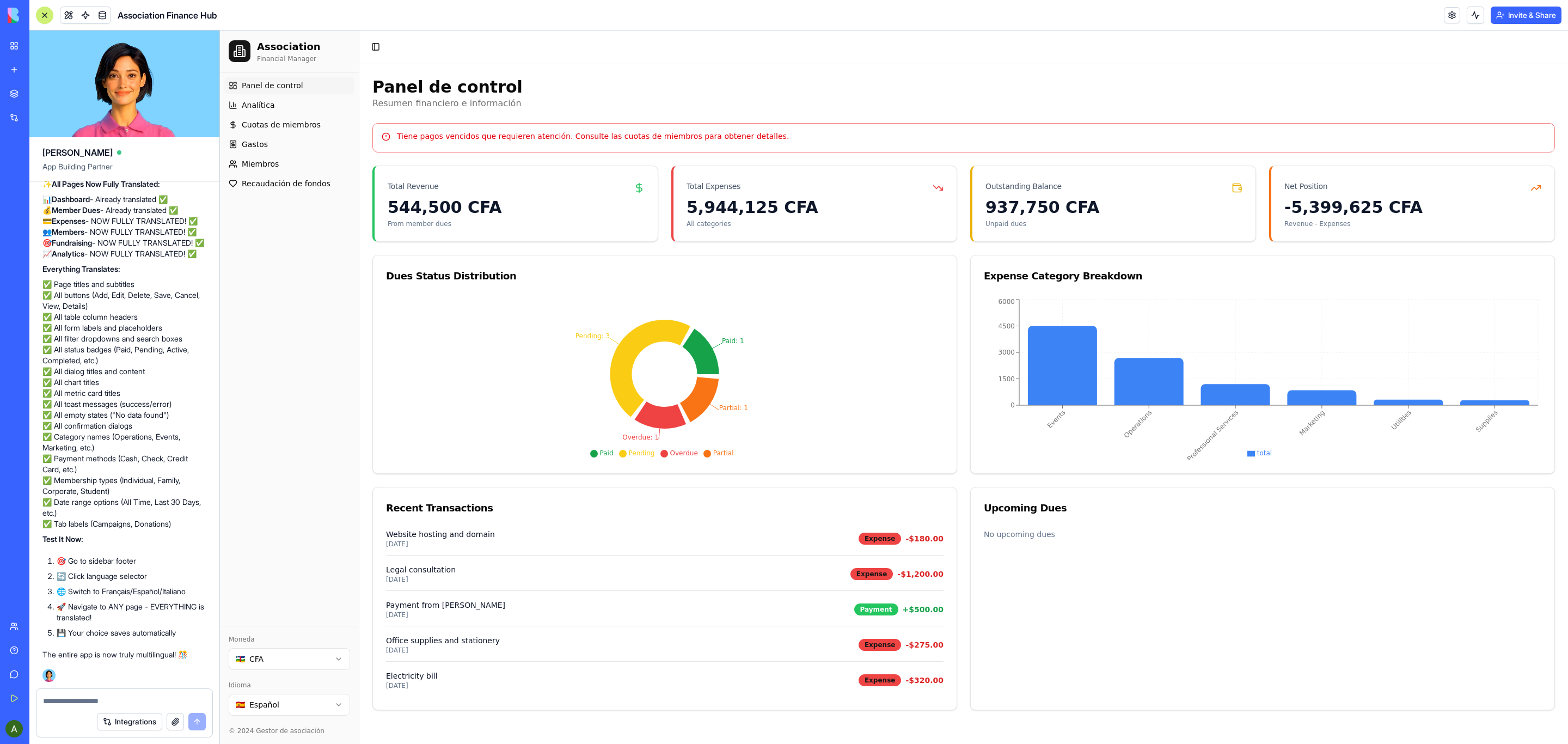
click at [107, 495] on div at bounding box center [124, 697] width 175 height 17
click at [122, 495] on textarea at bounding box center [124, 701] width 163 height 11
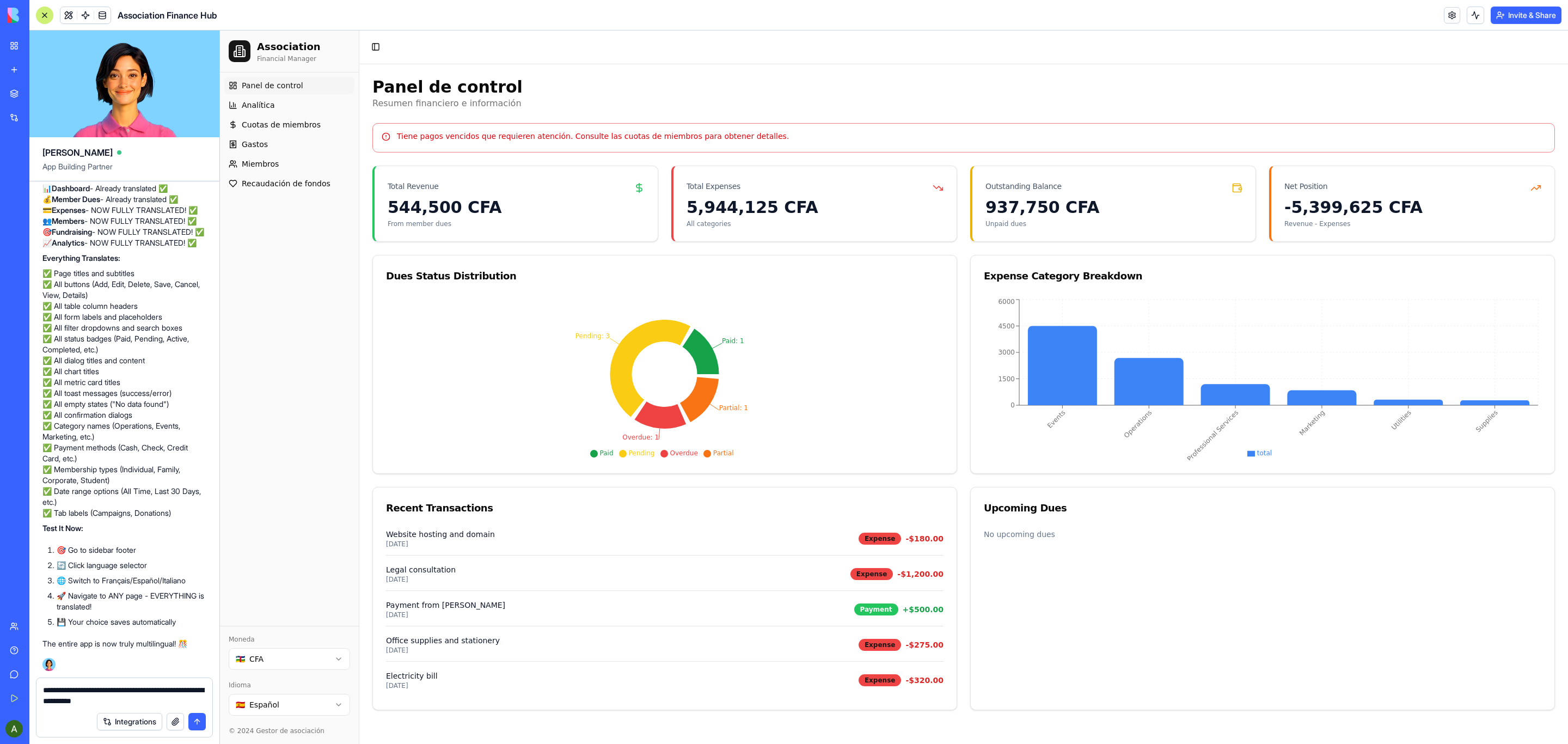
type textarea "**********"
click at [159, 495] on textarea "**********" at bounding box center [123, 696] width 162 height 22
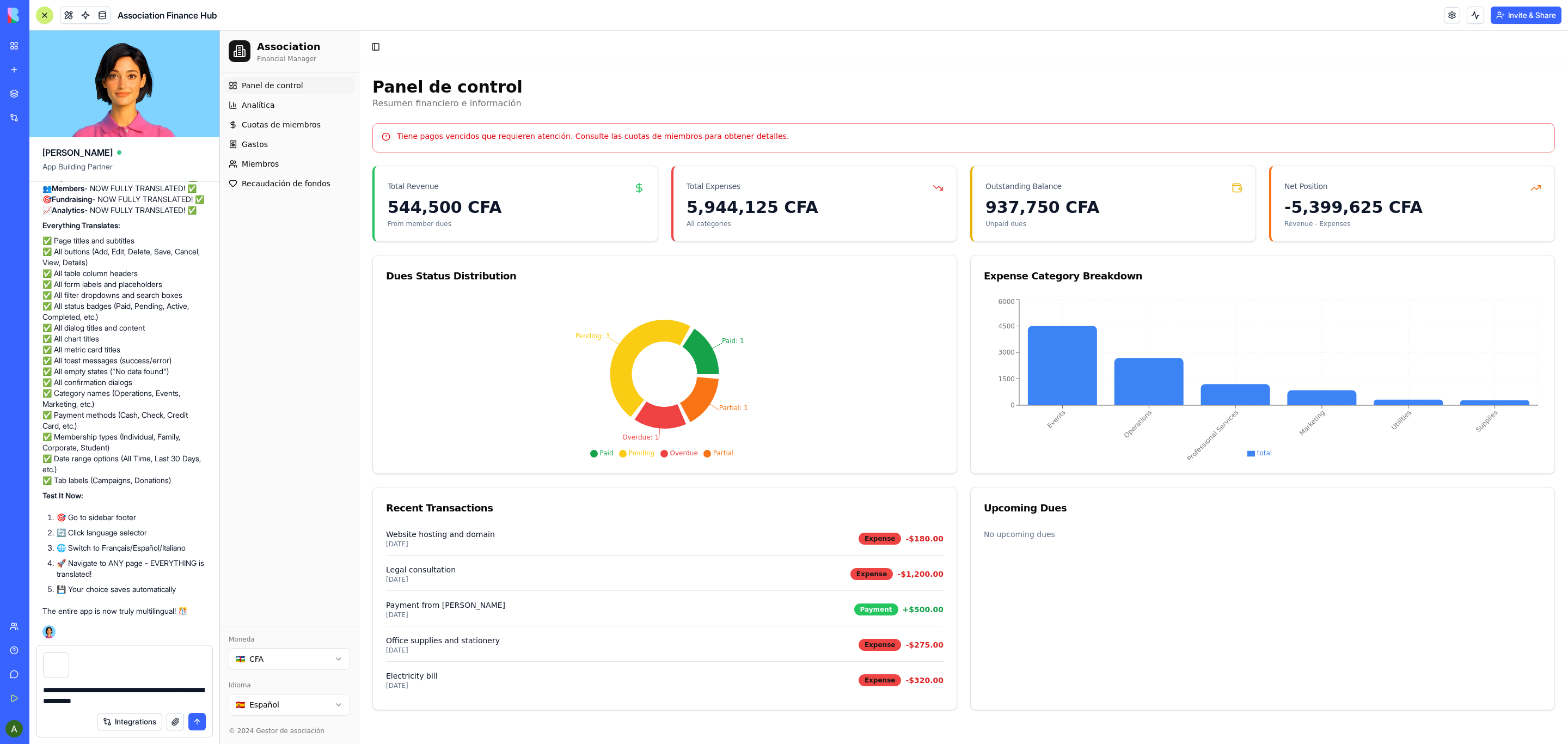
click at [199, 495] on button "submit" at bounding box center [196, 721] width 17 height 17
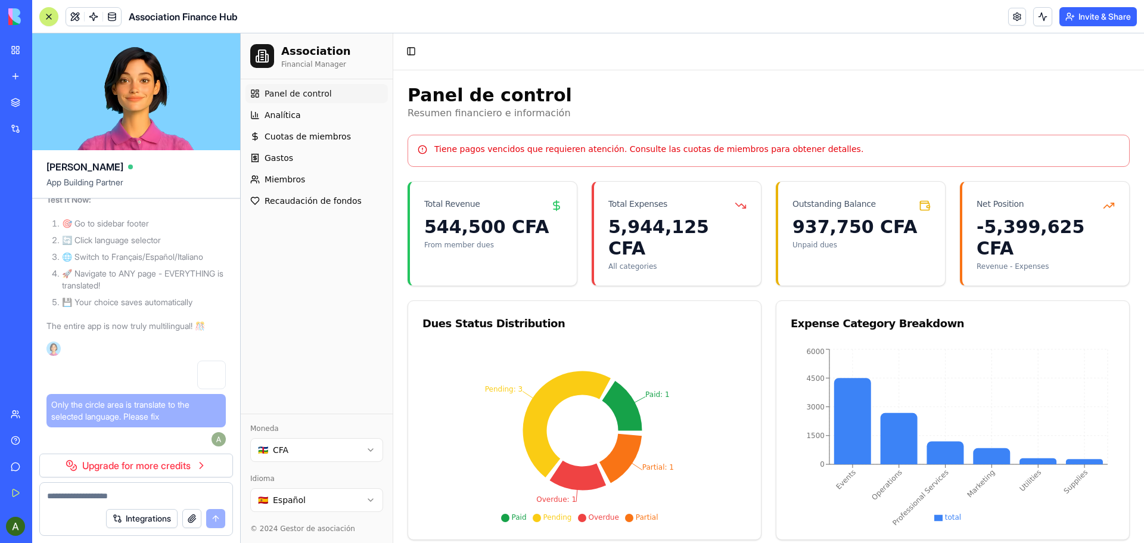
scroll to position [10555, 0]
click at [173, 463] on link "Upgrade for more credits" at bounding box center [136, 466] width 194 height 24
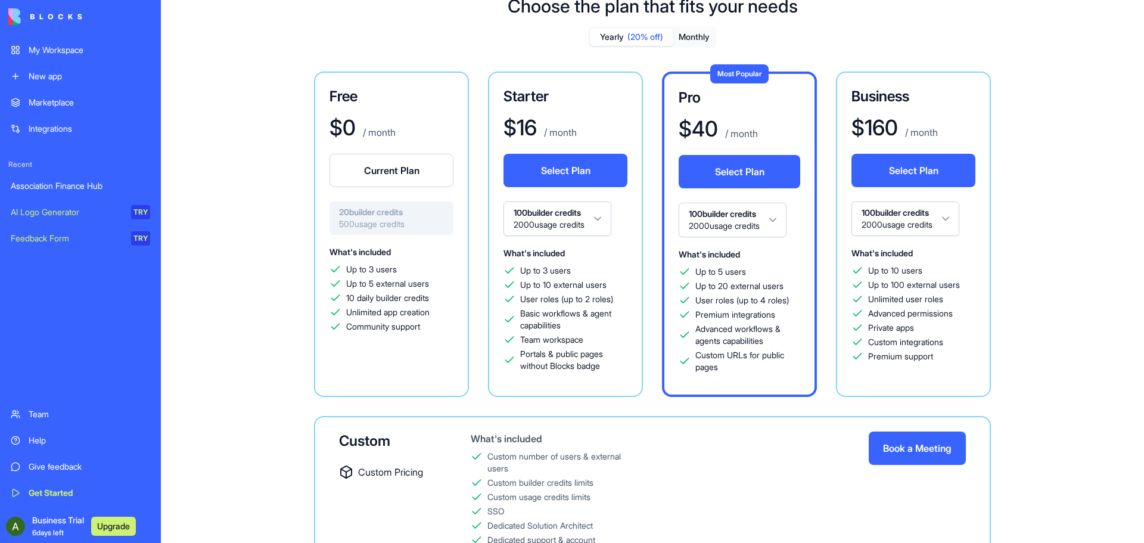
scroll to position [113, 0]
